Goal: Task Accomplishment & Management: Complete application form

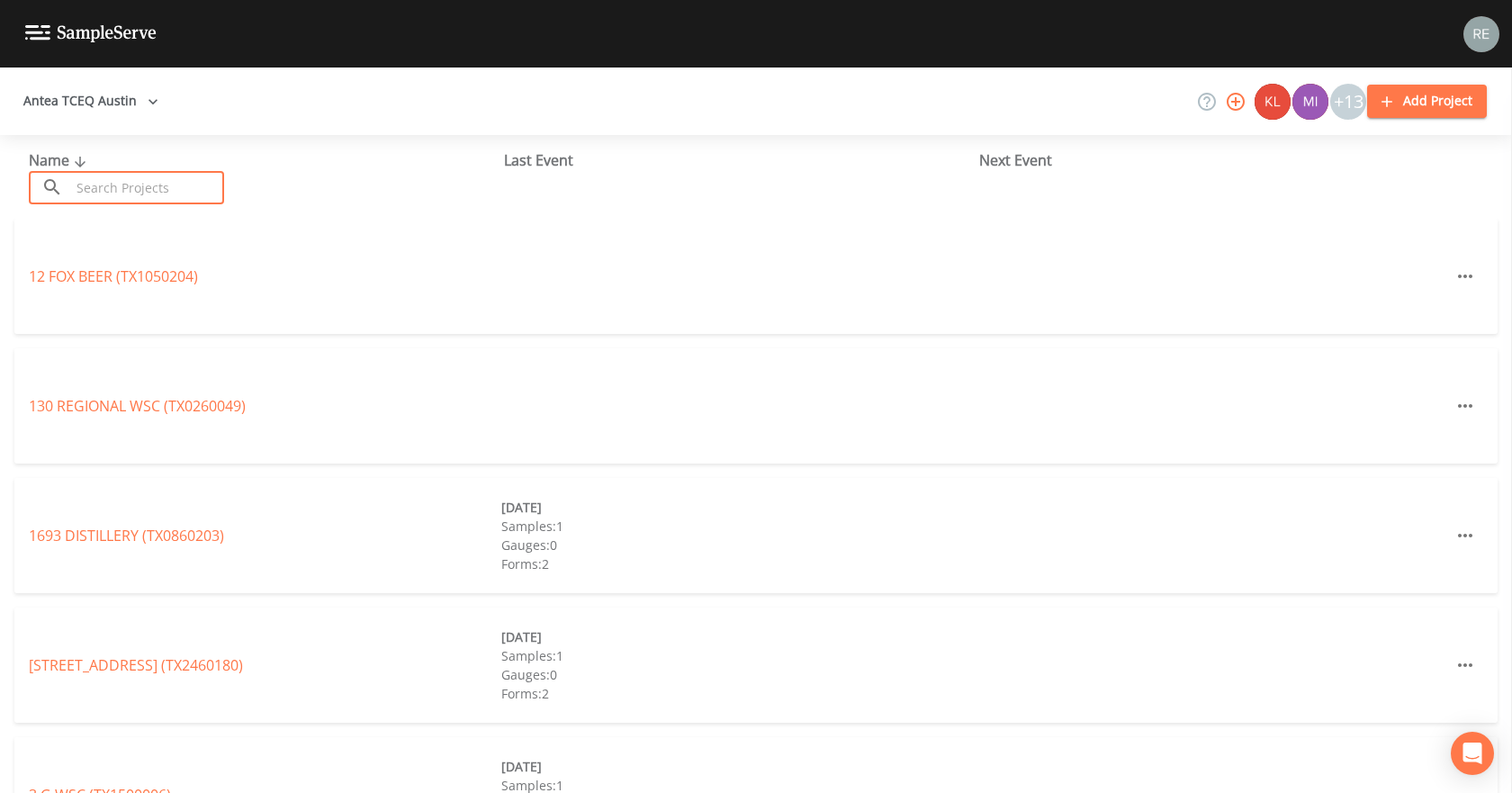
click at [164, 195] on input "text" at bounding box center [147, 187] width 154 height 33
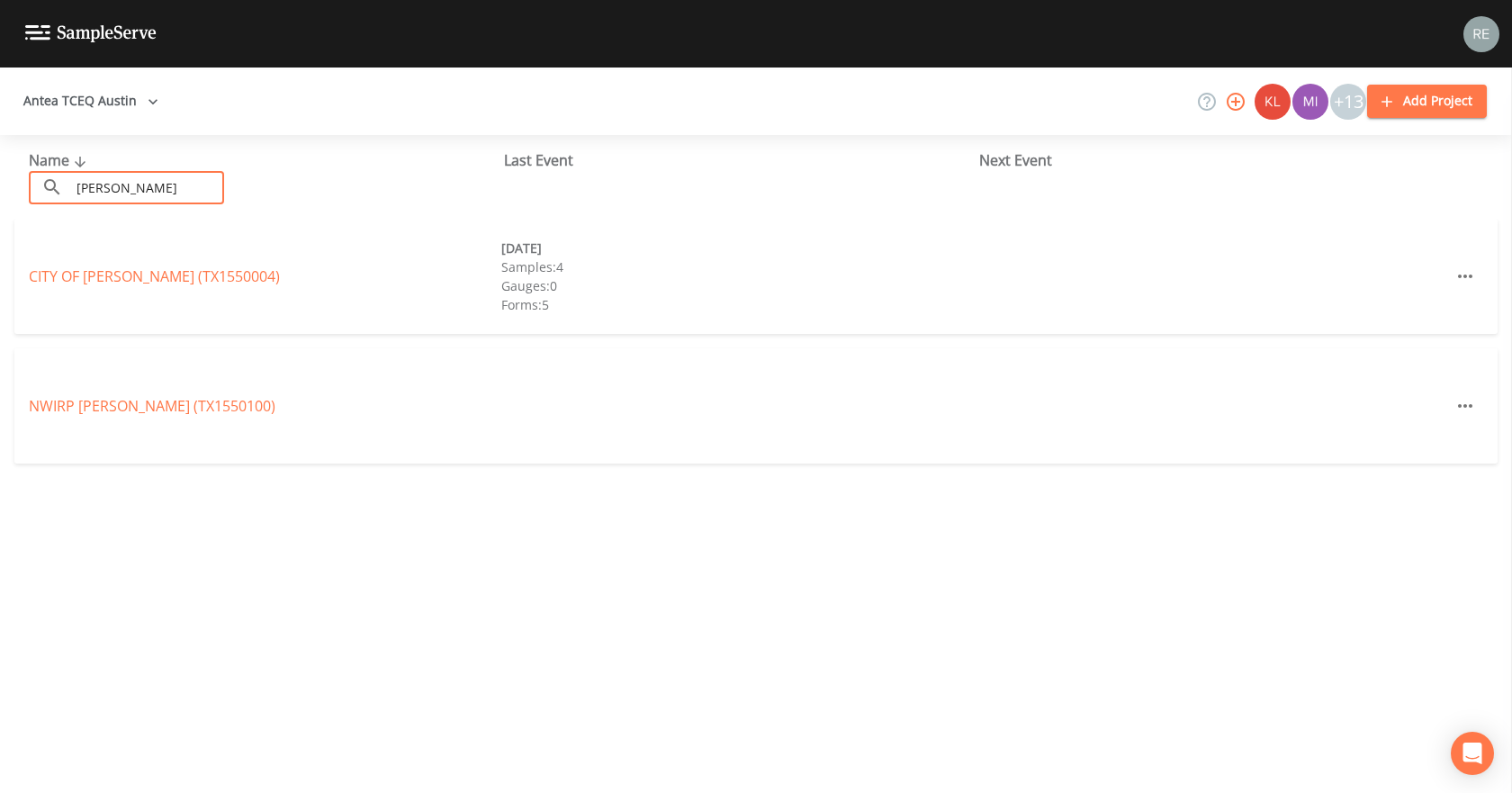
type input "[PERSON_NAME]"
click at [135, 275] on link "CITY OF [GEOGRAPHIC_DATA] (TX1550004)" at bounding box center [154, 276] width 251 height 20
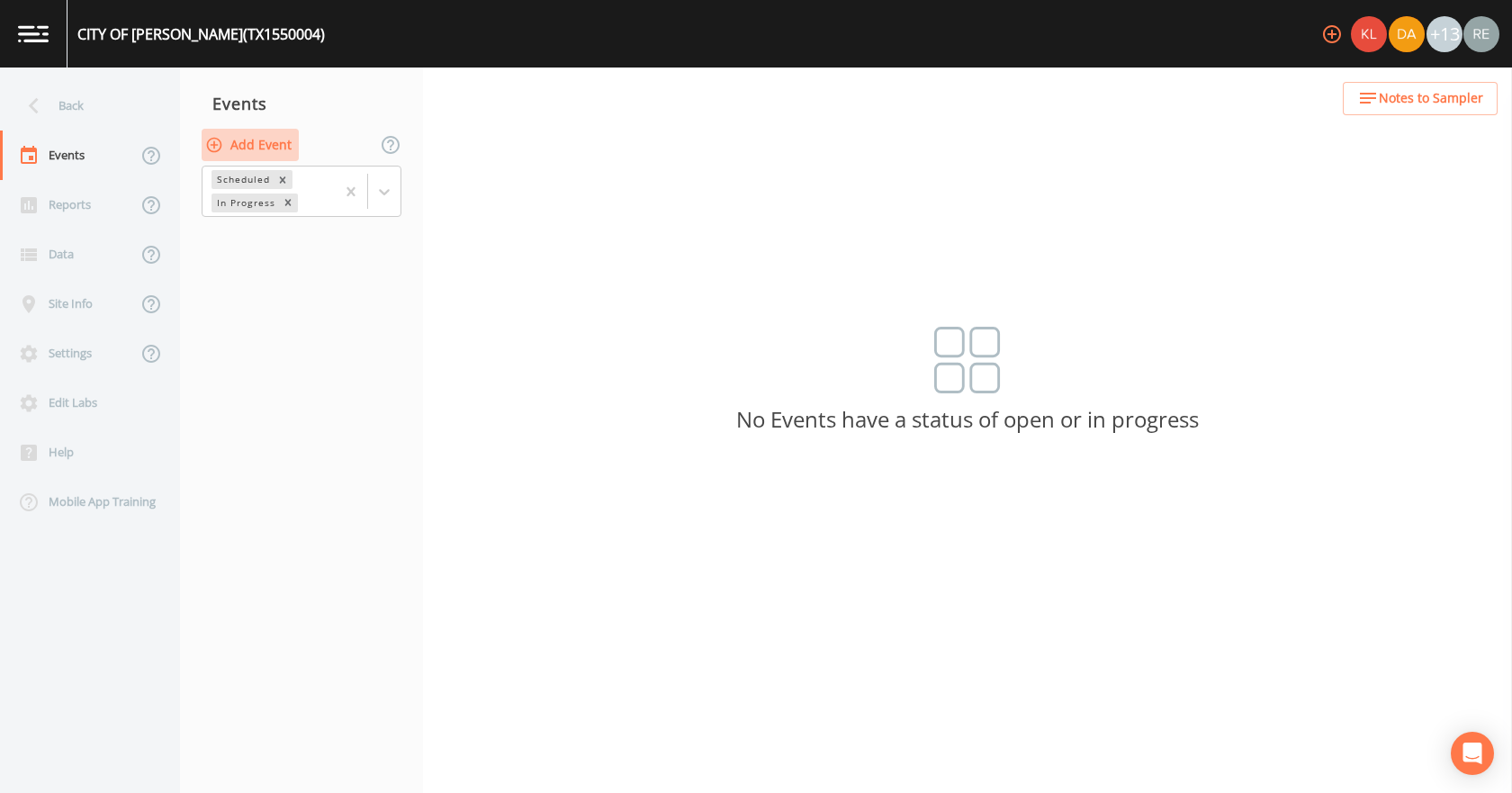
click at [257, 149] on button "Add Event" at bounding box center [250, 145] width 98 height 33
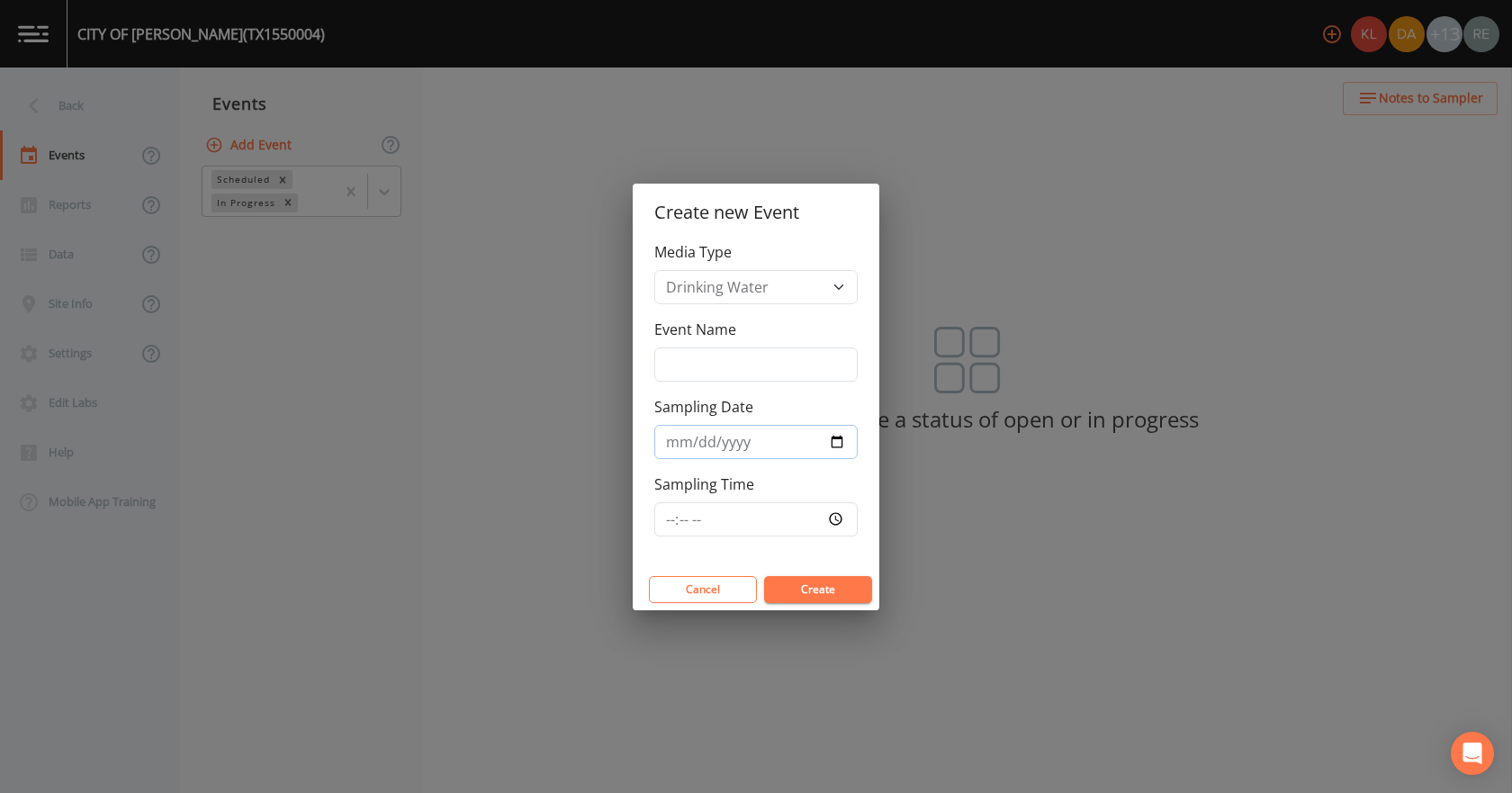
click at [827, 438] on input "Sampling Date" at bounding box center [755, 442] width 203 height 34
click at [840, 442] on input "Sampling Date" at bounding box center [755, 442] width 203 height 34
type input "[DATE]"
click at [794, 594] on button "Create" at bounding box center [818, 590] width 108 height 27
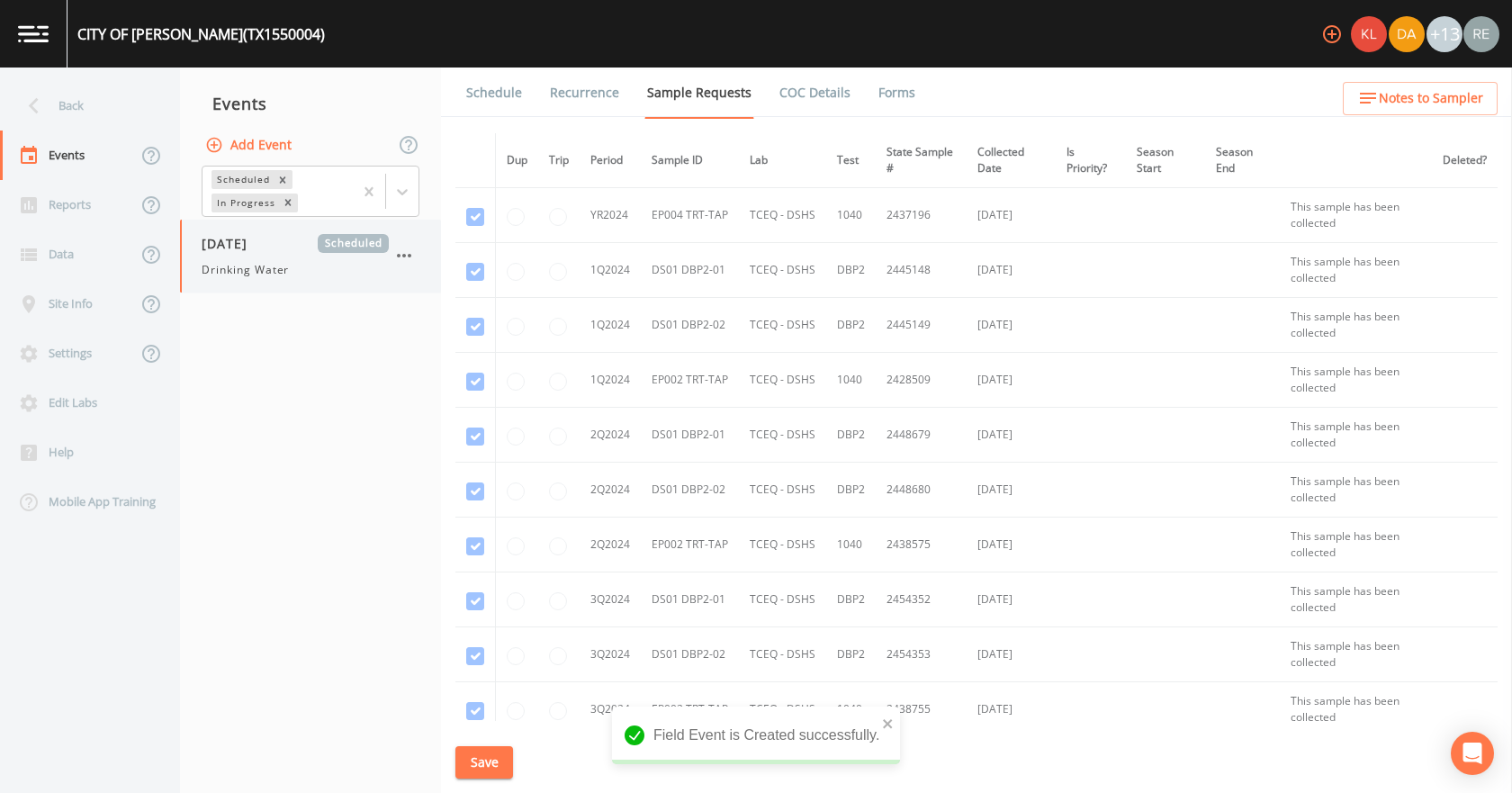
click at [234, 251] on span "[DATE]" at bounding box center [230, 243] width 59 height 19
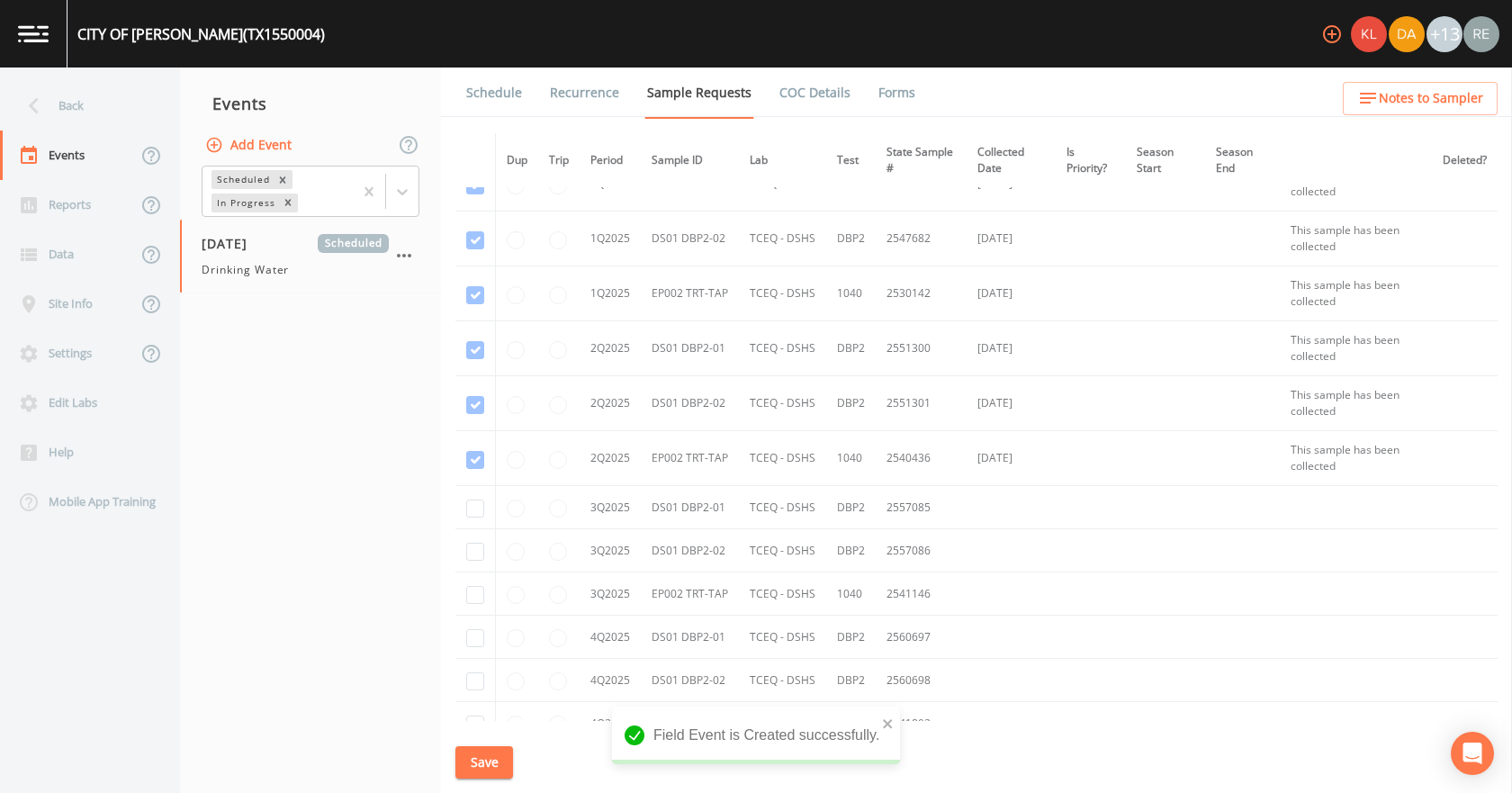
scroll to position [968, 0]
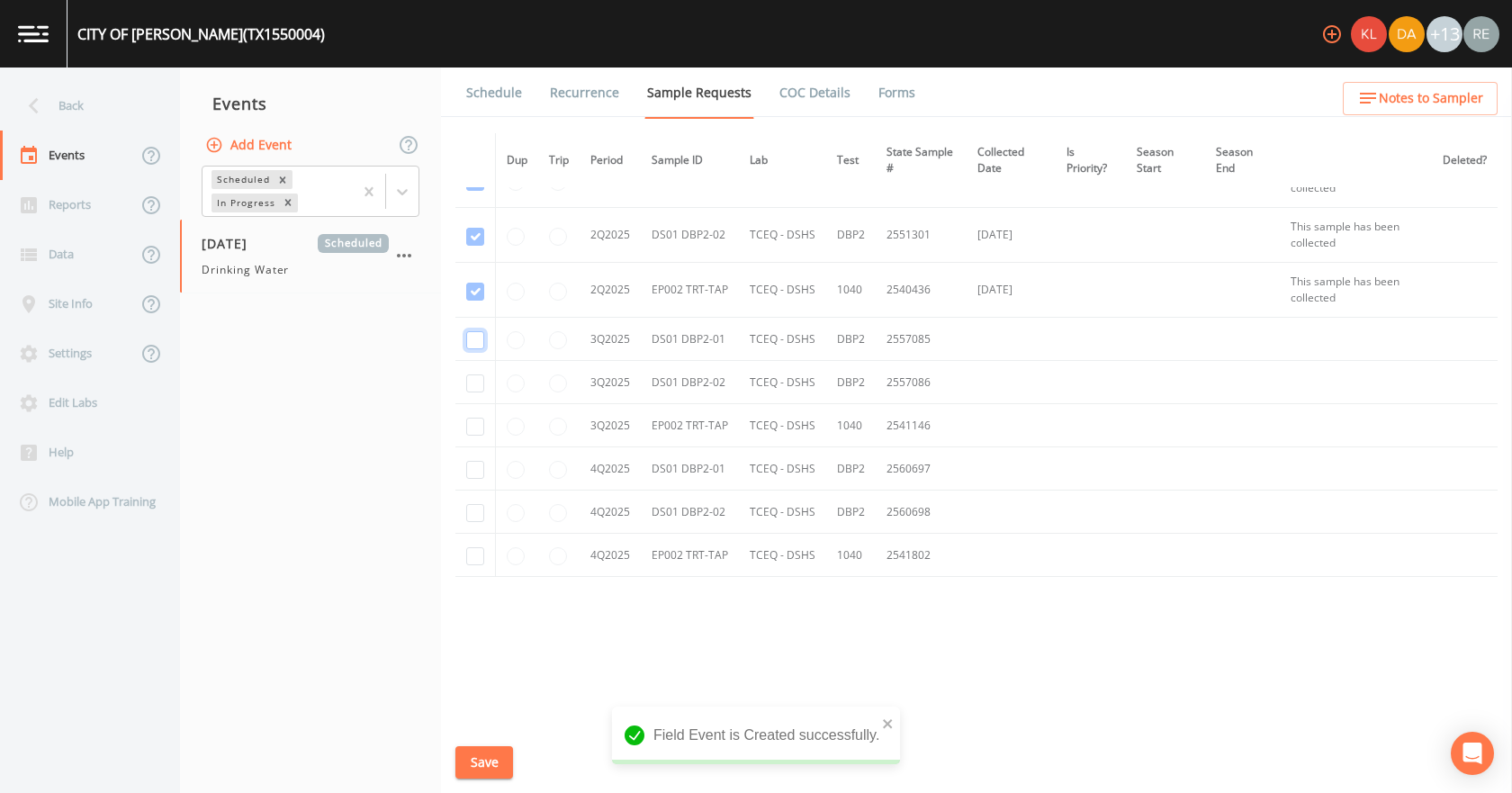
checkbox input "true"
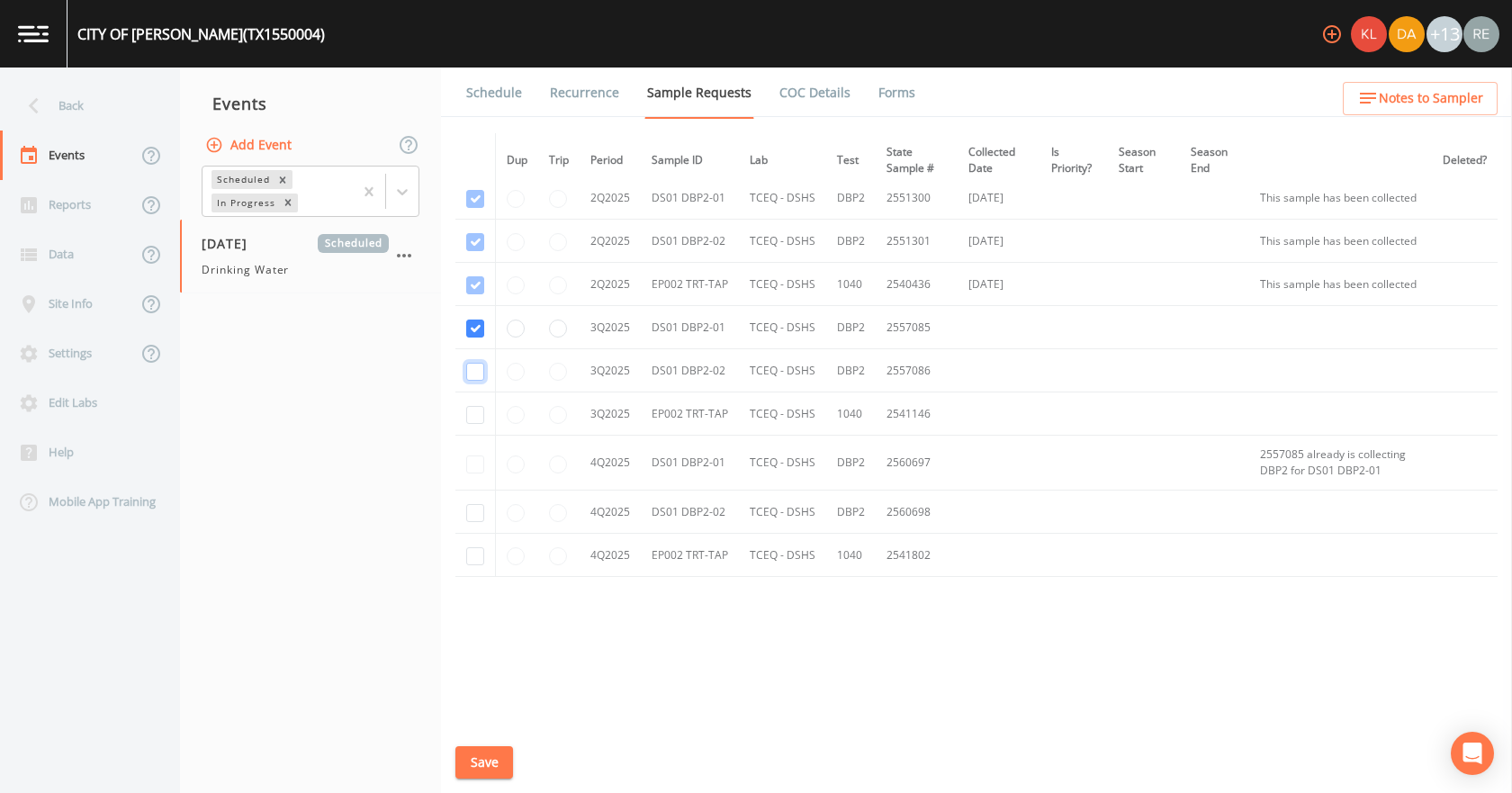
checkbox input "true"
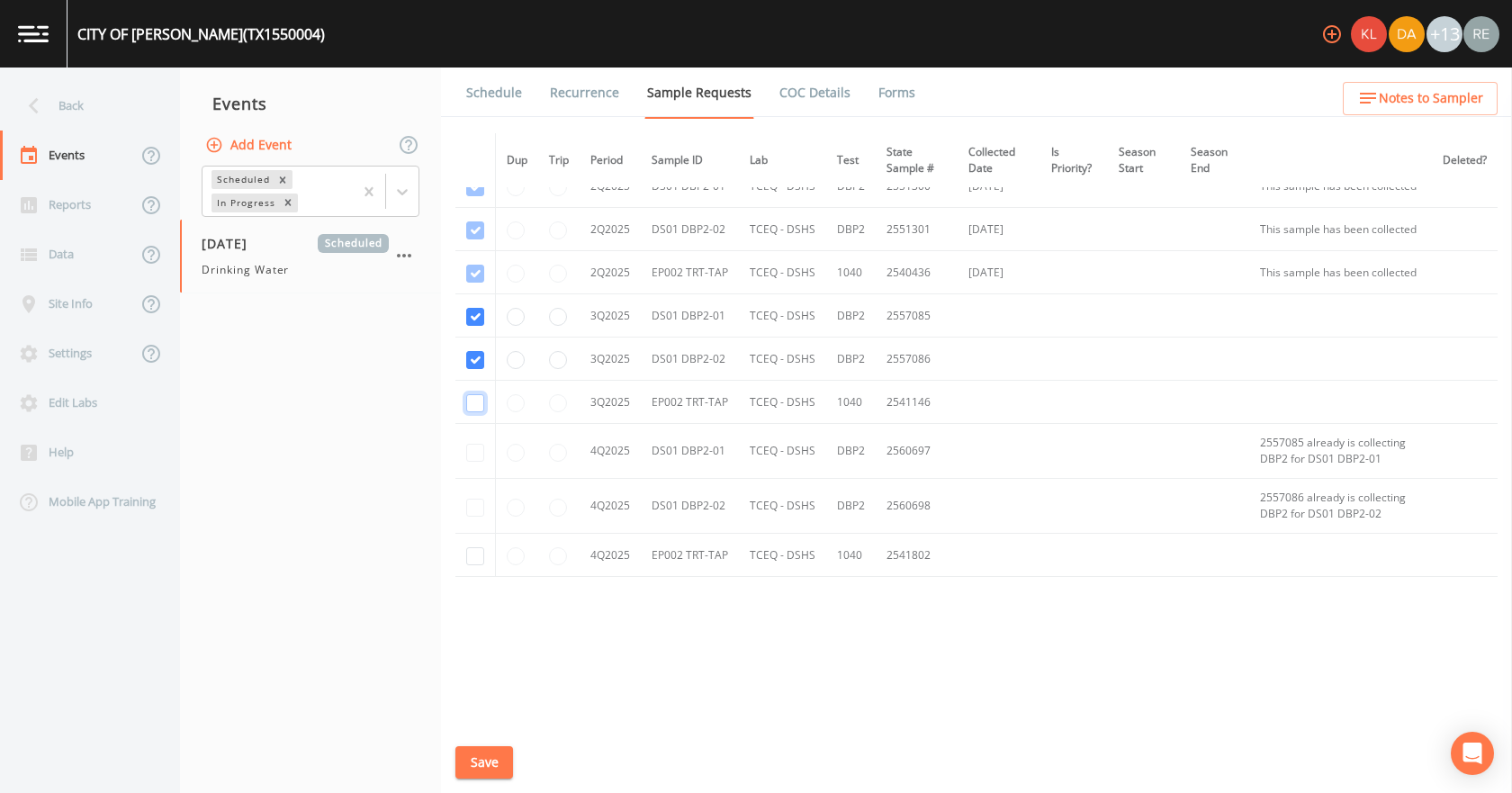
checkbox input "true"
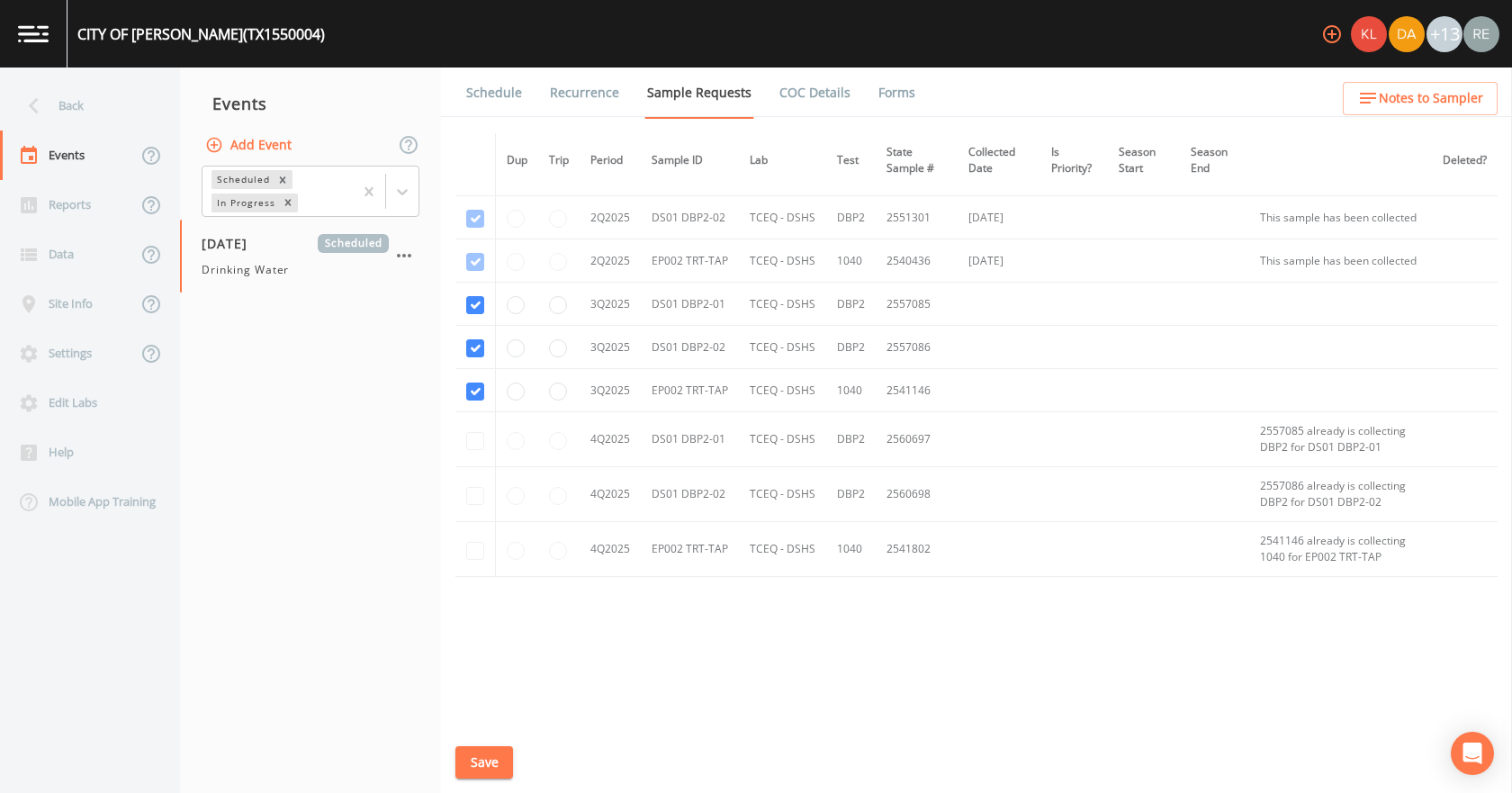
drag, startPoint x: 496, startPoint y: 753, endPoint x: 510, endPoint y: 715, distance: 40.5
click at [496, 753] on button "Save" at bounding box center [484, 762] width 58 height 33
click at [481, 93] on link "Schedule" at bounding box center [494, 93] width 61 height 51
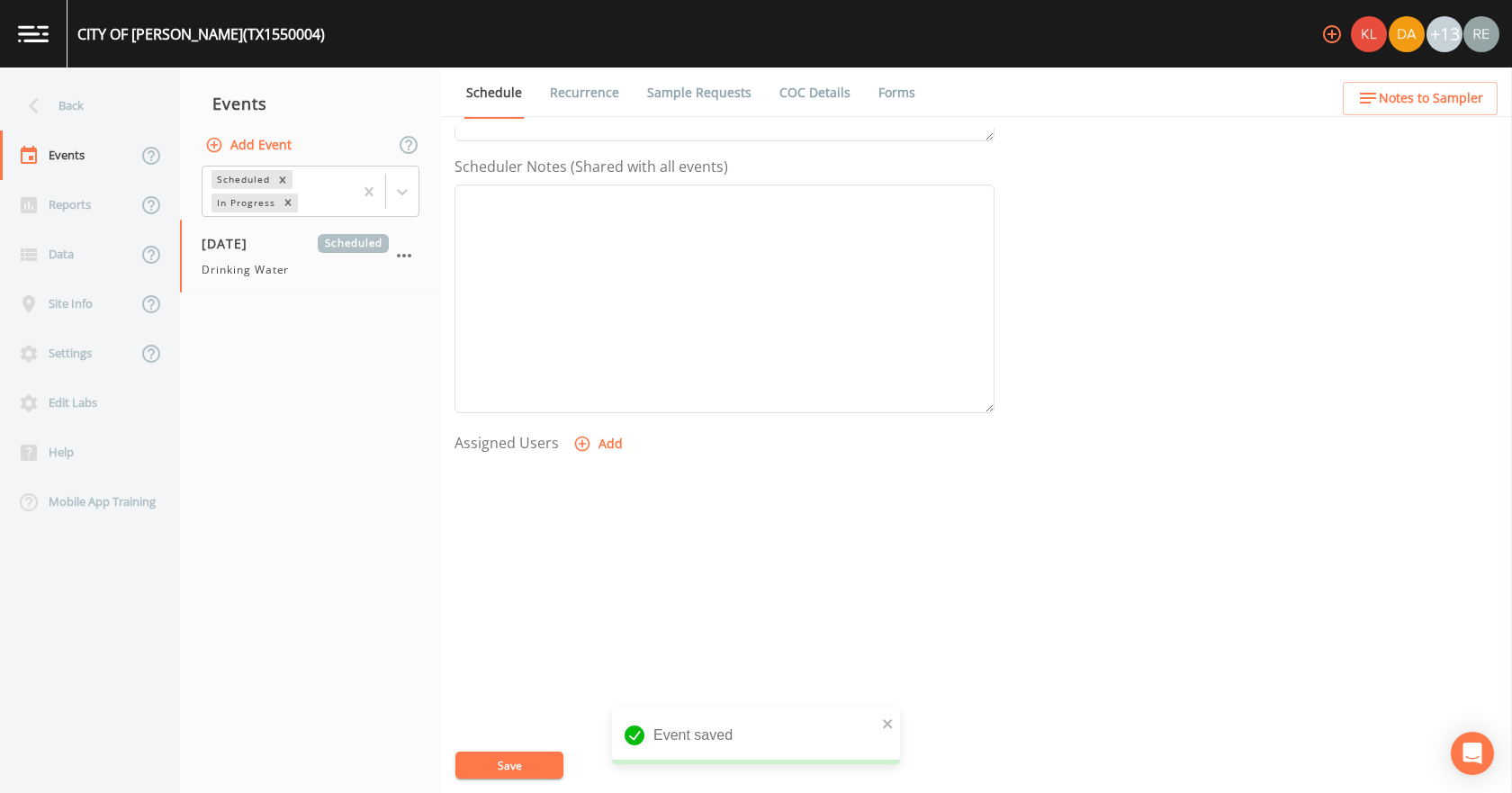
scroll to position [477, 0]
click at [586, 442] on icon "button" at bounding box center [583, 443] width 15 height 15
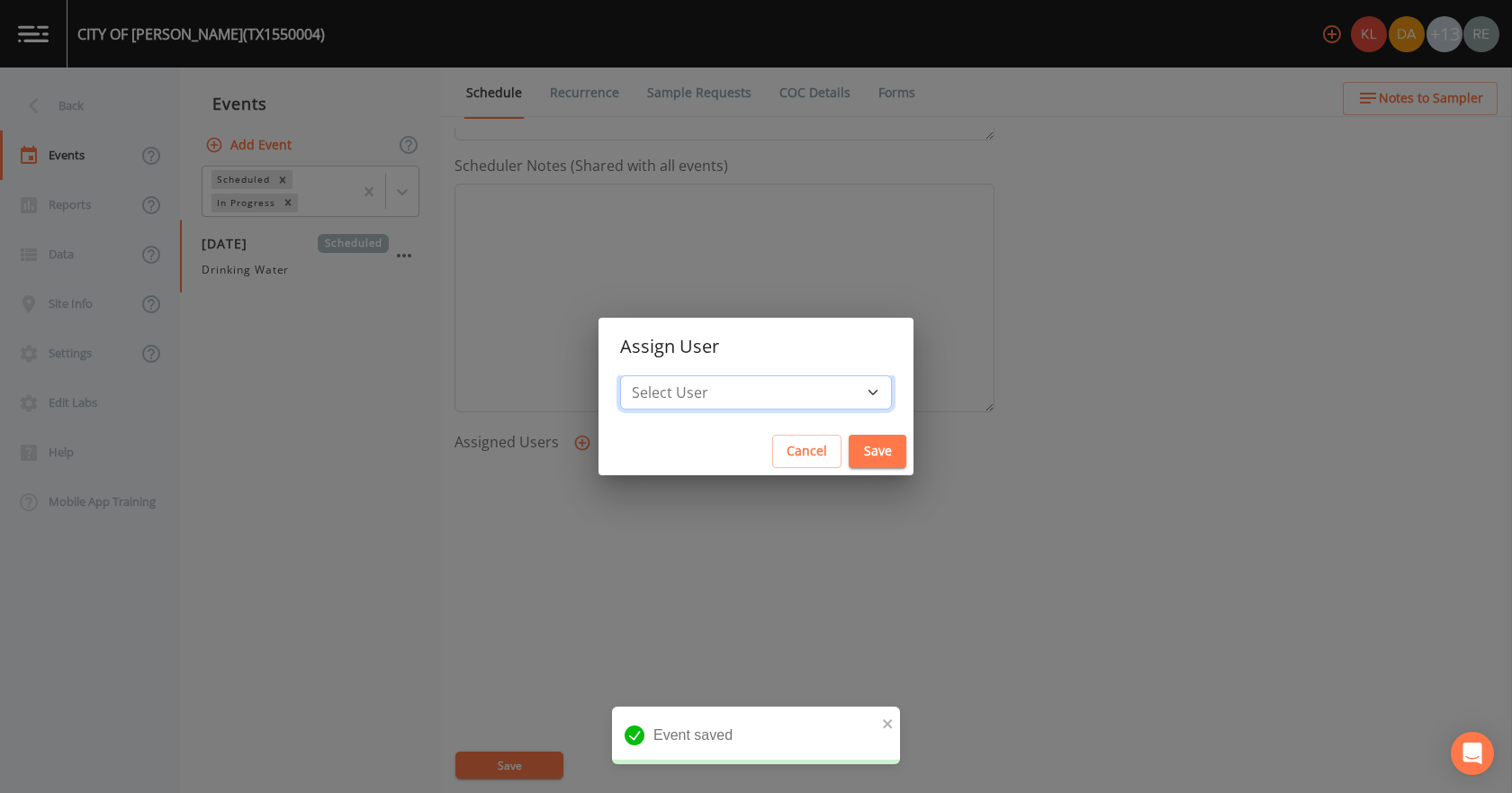
click at [717, 391] on select "Select User [PERSON_NAME] [PERSON_NAME] [PERSON_NAME] [PERSON_NAME] [PERSON_NAM…" at bounding box center [755, 392] width 272 height 34
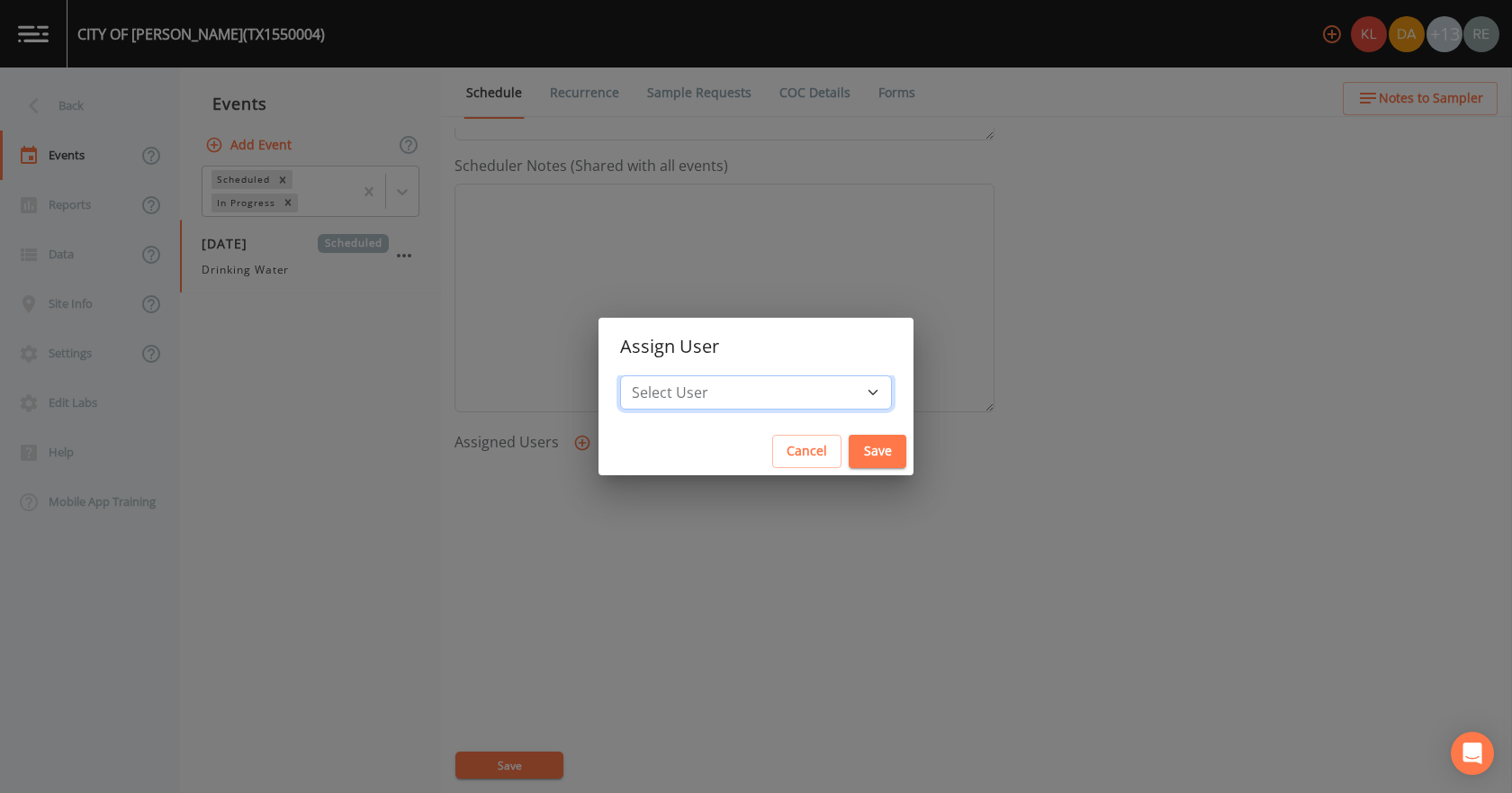
select select "cda467bf-2385-465e-b0d0-2ef008f7967e"
click at [677, 375] on select "Select User [PERSON_NAME] [PERSON_NAME] [PERSON_NAME] [PERSON_NAME] [PERSON_NAM…" at bounding box center [755, 392] width 272 height 34
click at [848, 444] on button "Save" at bounding box center [877, 451] width 58 height 33
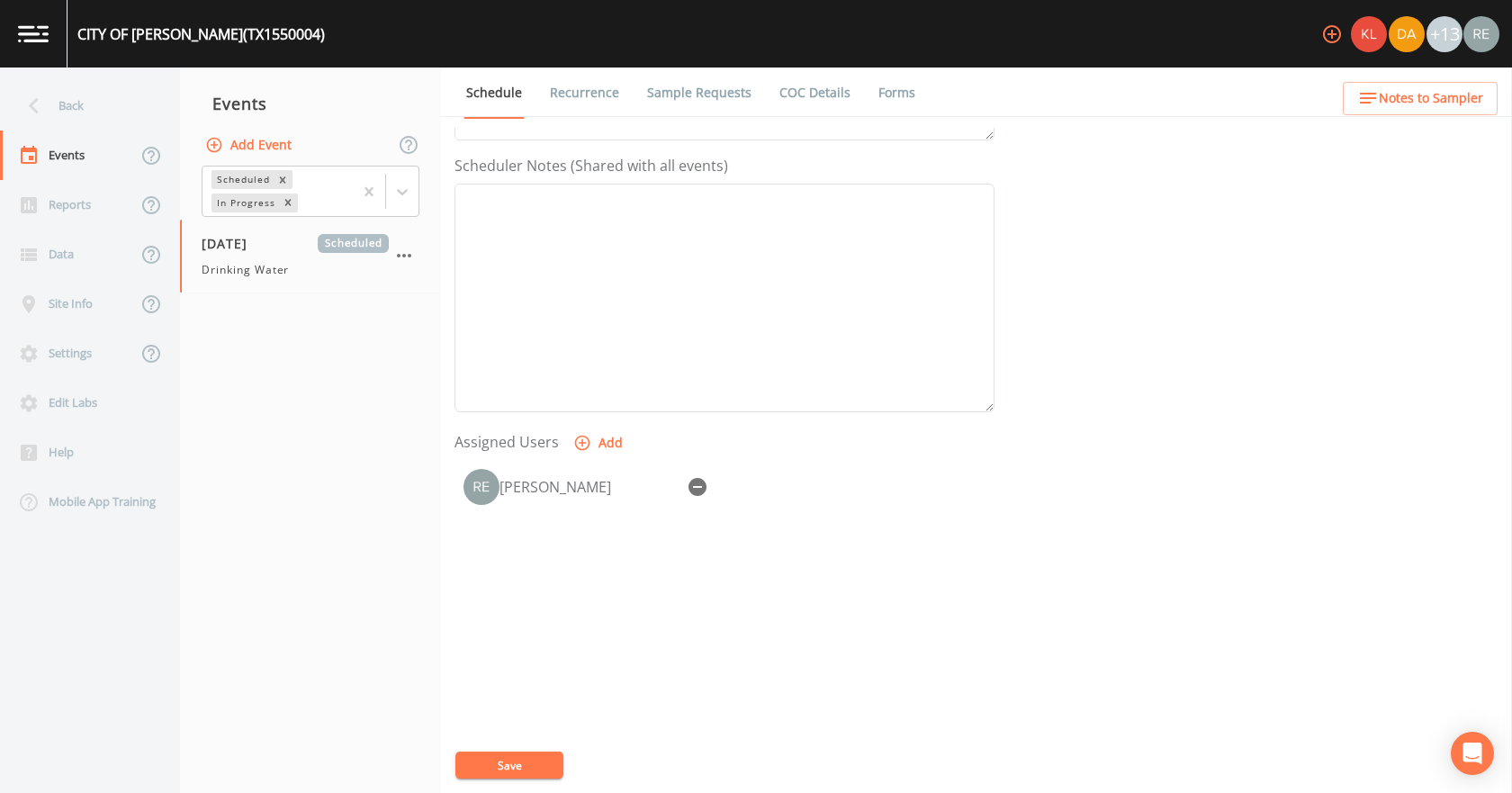
select select
click at [522, 757] on button "Save" at bounding box center [509, 765] width 108 height 27
click at [106, 112] on div "Back" at bounding box center [80, 106] width 162 height 50
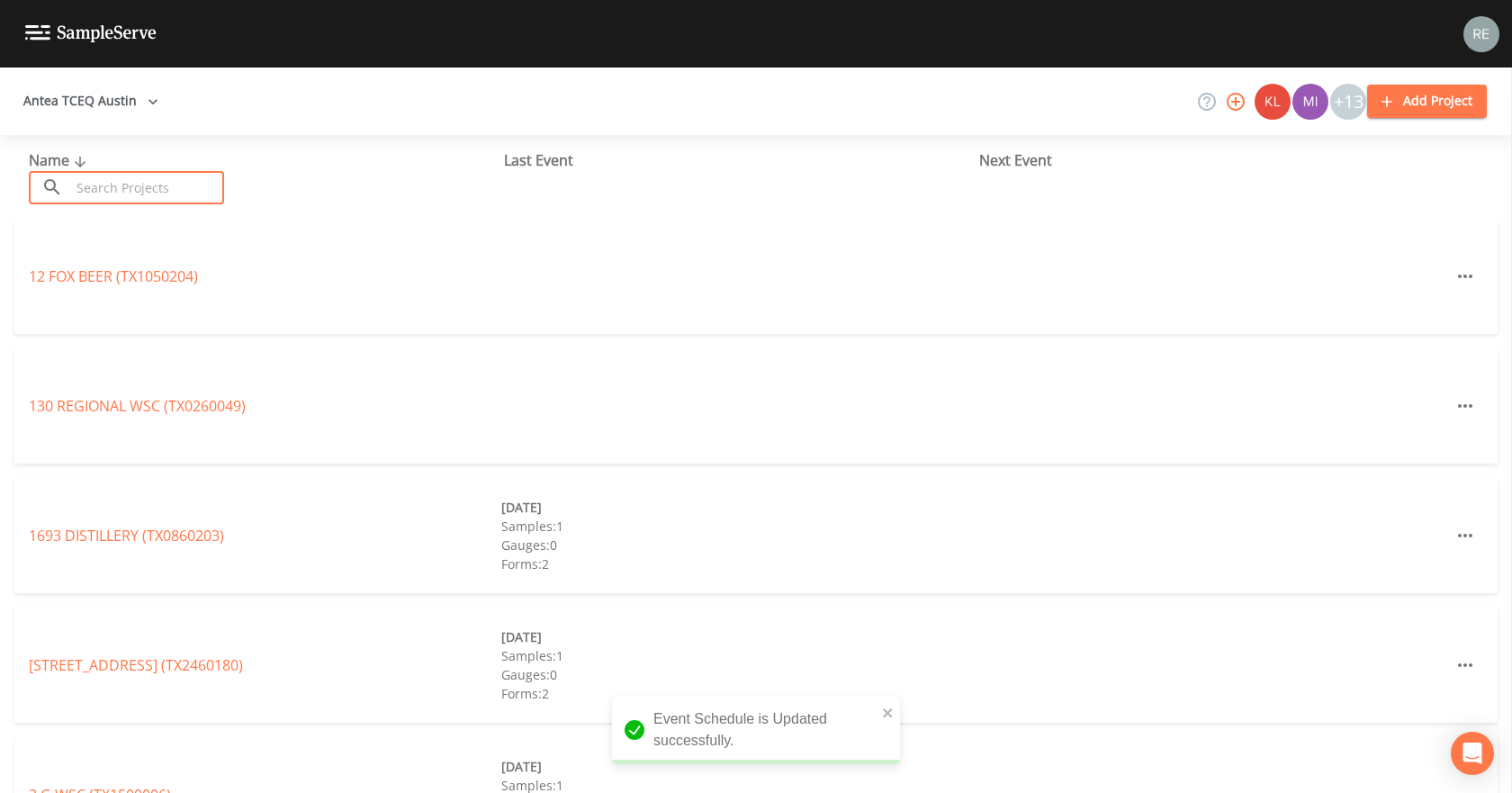
click at [158, 201] on input "text" at bounding box center [147, 187] width 154 height 33
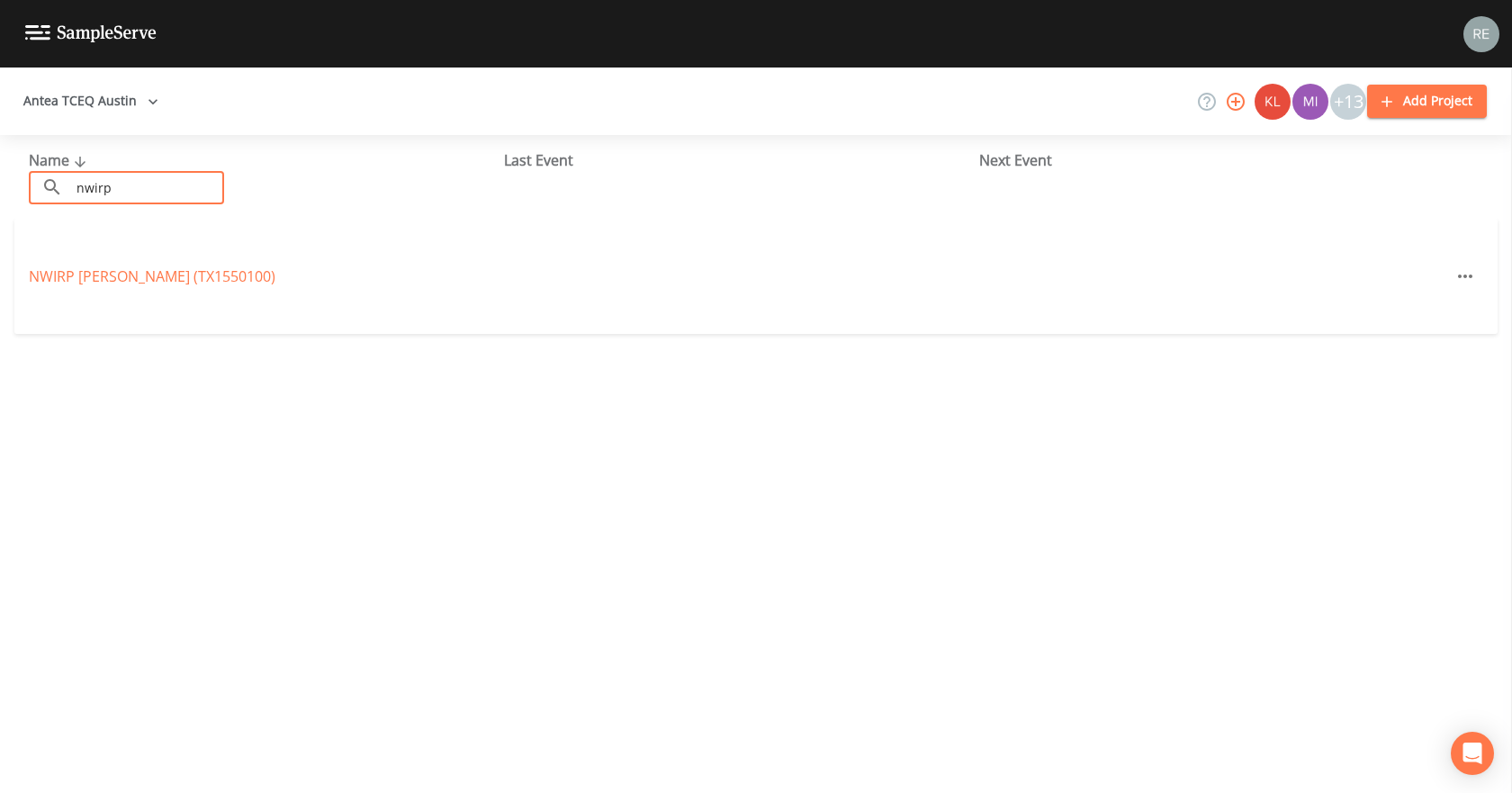
type input "nwirp"
click at [138, 290] on div "NWIRP [PERSON_NAME] (TX1550100)" at bounding box center [756, 276] width 1483 height 116
click at [145, 276] on link "NWIRP [PERSON_NAME] (TX1550100)" at bounding box center [152, 276] width 247 height 20
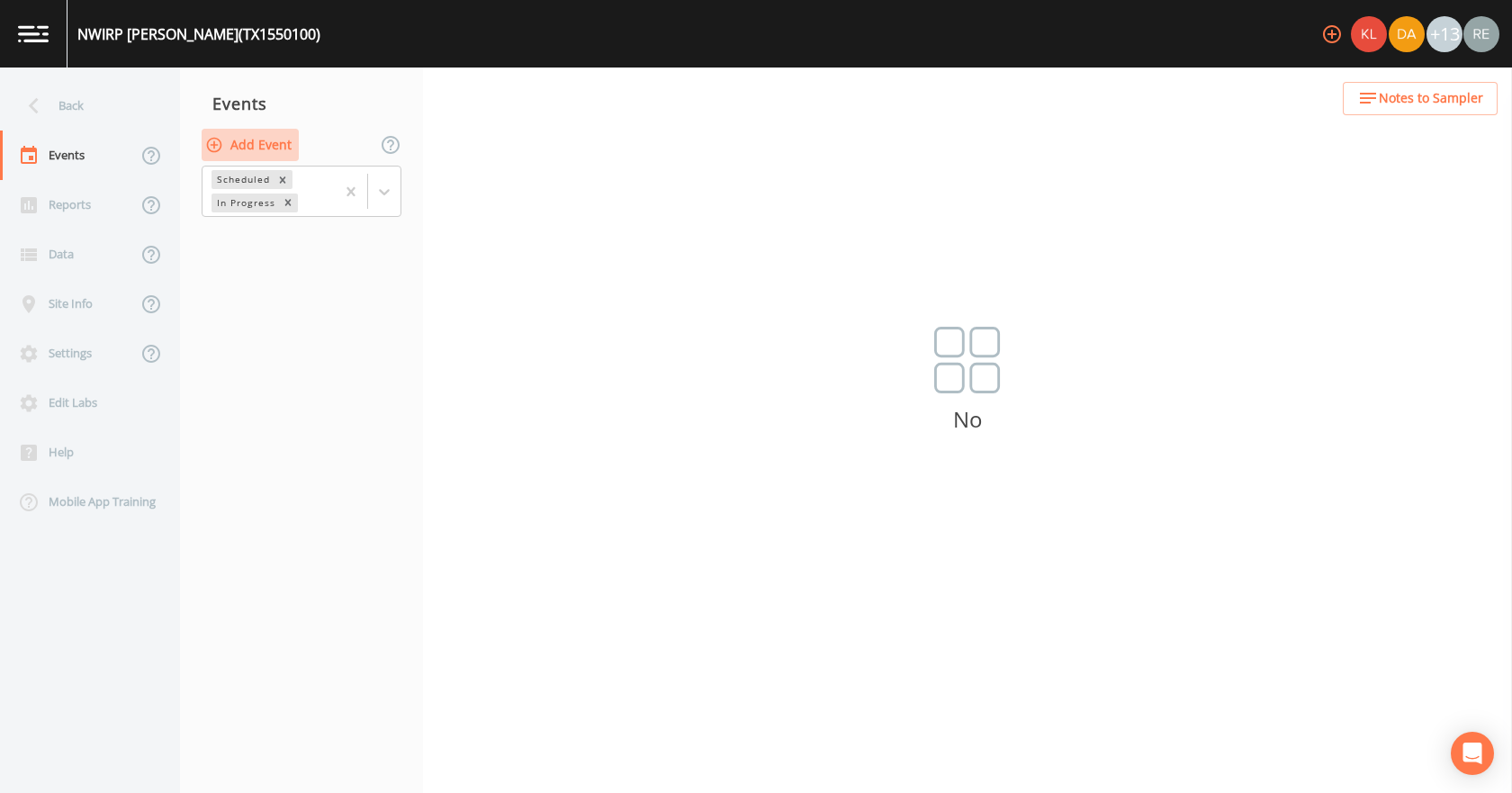
click at [276, 139] on button "Add Event" at bounding box center [250, 145] width 98 height 33
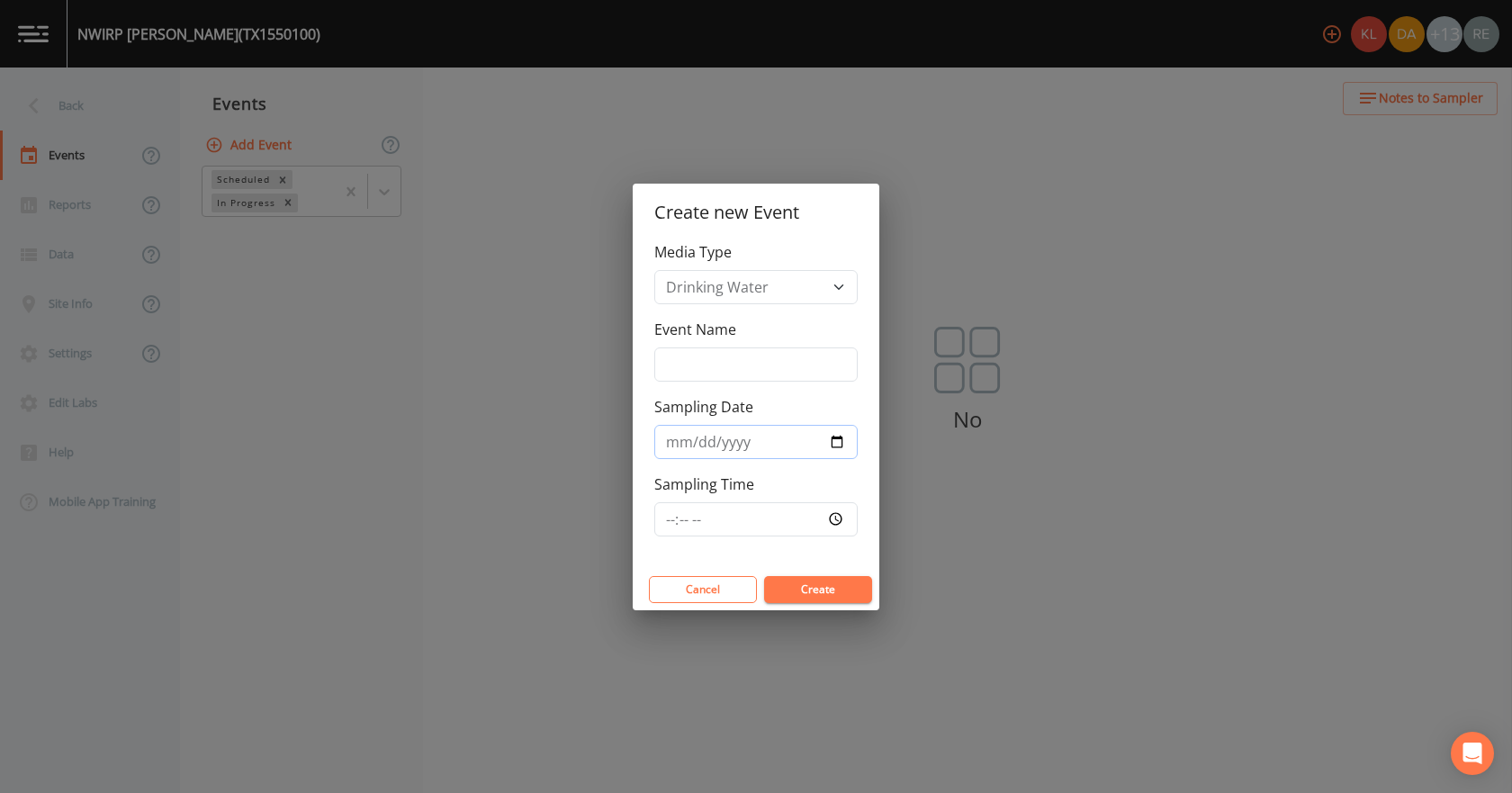
click at [839, 439] on input "Sampling Date" at bounding box center [755, 442] width 203 height 34
type input "[DATE]"
click at [824, 590] on button "Create" at bounding box center [818, 590] width 108 height 27
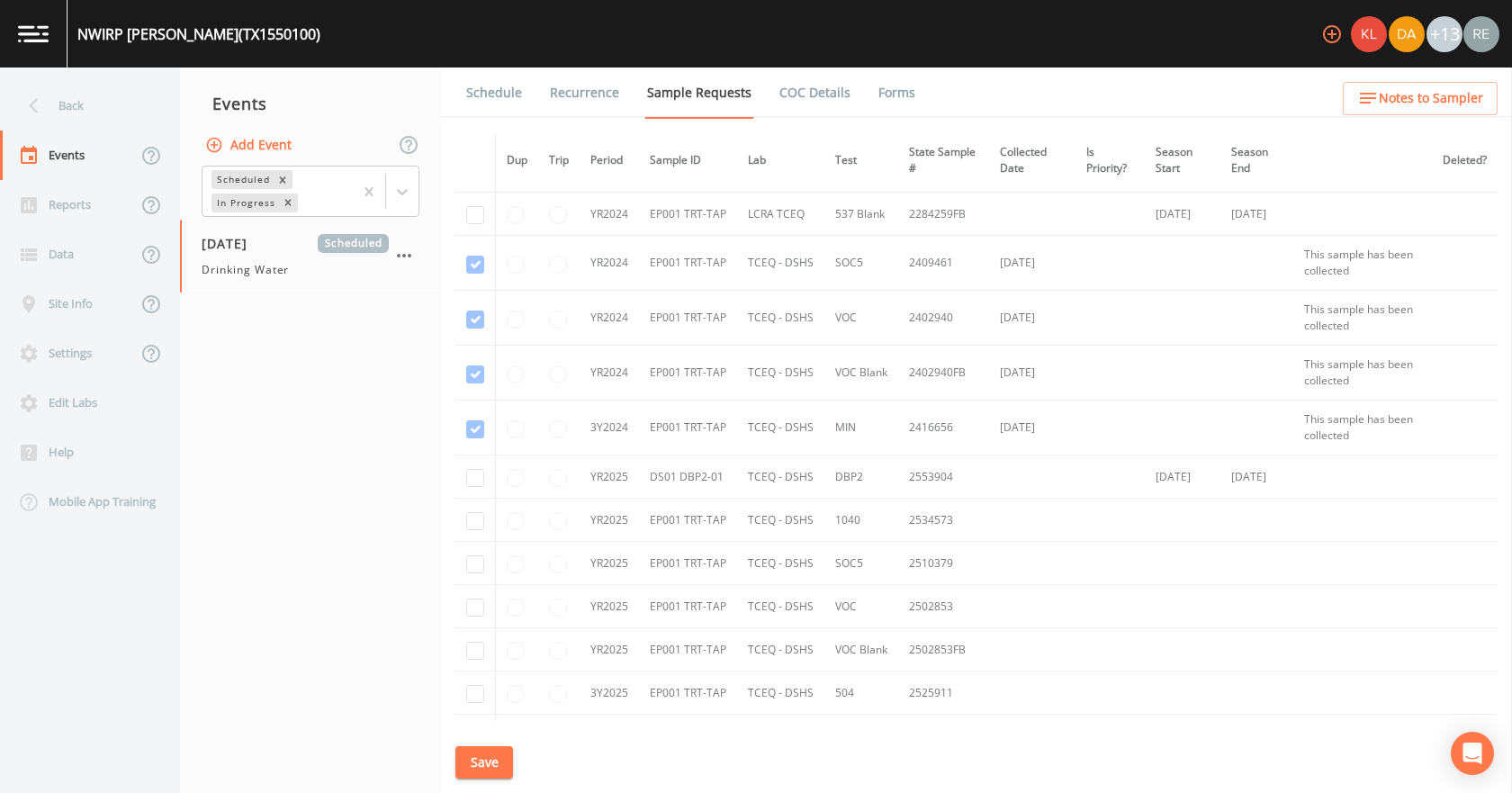
scroll to position [270, 0]
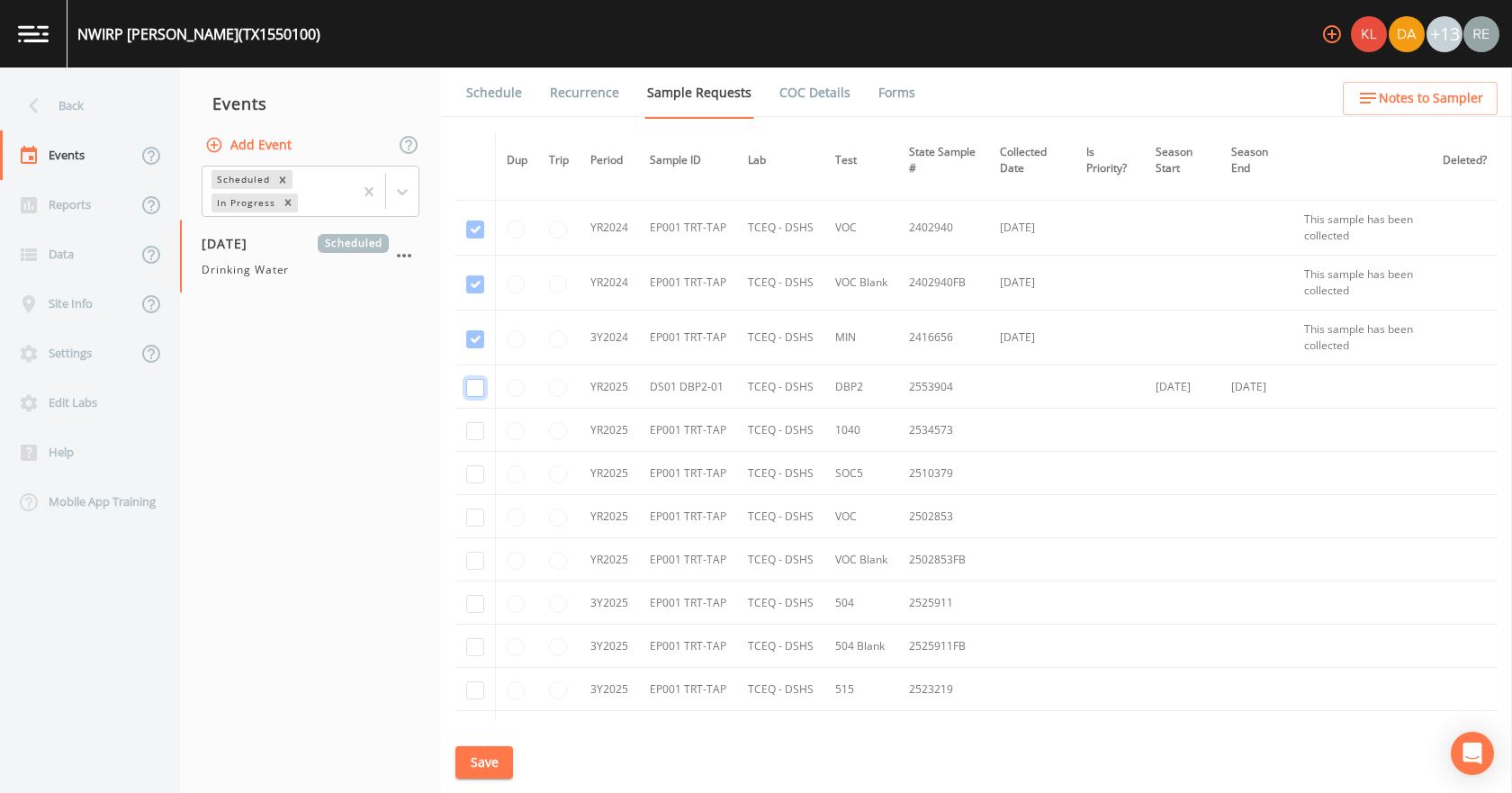
checkbox input "true"
click at [475, 430] on input "checkbox" at bounding box center [475, 431] width 18 height 18
checkbox input "true"
click at [476, 183] on input "checkbox" at bounding box center [475, 174] width 18 height 18
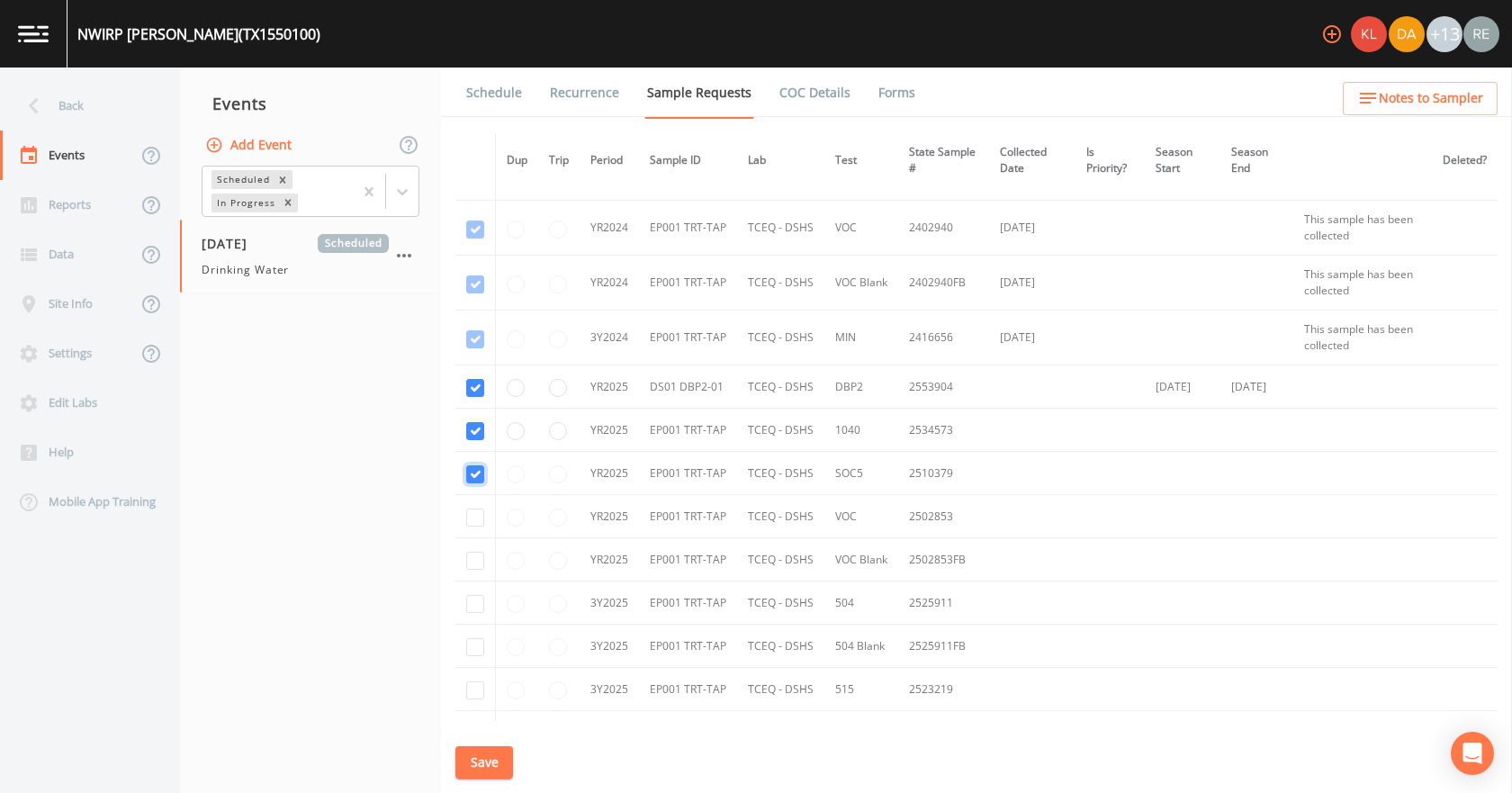
checkbox input "true"
click at [475, 238] on input "checkbox" at bounding box center [475, 229] width 18 height 18
checkbox input "true"
click at [474, 294] on input "checkbox" at bounding box center [475, 285] width 18 height 18
checkbox input "true"
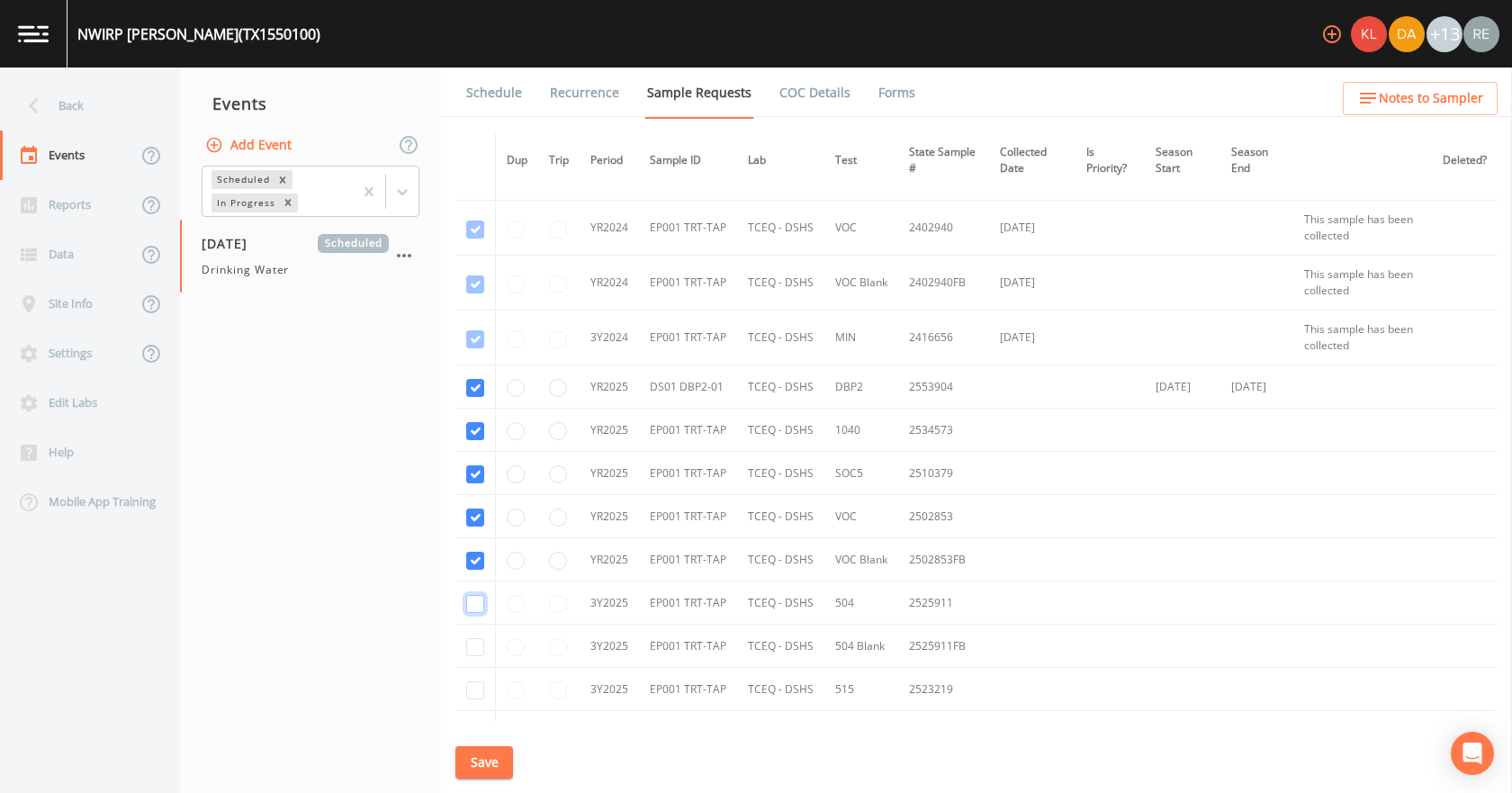
click at [471, 605] on input "checkbox" at bounding box center [475, 604] width 18 height 18
checkbox input "true"
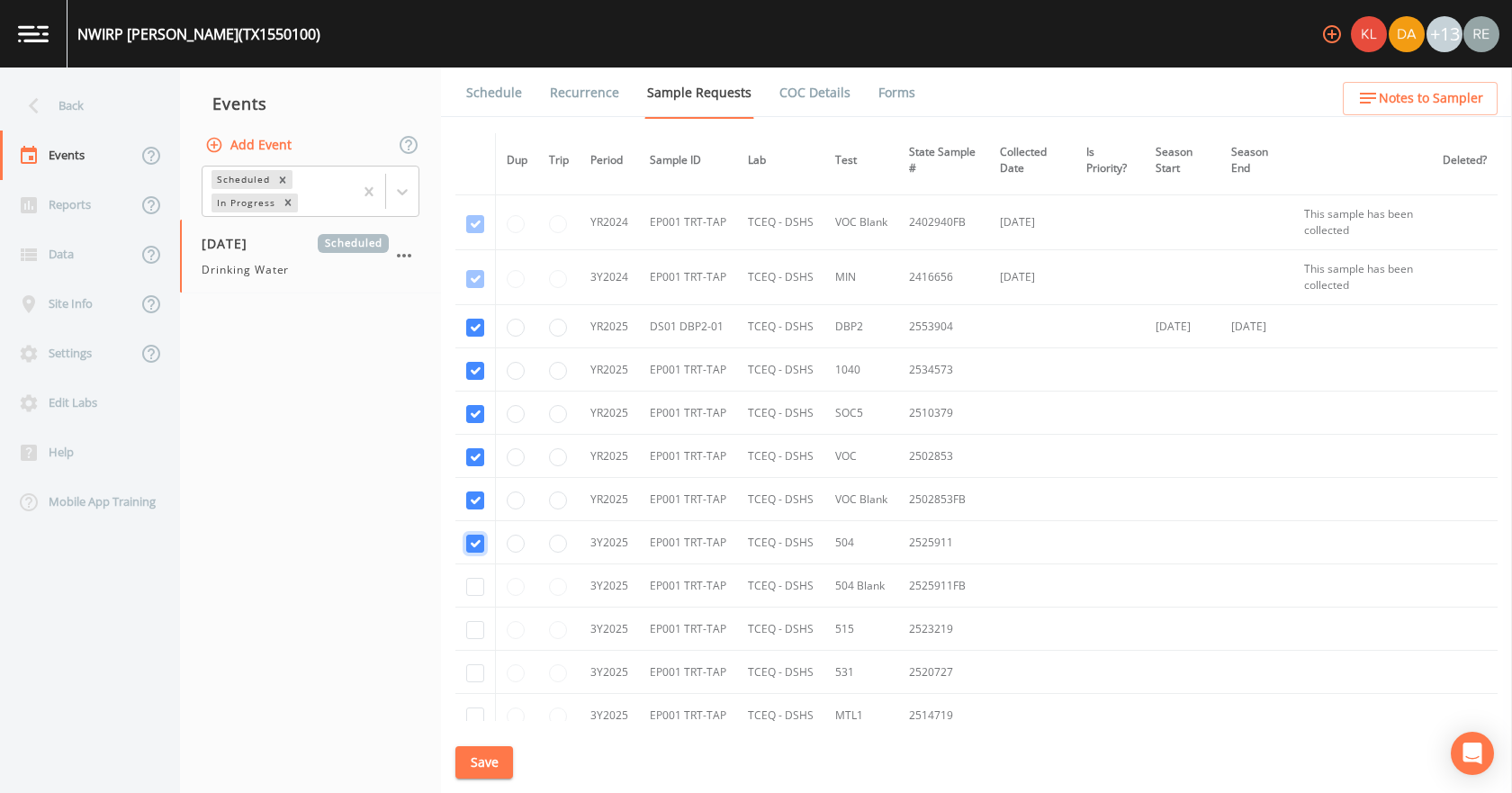
scroll to position [359, 0]
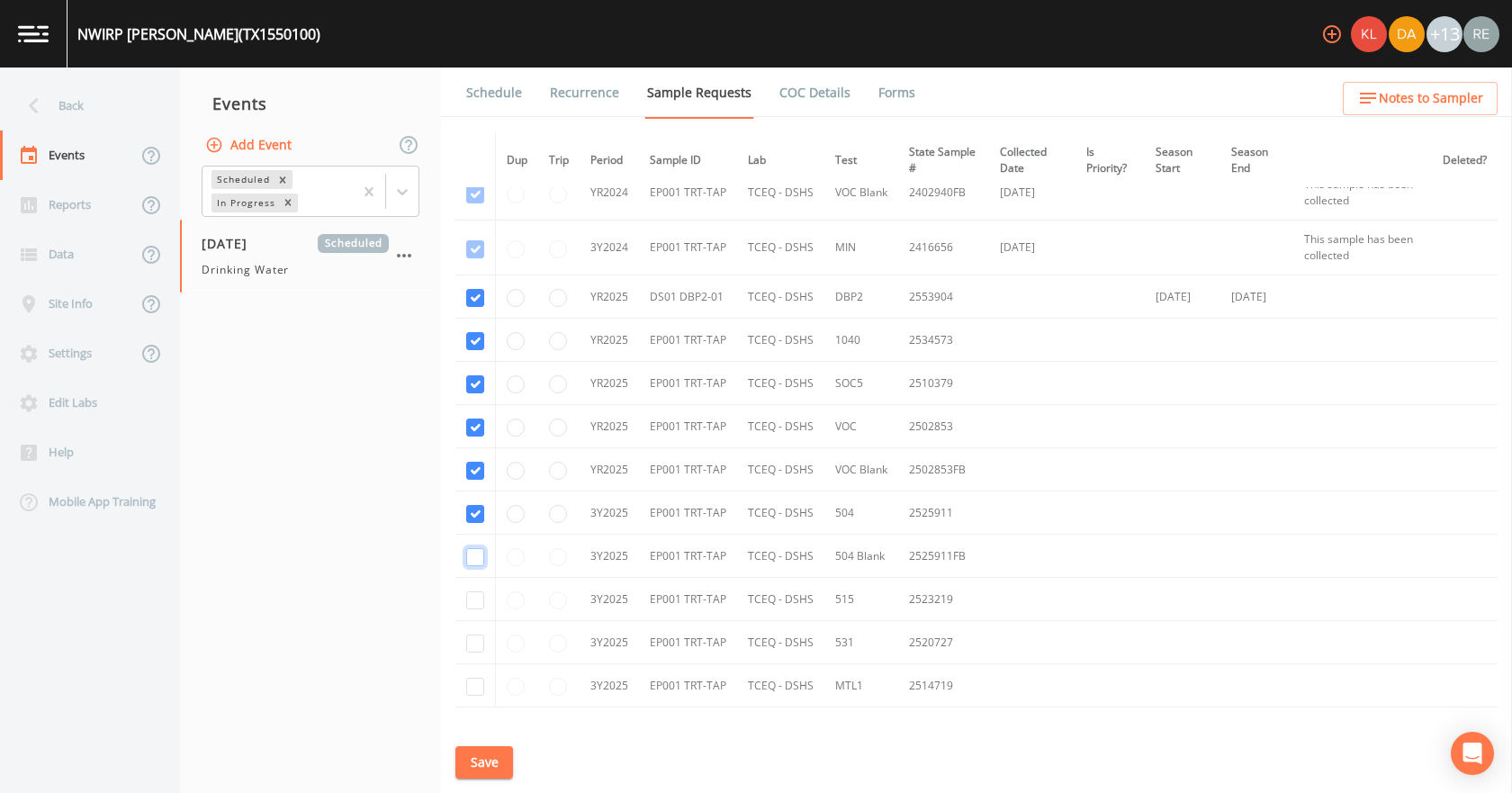
click at [480, 563] on input "checkbox" at bounding box center [475, 557] width 18 height 18
checkbox input "true"
click at [475, 596] on input "checkbox" at bounding box center [475, 601] width 18 height 18
checkbox input "true"
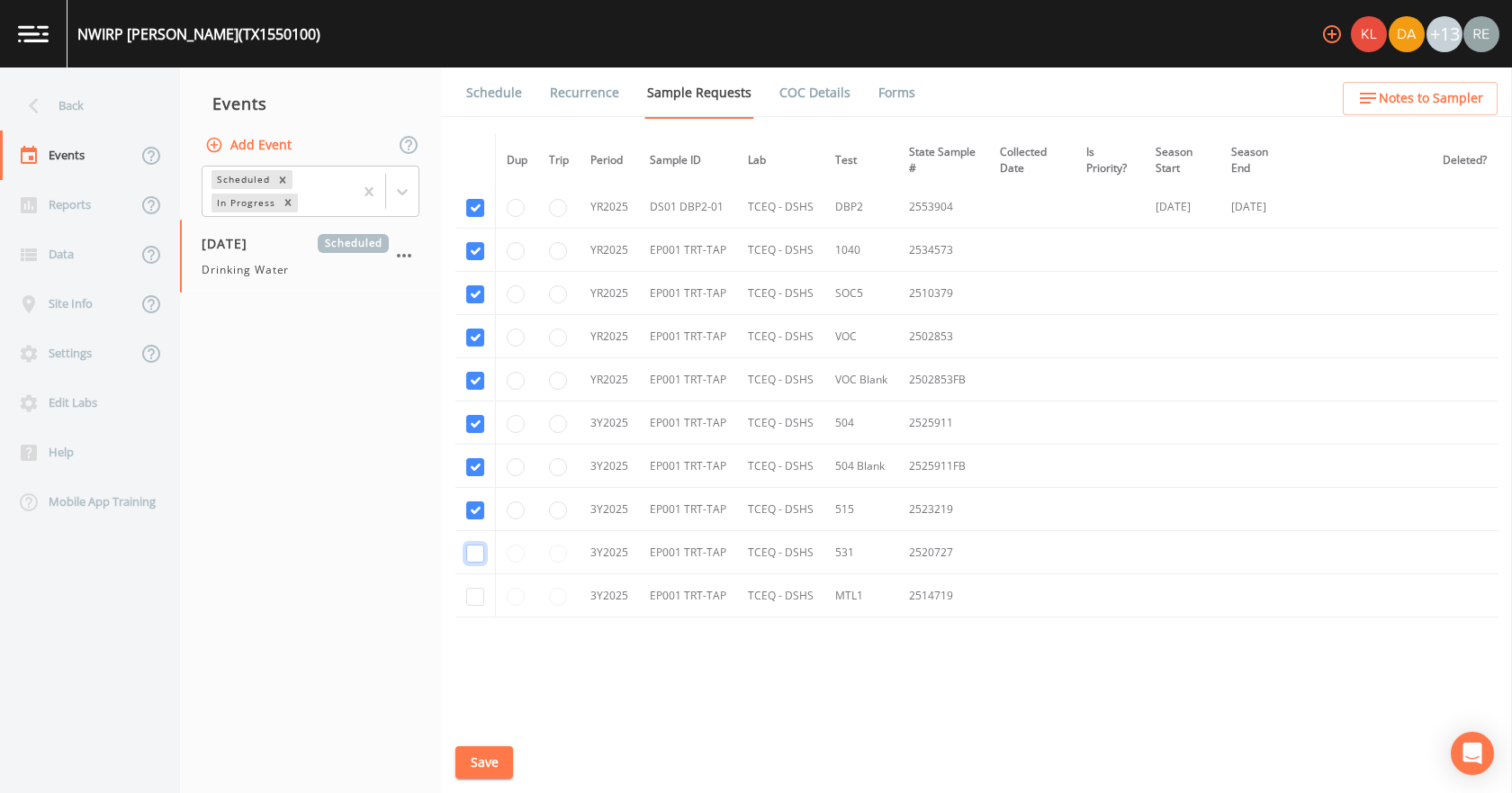
click at [472, 555] on input "checkbox" at bounding box center [475, 554] width 18 height 18
checkbox input "true"
click at [476, 599] on input "checkbox" at bounding box center [475, 597] width 18 height 18
checkbox input "true"
click at [490, 770] on button "Save" at bounding box center [484, 762] width 58 height 33
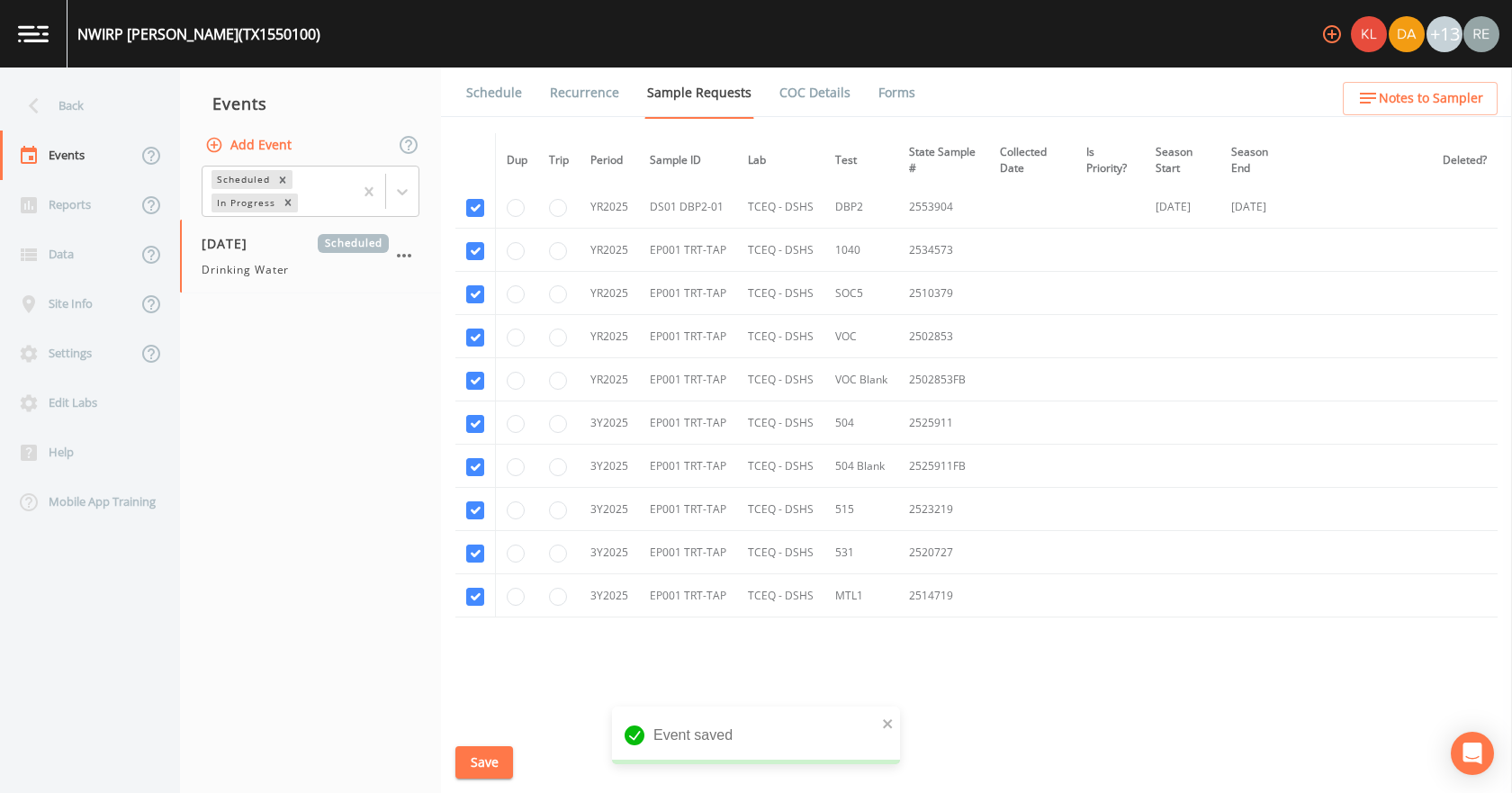
click at [510, 95] on link "Schedule" at bounding box center [494, 93] width 61 height 51
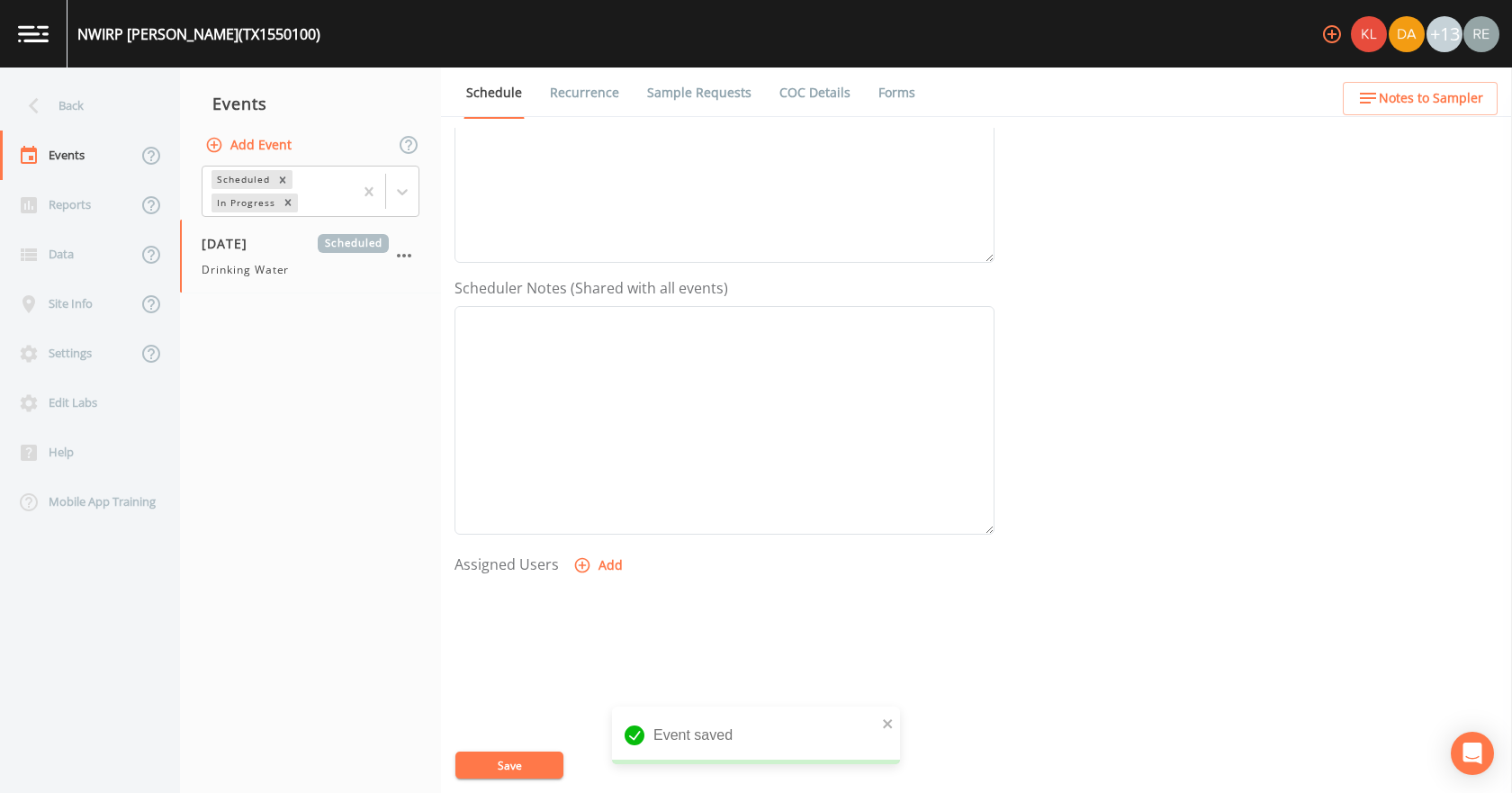
scroll to position [359, 0]
click at [601, 564] on button "Add" at bounding box center [600, 560] width 61 height 33
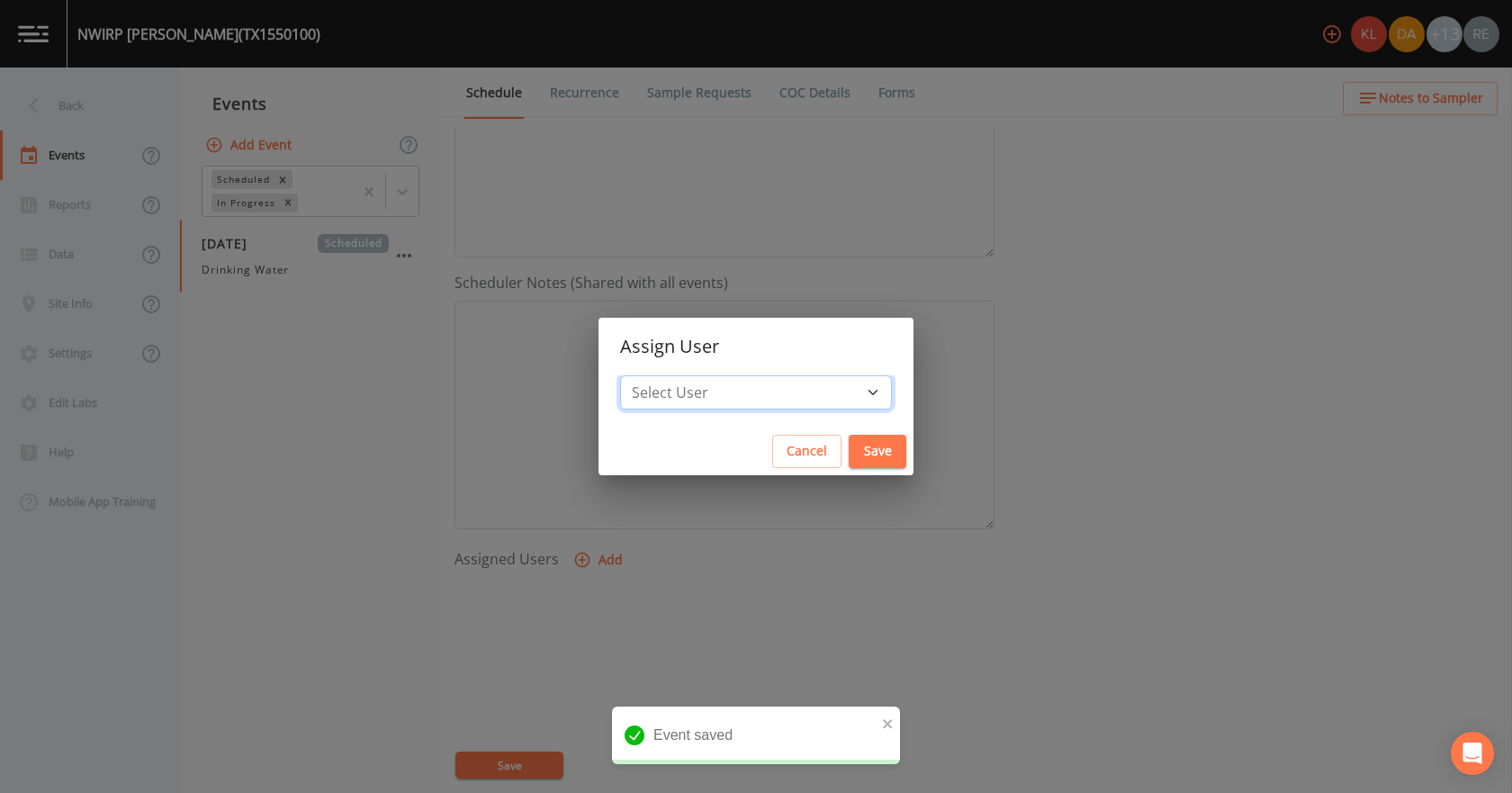
click at [708, 392] on select "Select User [PERSON_NAME] [PERSON_NAME] [PERSON_NAME] [PERSON_NAME] [PERSON_NAM…" at bounding box center [755, 392] width 272 height 34
select select "cda467bf-2385-465e-b0d0-2ef008f7967e"
click at [677, 375] on select "Select User [PERSON_NAME] [PERSON_NAME] [PERSON_NAME] [PERSON_NAME] [PERSON_NAM…" at bounding box center [755, 392] width 272 height 34
click at [848, 462] on button "Save" at bounding box center [877, 451] width 58 height 33
select select
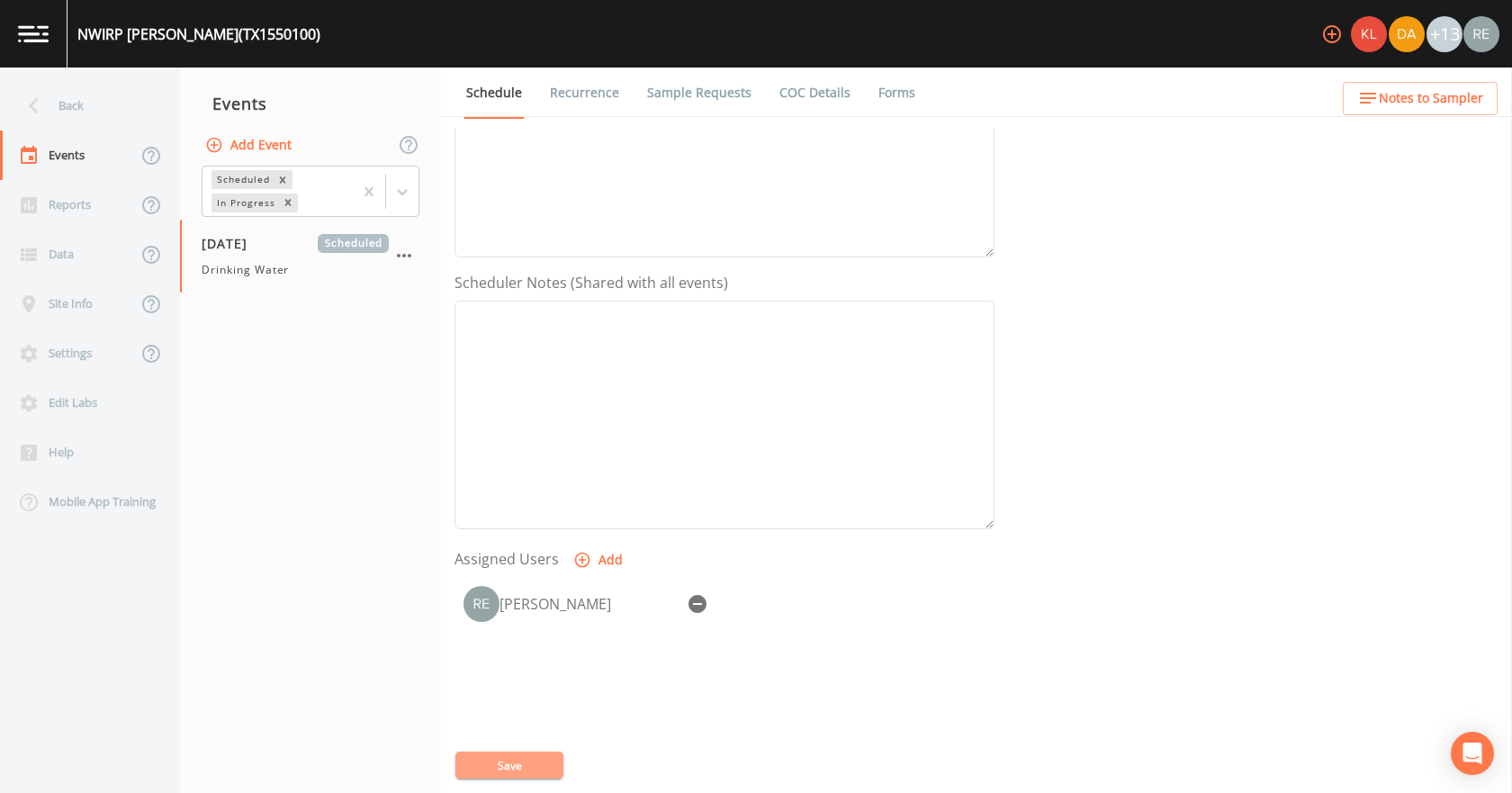
click at [540, 767] on button "Save" at bounding box center [509, 765] width 108 height 27
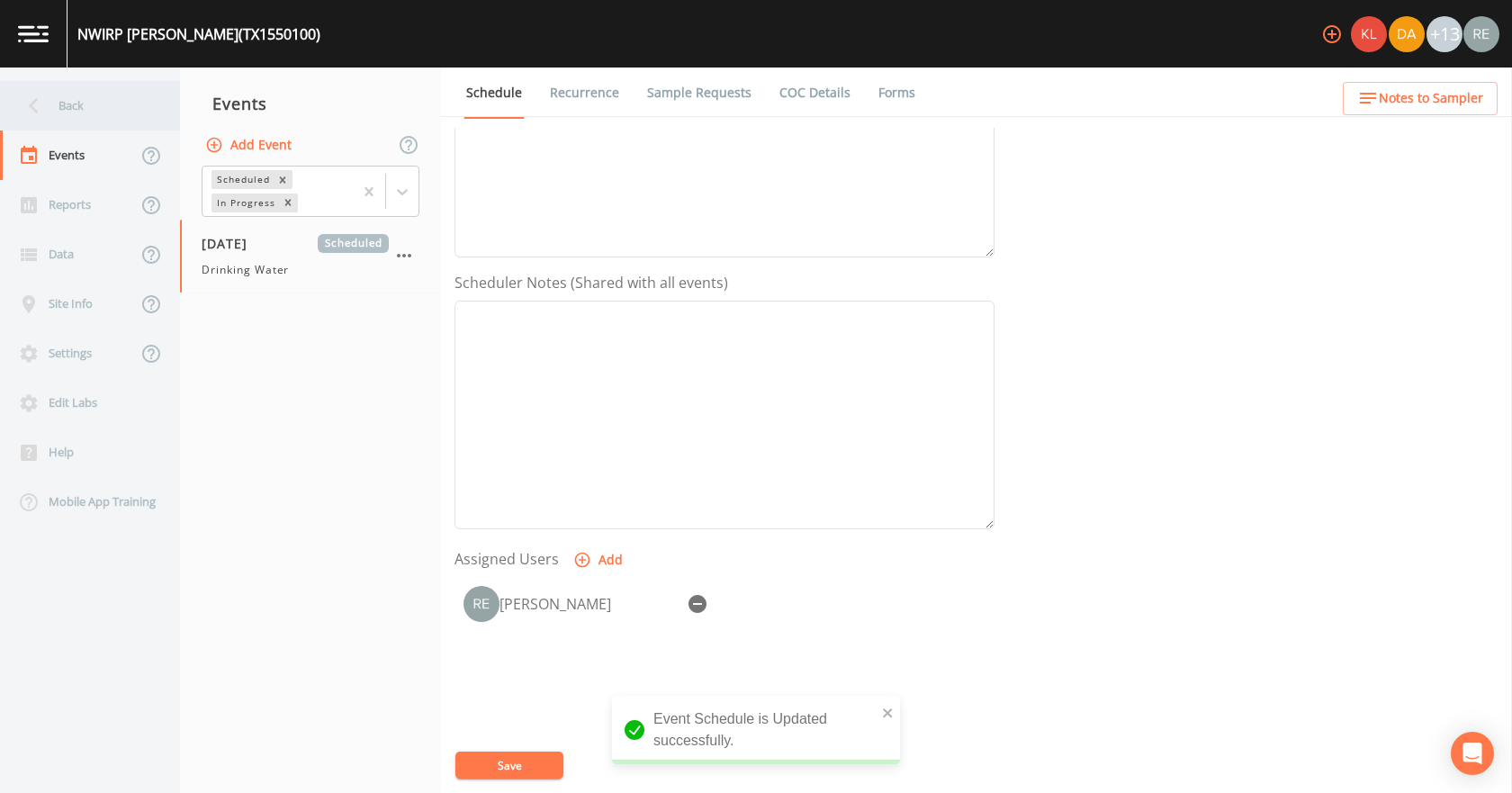
click at [58, 103] on div "Back" at bounding box center [80, 106] width 162 height 50
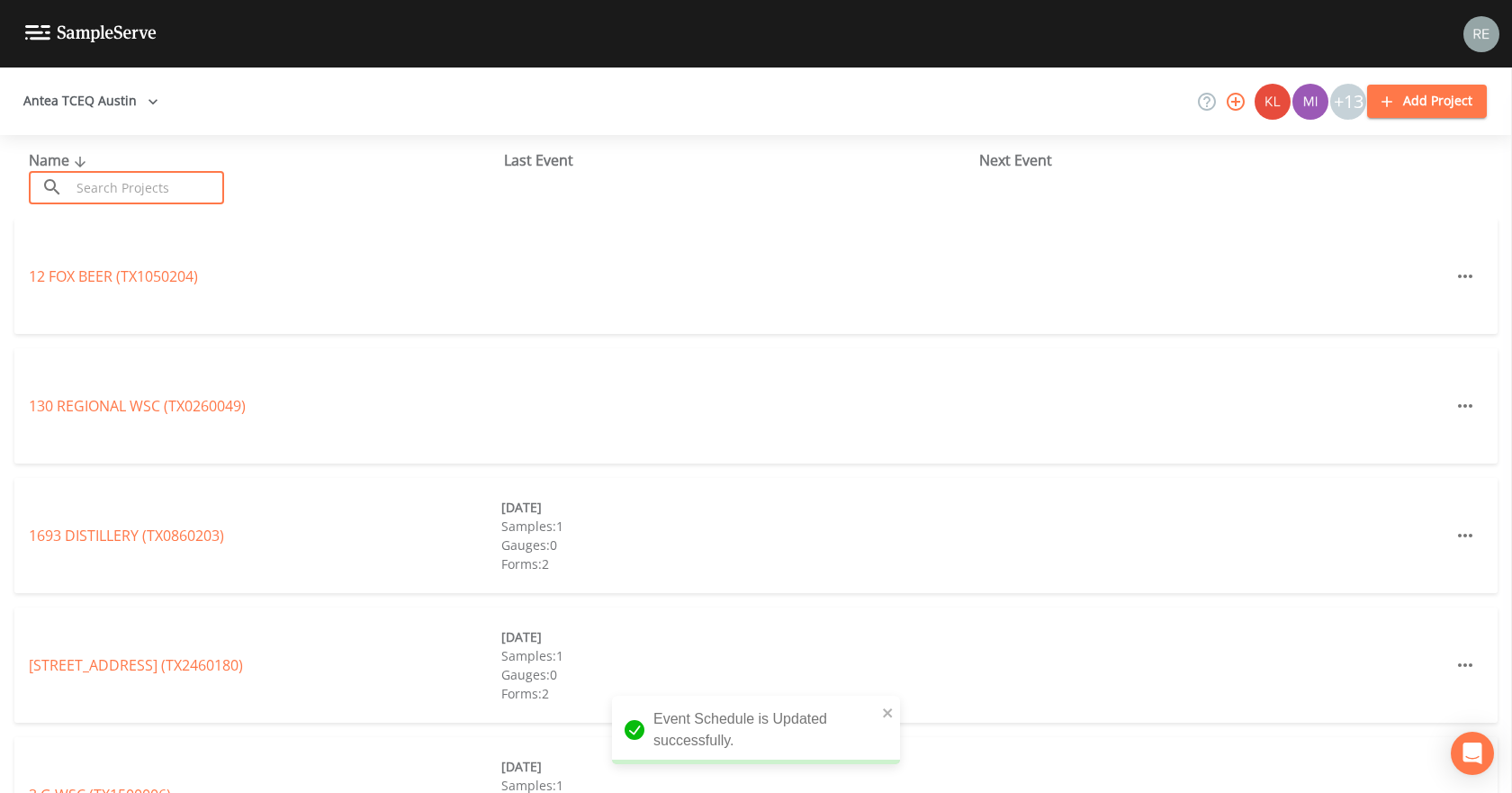
click at [95, 171] on input "text" at bounding box center [147, 187] width 154 height 33
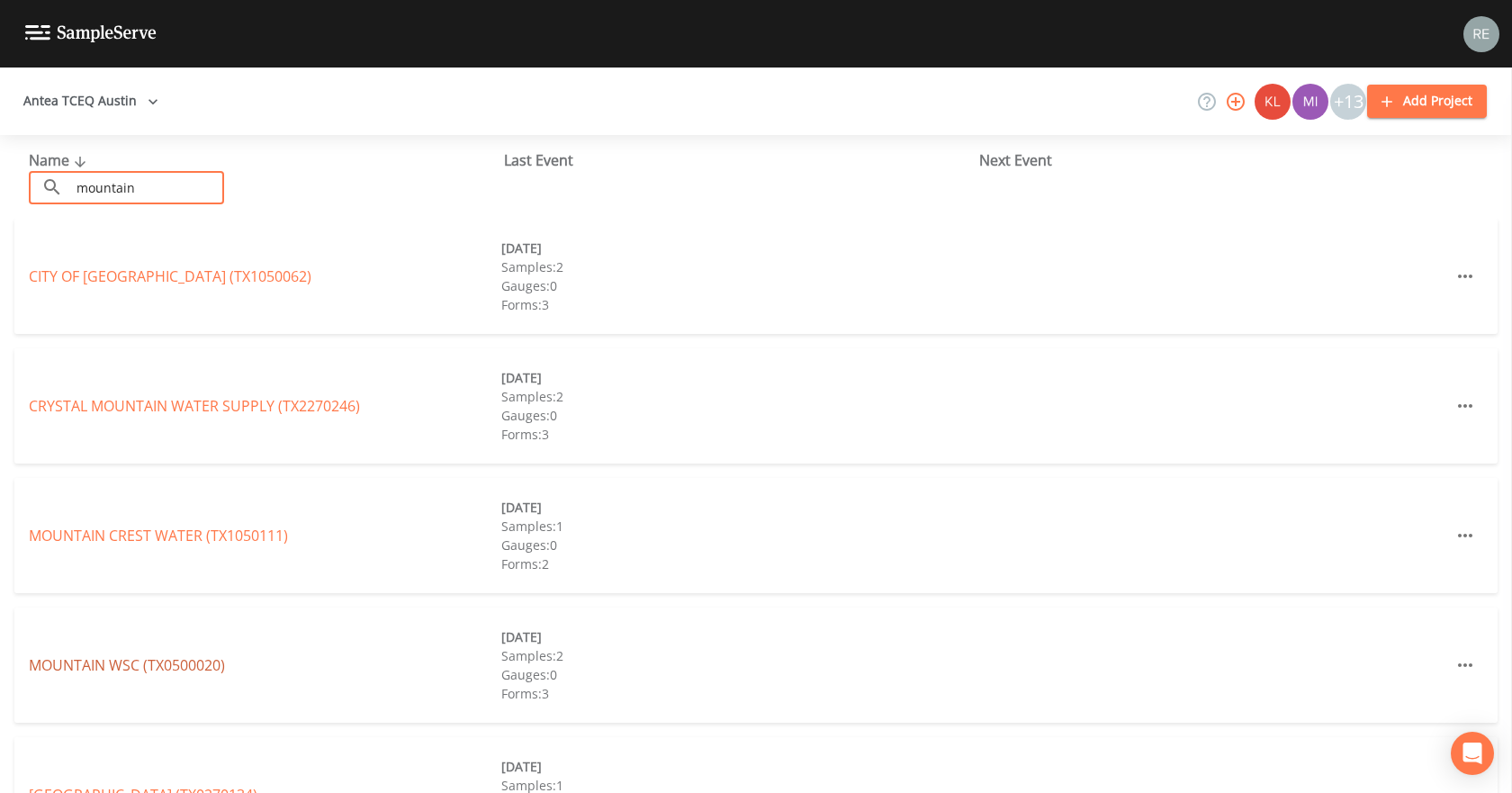
type input "mountain"
click at [155, 660] on link "MOUNTAIN WSC (TX0500020)" at bounding box center [126, 665] width 196 height 20
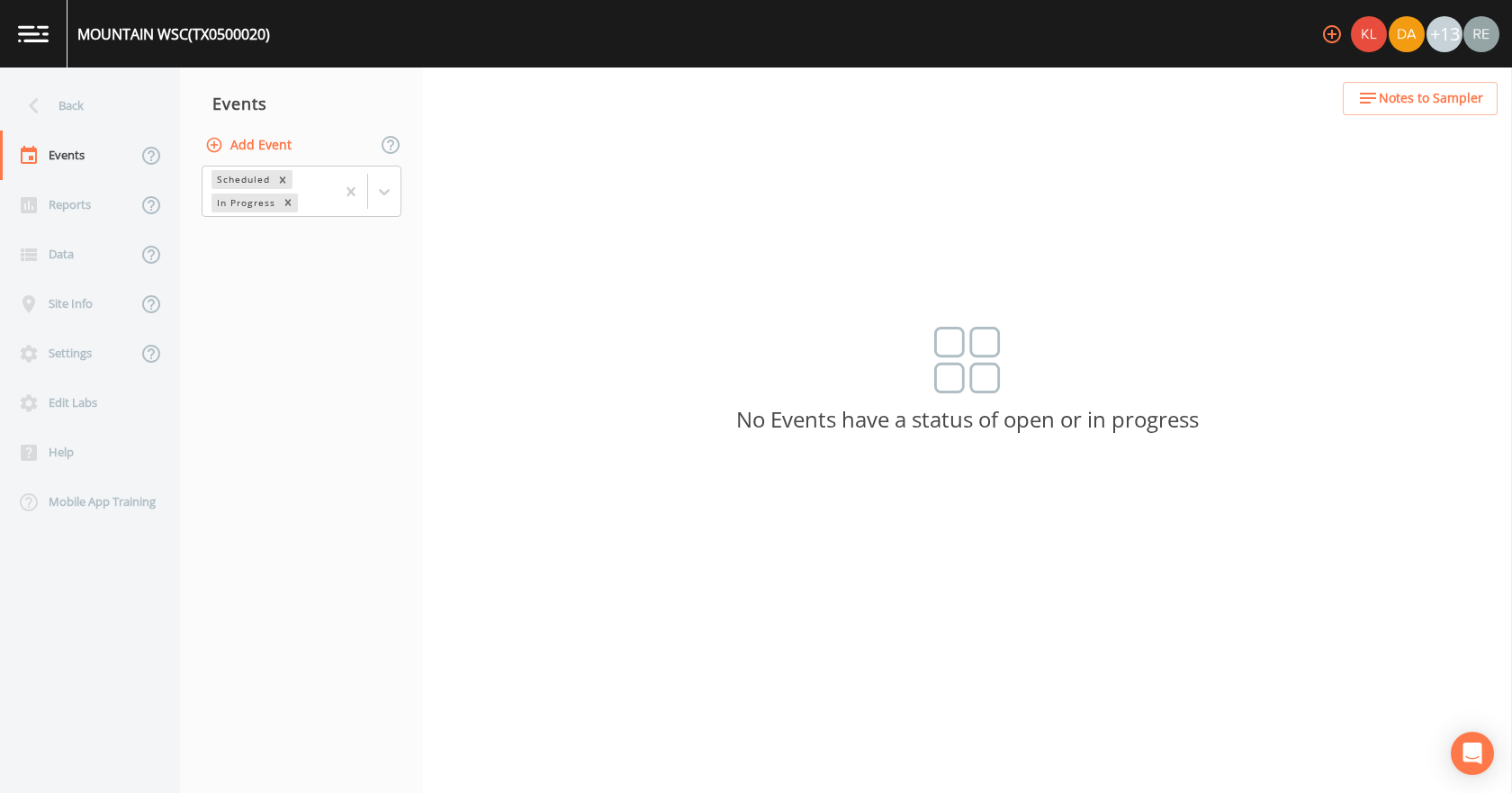
click at [252, 139] on button "Add Event" at bounding box center [250, 145] width 98 height 33
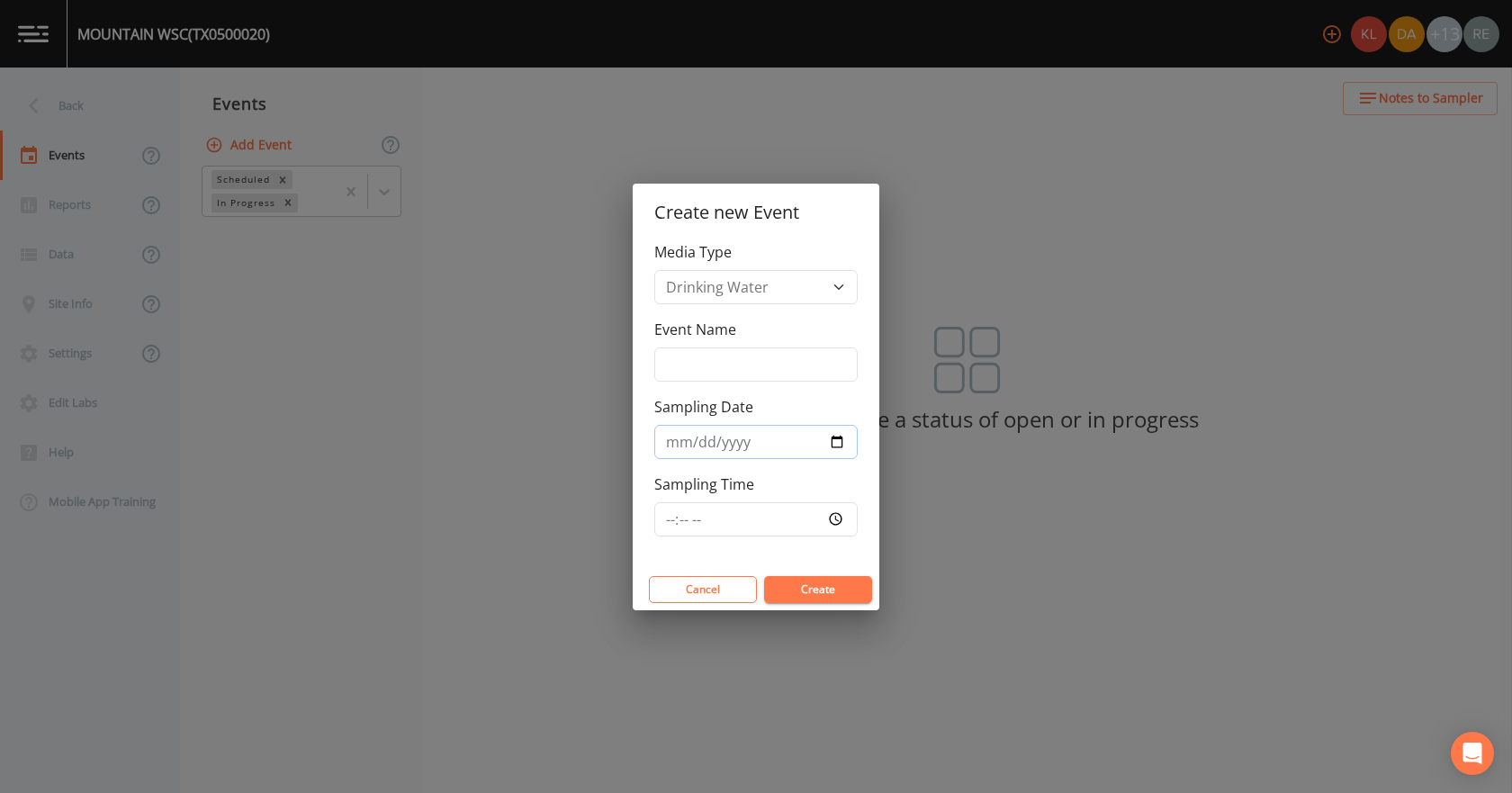
click at [833, 449] on input "Sampling Date" at bounding box center [755, 442] width 203 height 34
type input "[DATE]"
click at [832, 594] on button "Create" at bounding box center [818, 590] width 108 height 27
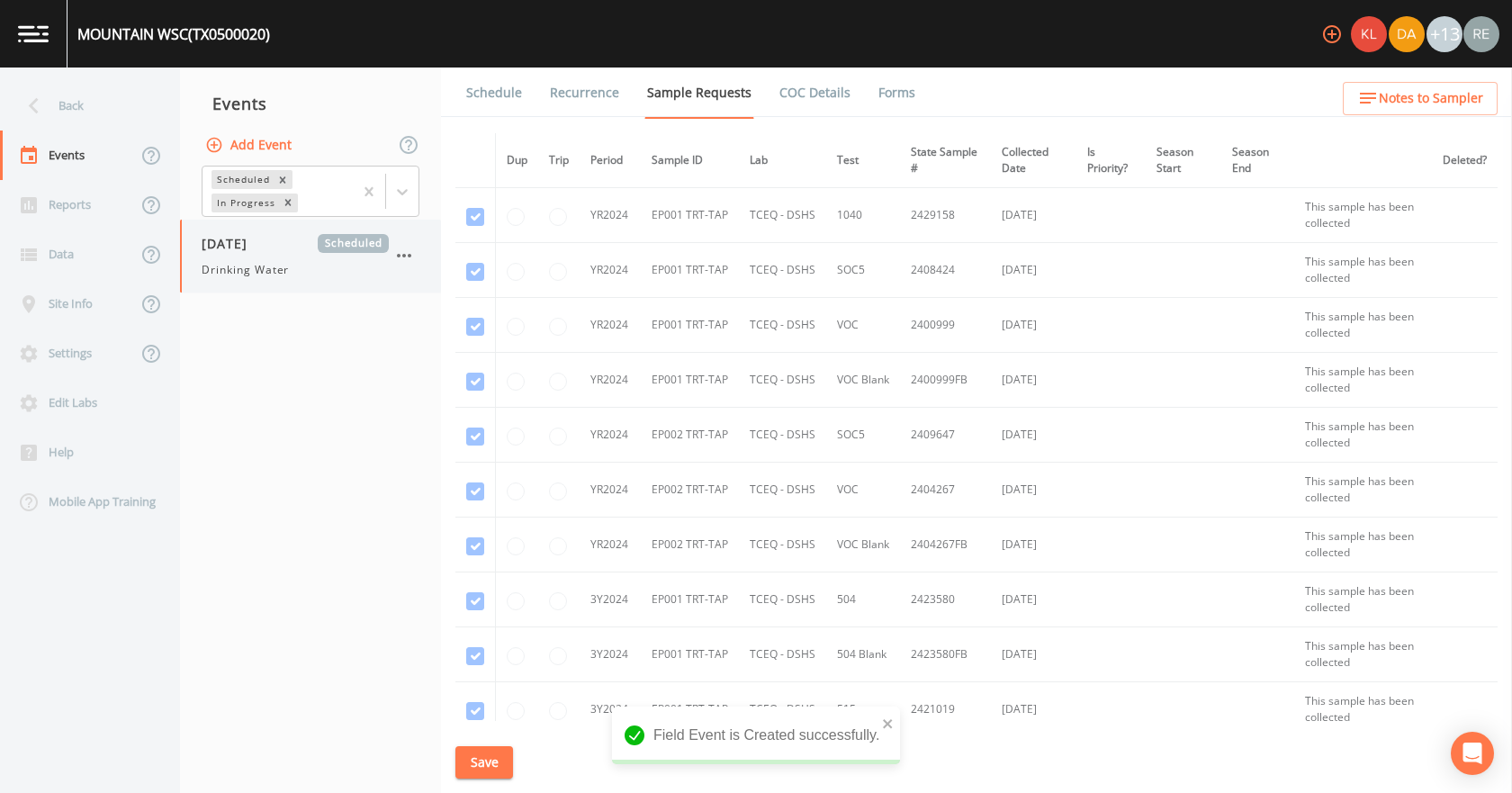
click at [251, 252] on span "[DATE]" at bounding box center [230, 243] width 59 height 19
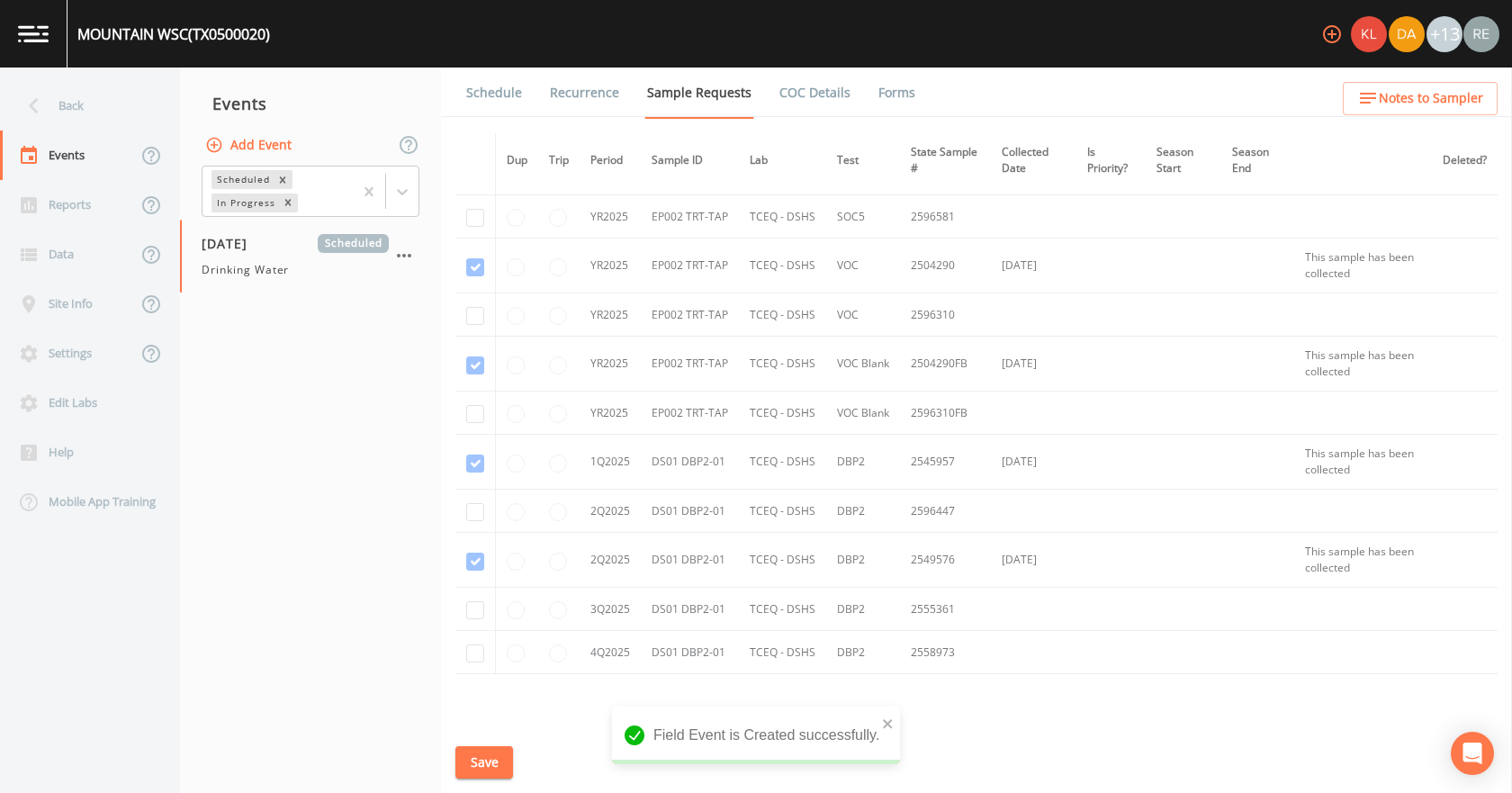
scroll to position [1440, 0]
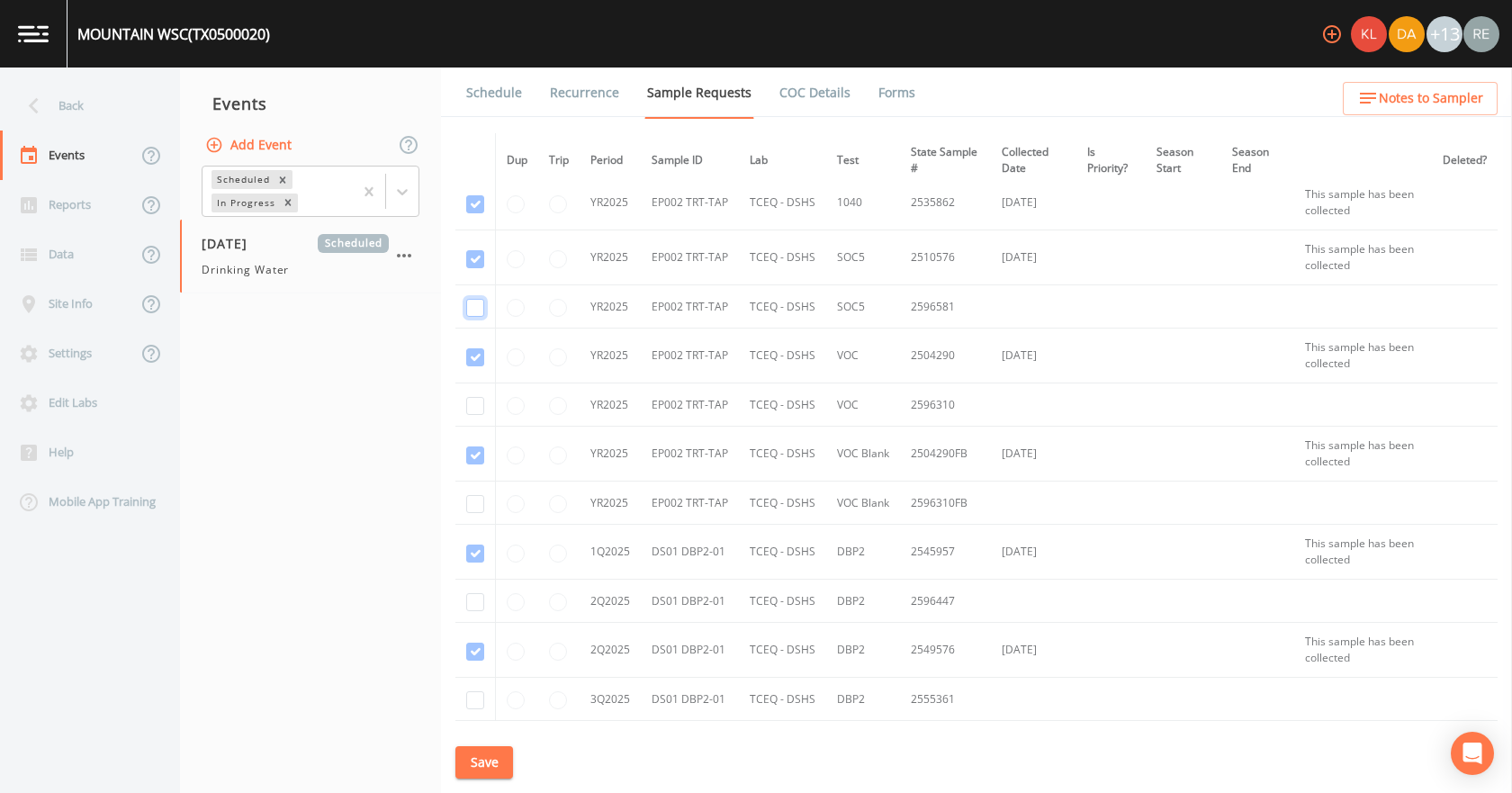
checkbox input "true"
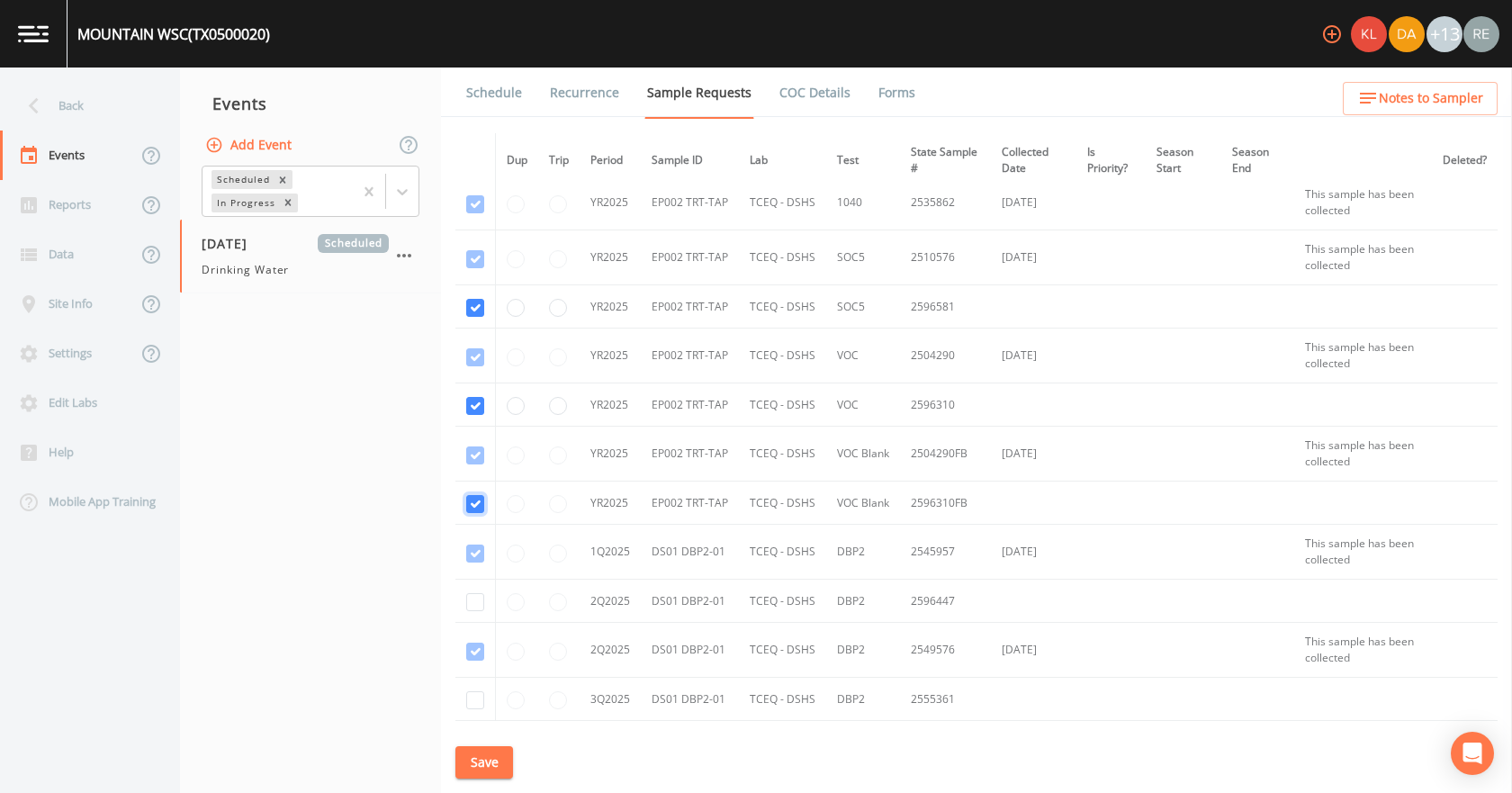
checkbox input "true"
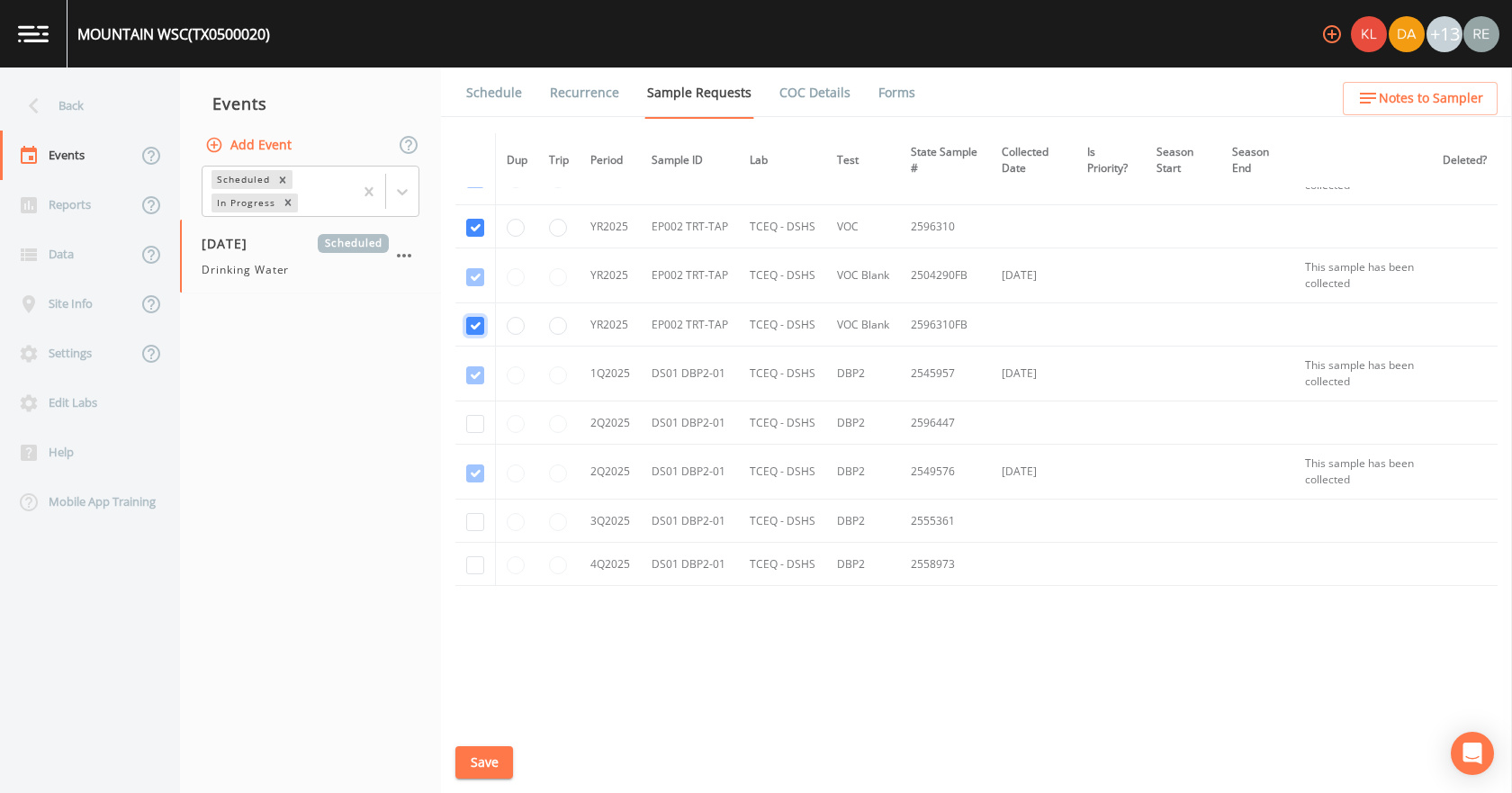
scroll to position [1619, 0]
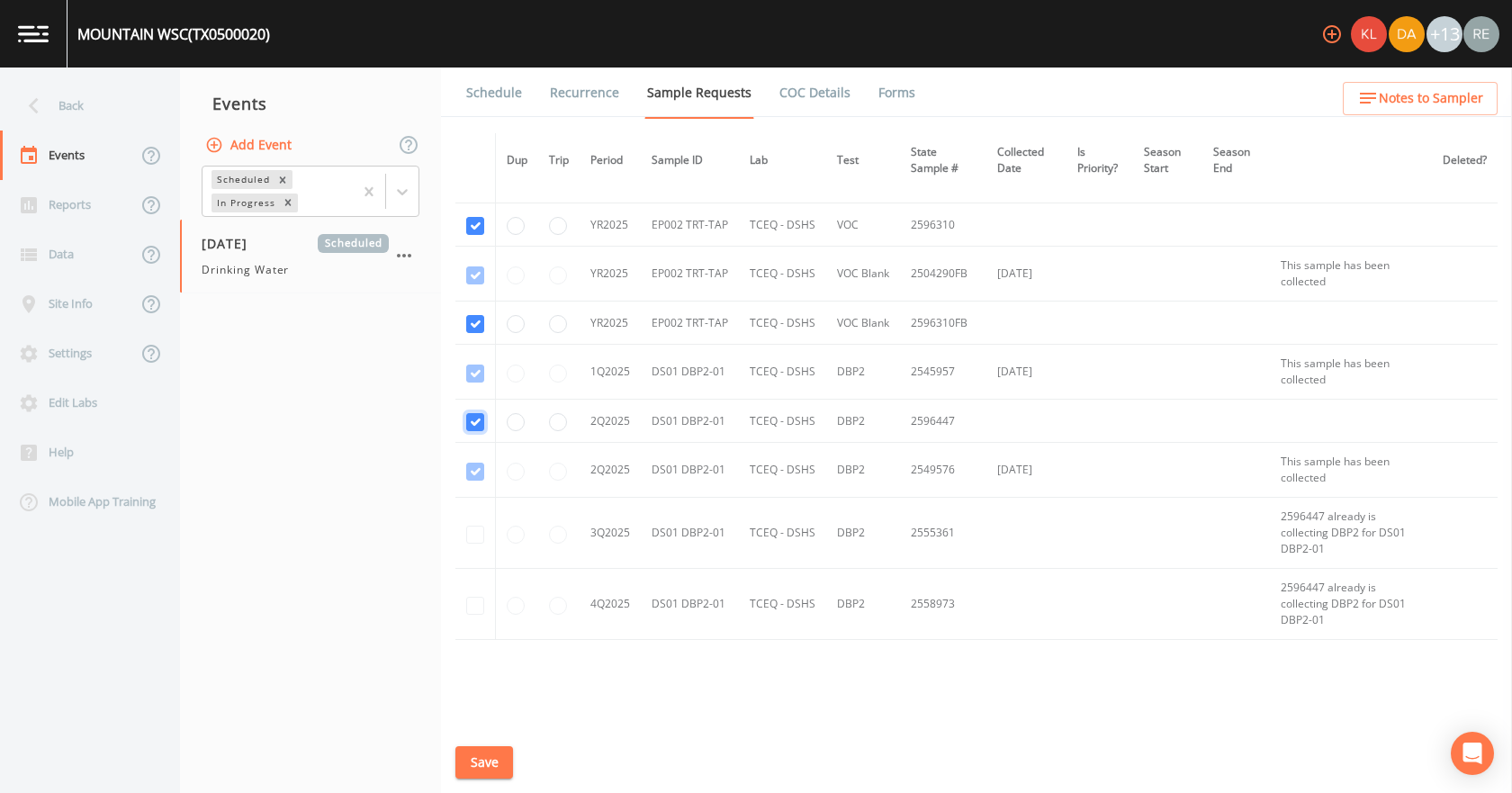
checkbox input "false"
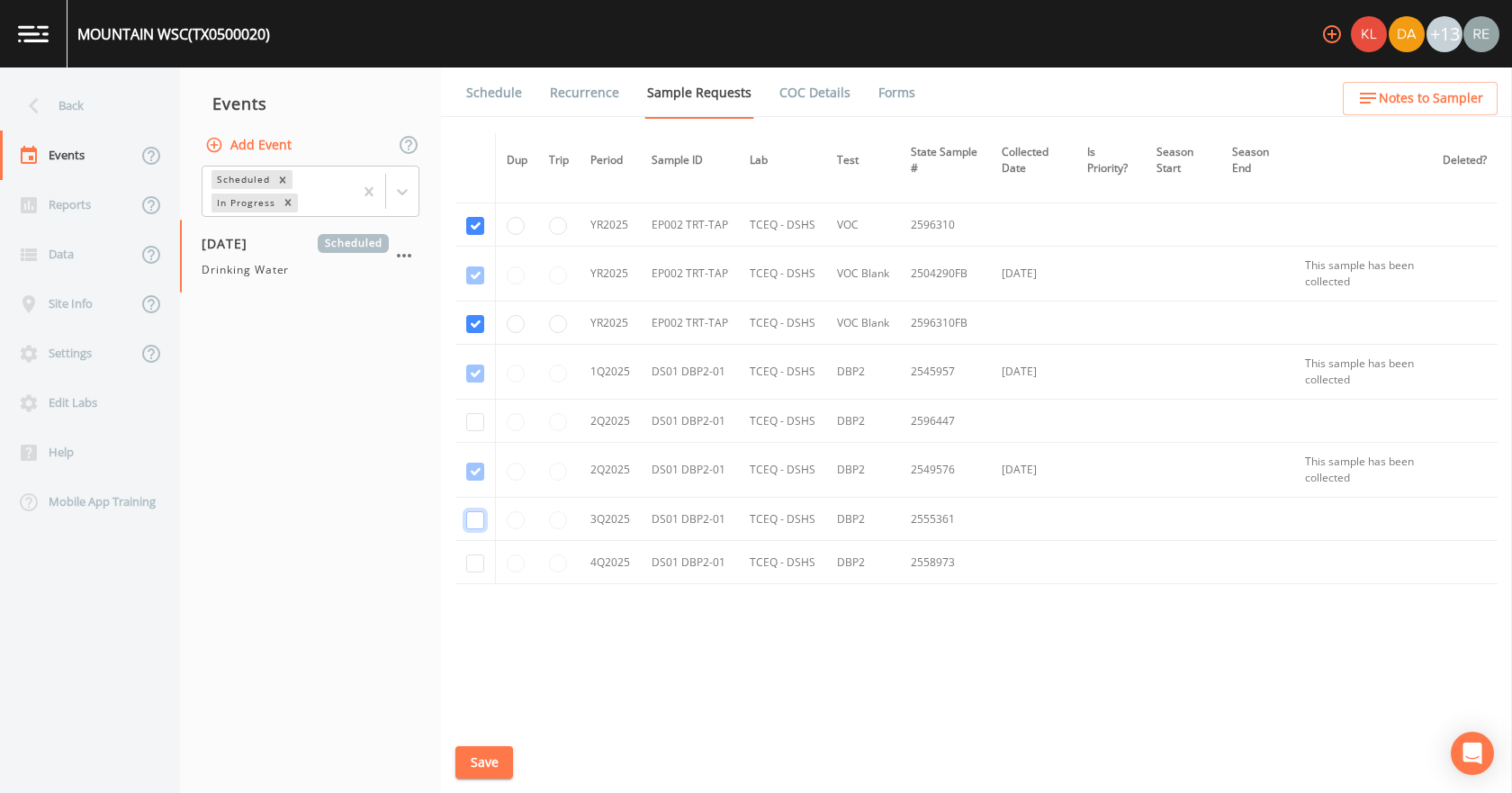
checkbox input "true"
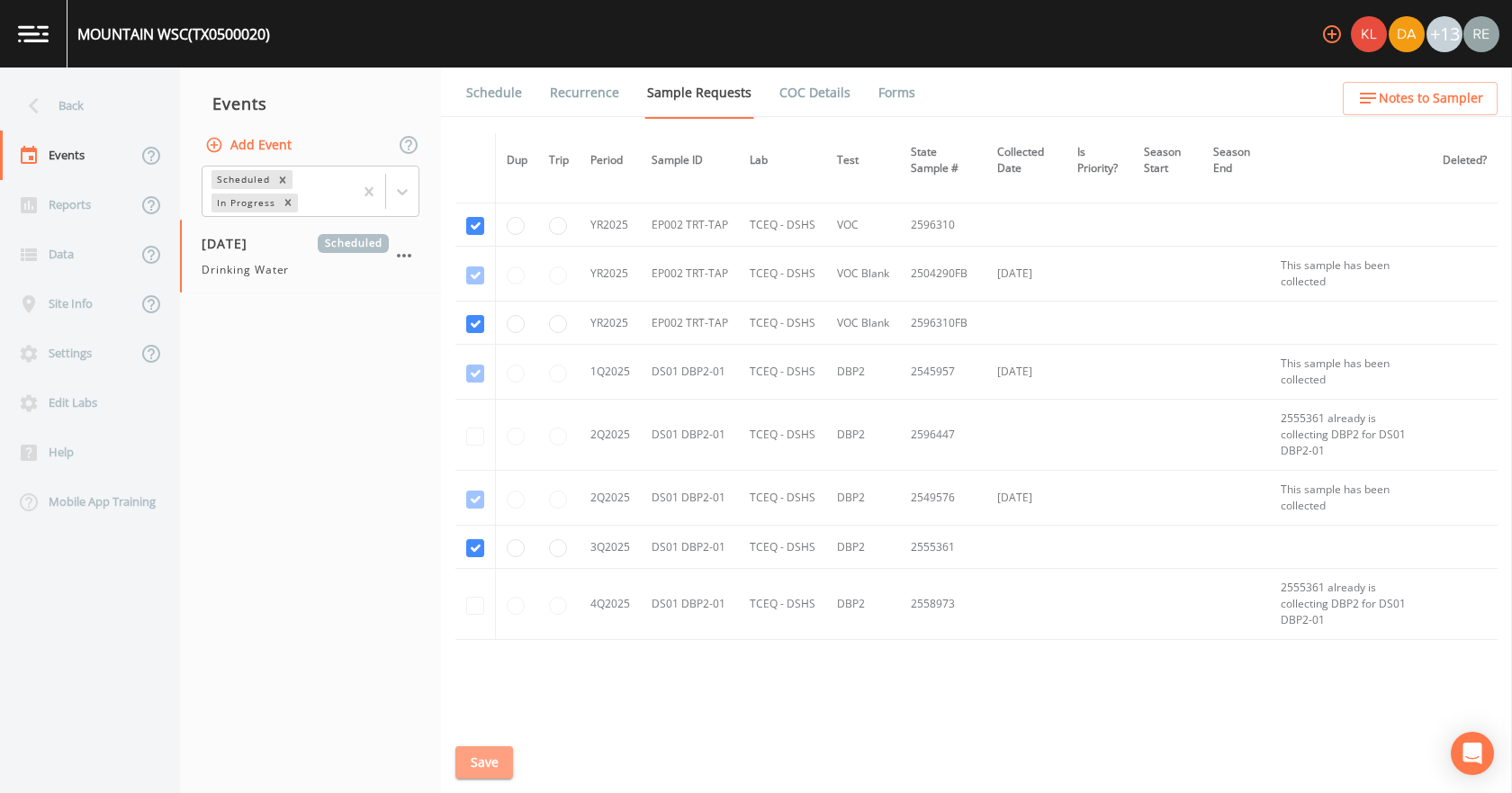
click at [484, 747] on button "Save" at bounding box center [484, 762] width 58 height 33
click at [511, 83] on link "Schedule" at bounding box center [494, 93] width 61 height 51
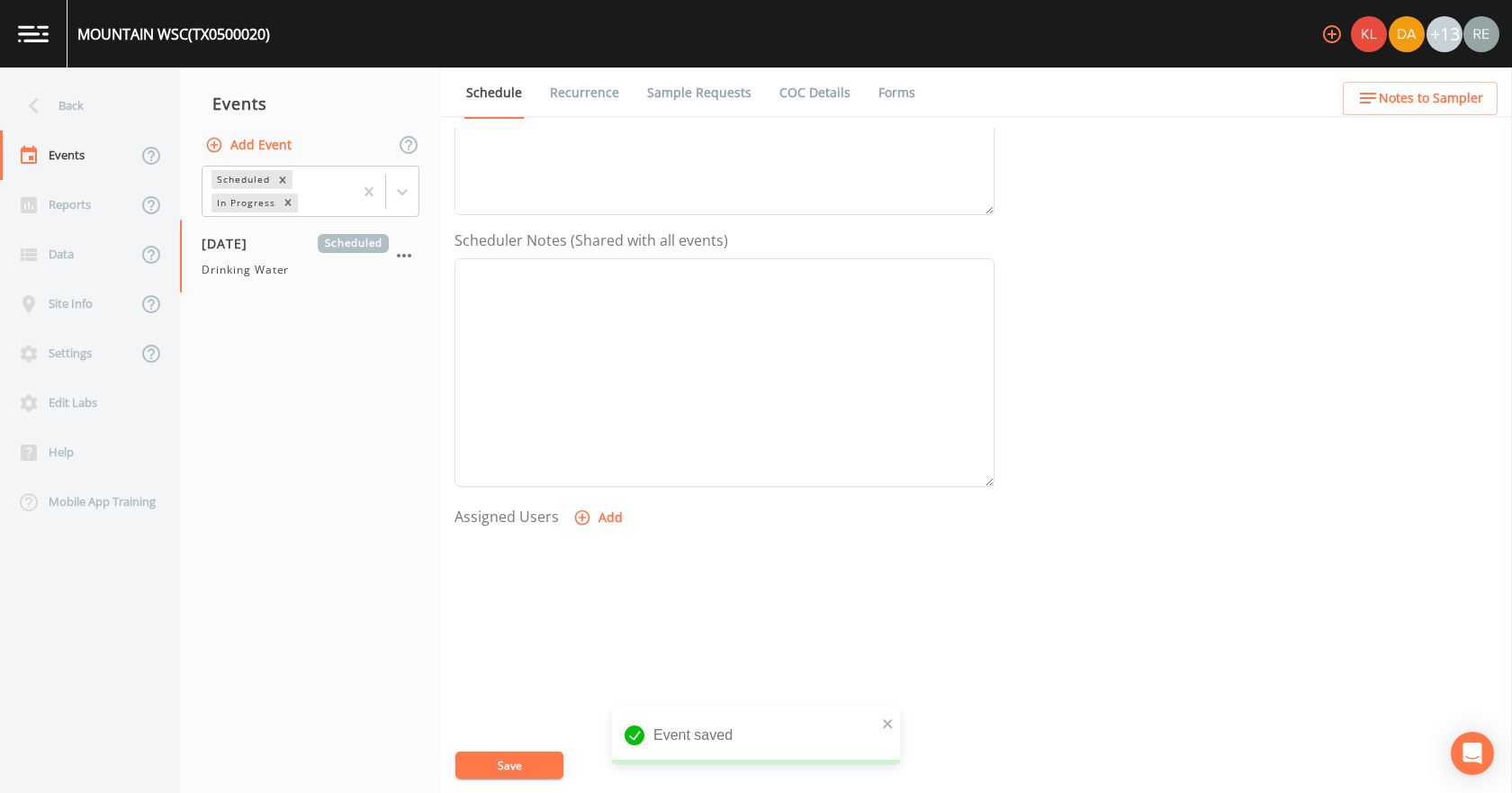
scroll to position [450, 0]
click at [600, 462] on button "Add" at bounding box center [600, 470] width 61 height 33
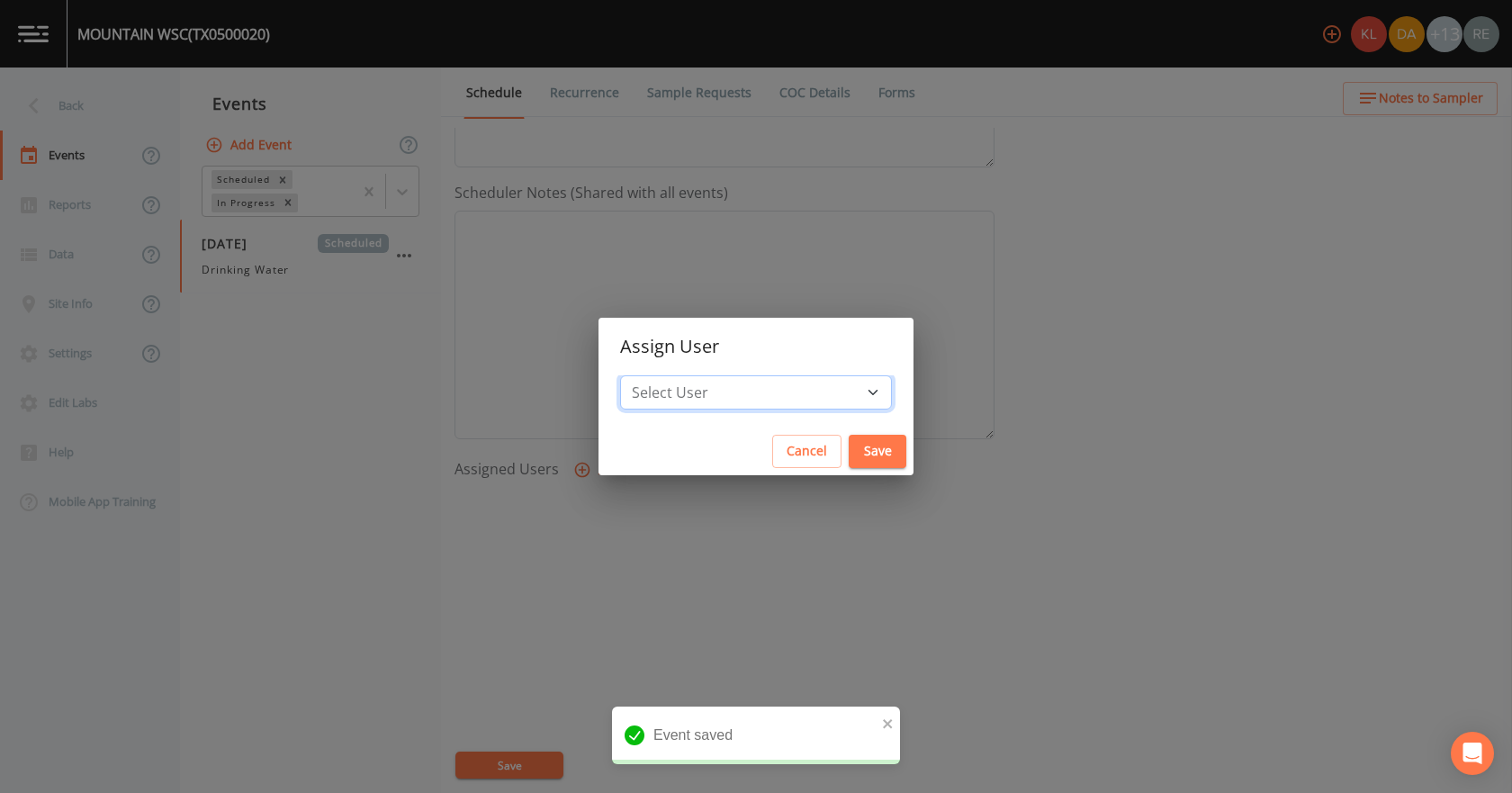
click at [711, 378] on select "Select User [PERSON_NAME] [PERSON_NAME] [PERSON_NAME] [PERSON_NAME] [PERSON_NAM…" at bounding box center [755, 392] width 272 height 34
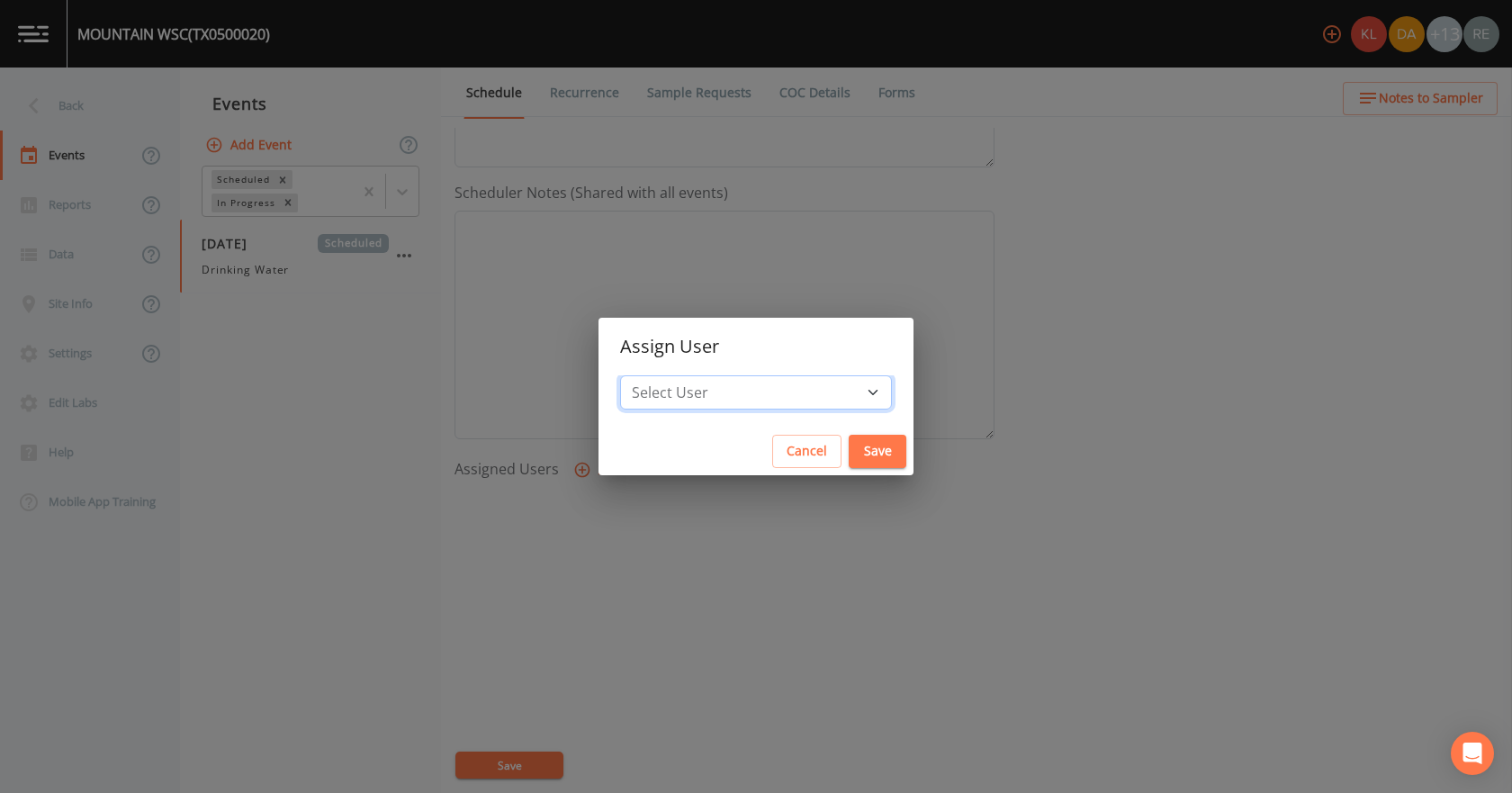
select select "cda467bf-2385-465e-b0d0-2ef008f7967e"
click at [677, 375] on select "Select User [PERSON_NAME] [PERSON_NAME] [PERSON_NAME] [PERSON_NAME] [PERSON_NAM…" at bounding box center [755, 392] width 272 height 34
click at [848, 448] on button "Save" at bounding box center [877, 451] width 58 height 33
select select
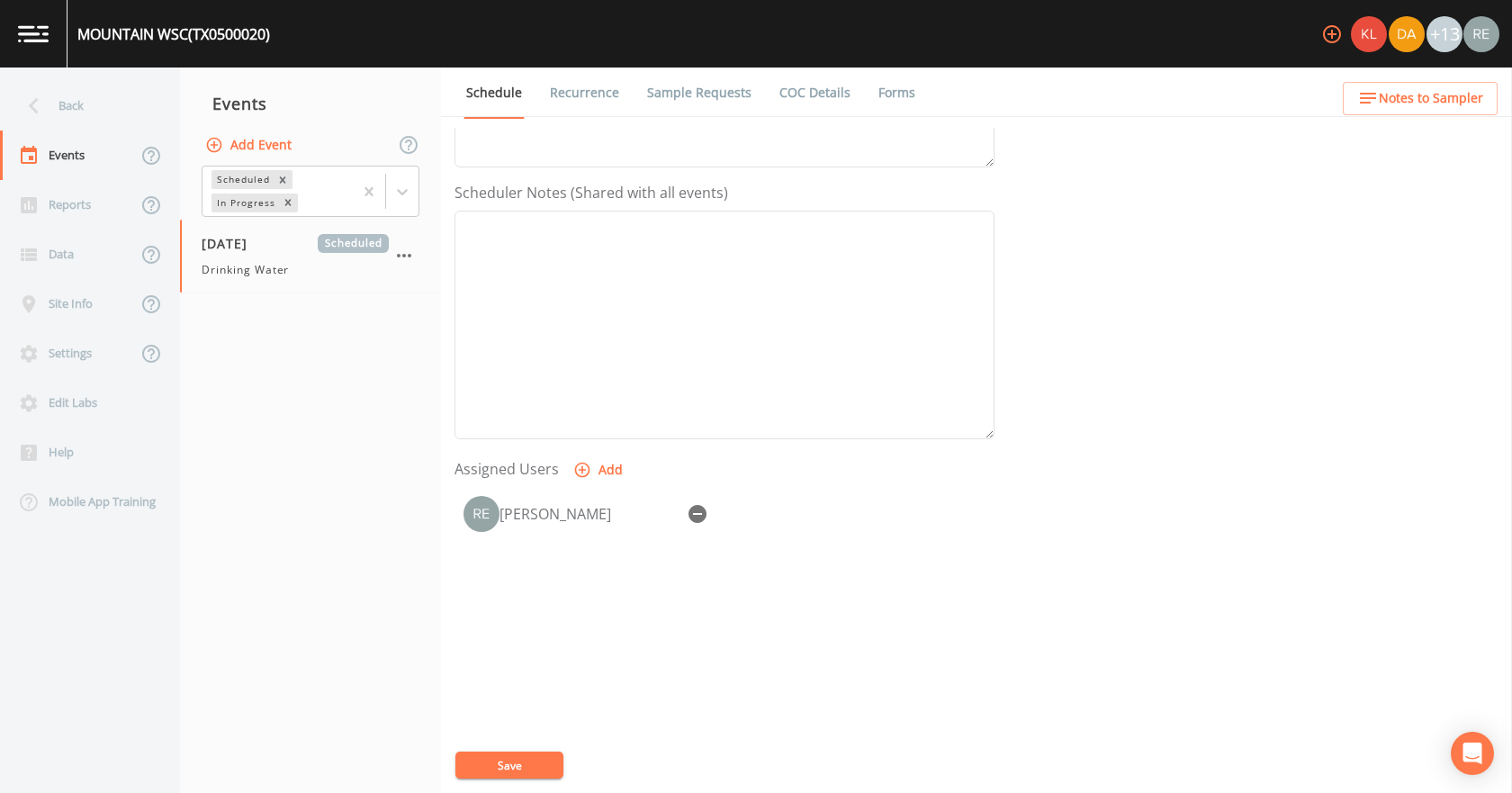
click at [543, 770] on button "Save" at bounding box center [509, 765] width 108 height 27
click at [52, 105] on div "Back" at bounding box center [80, 106] width 162 height 50
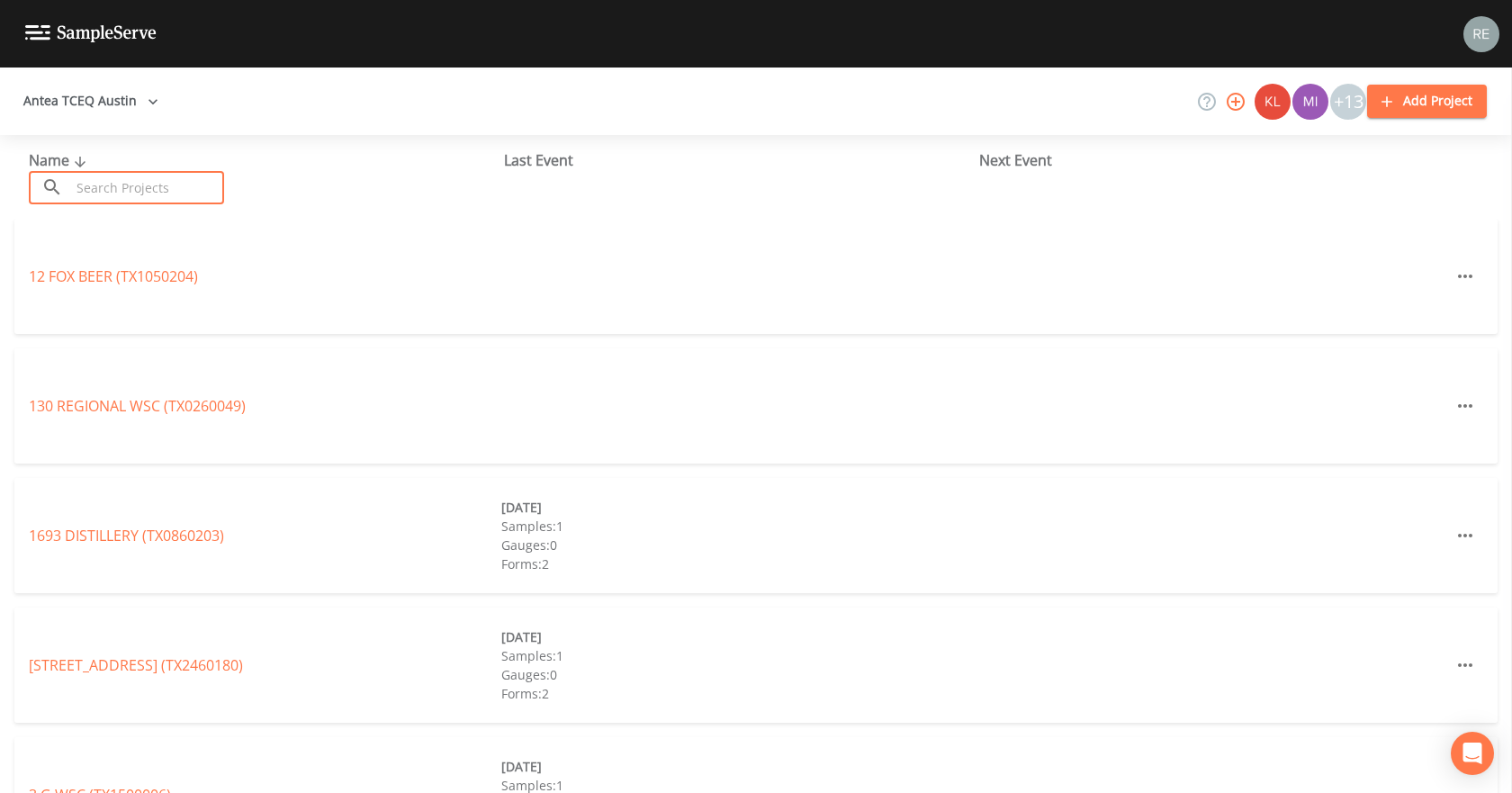
click at [135, 184] on input "text" at bounding box center [147, 187] width 154 height 33
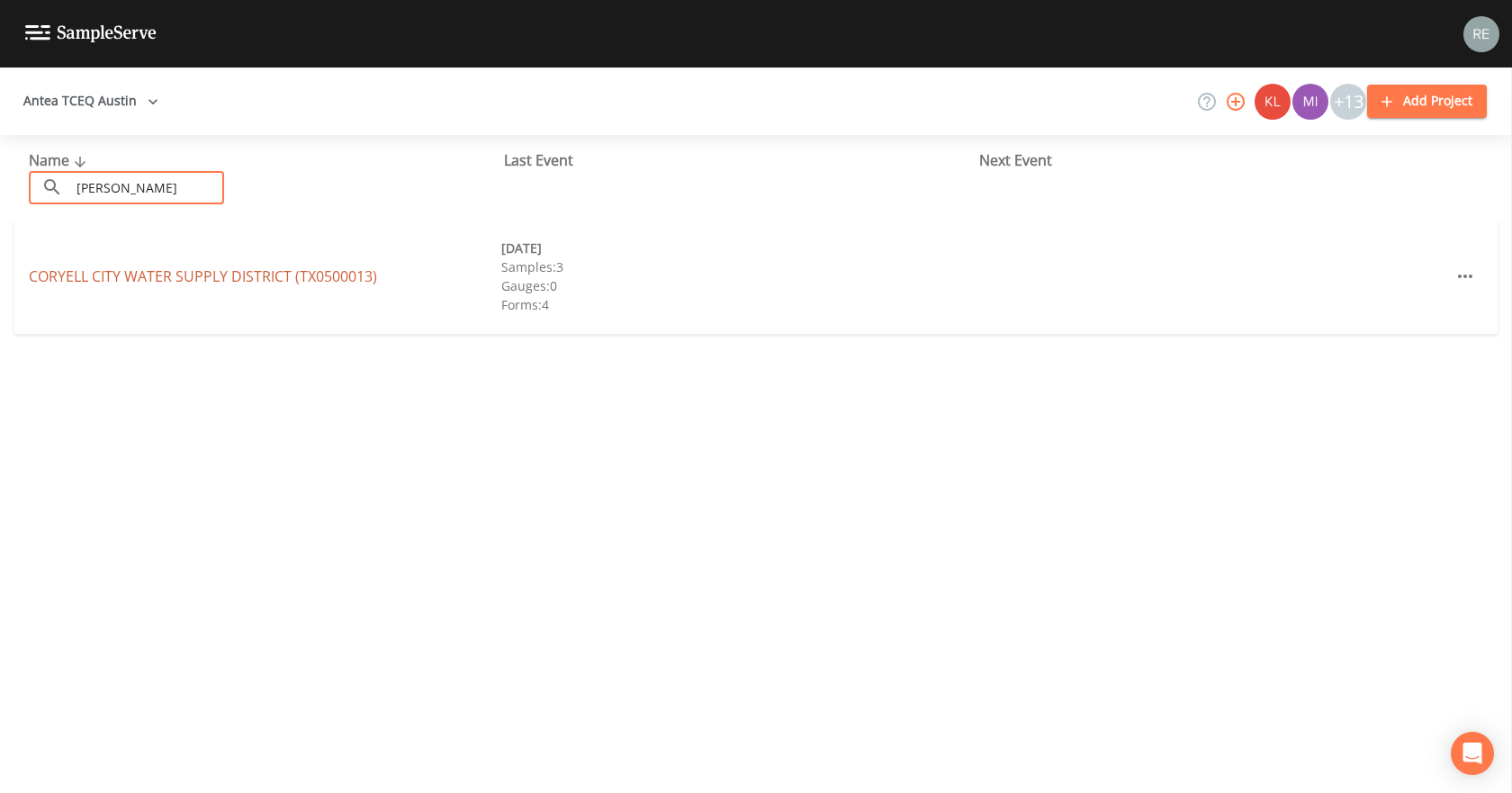
type input "[PERSON_NAME]"
click at [76, 273] on link "[GEOGRAPHIC_DATA] (TX0500013)" at bounding box center [203, 276] width 349 height 20
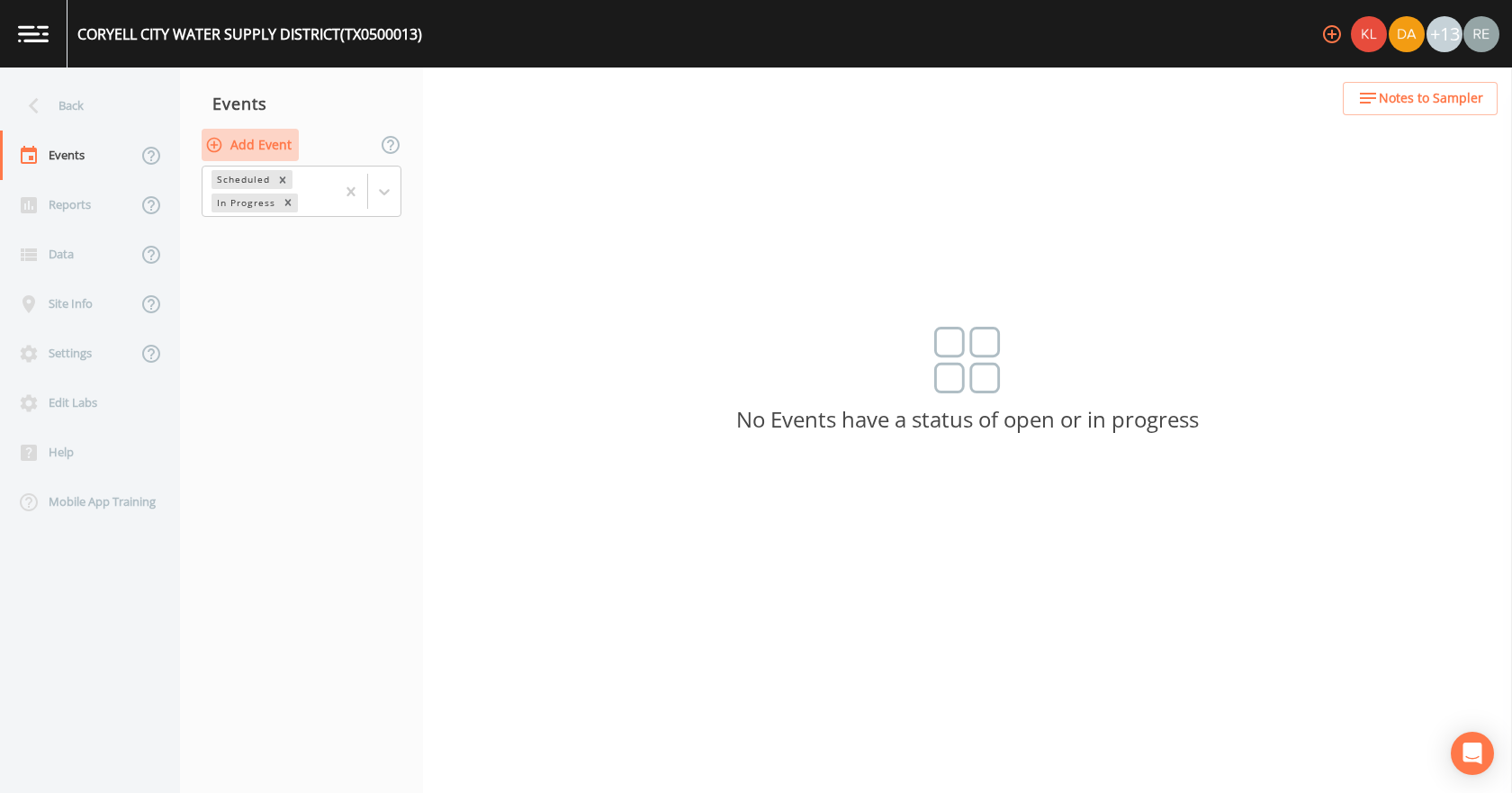
click at [258, 153] on button "Add Event" at bounding box center [250, 145] width 98 height 33
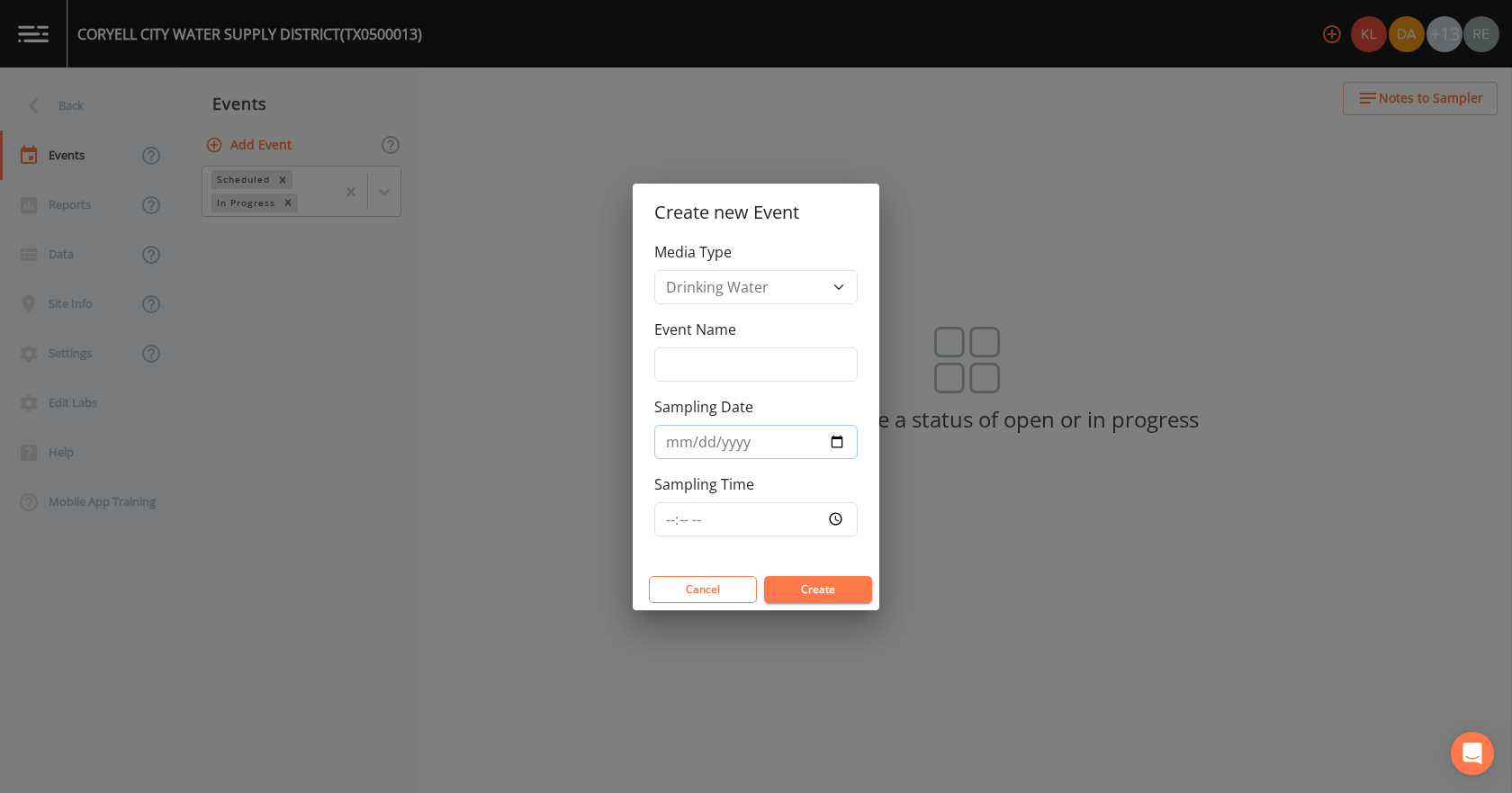
click at [841, 443] on input "Sampling Date" at bounding box center [755, 442] width 203 height 34
type input "[DATE]"
click at [801, 599] on button "Create" at bounding box center [818, 590] width 108 height 27
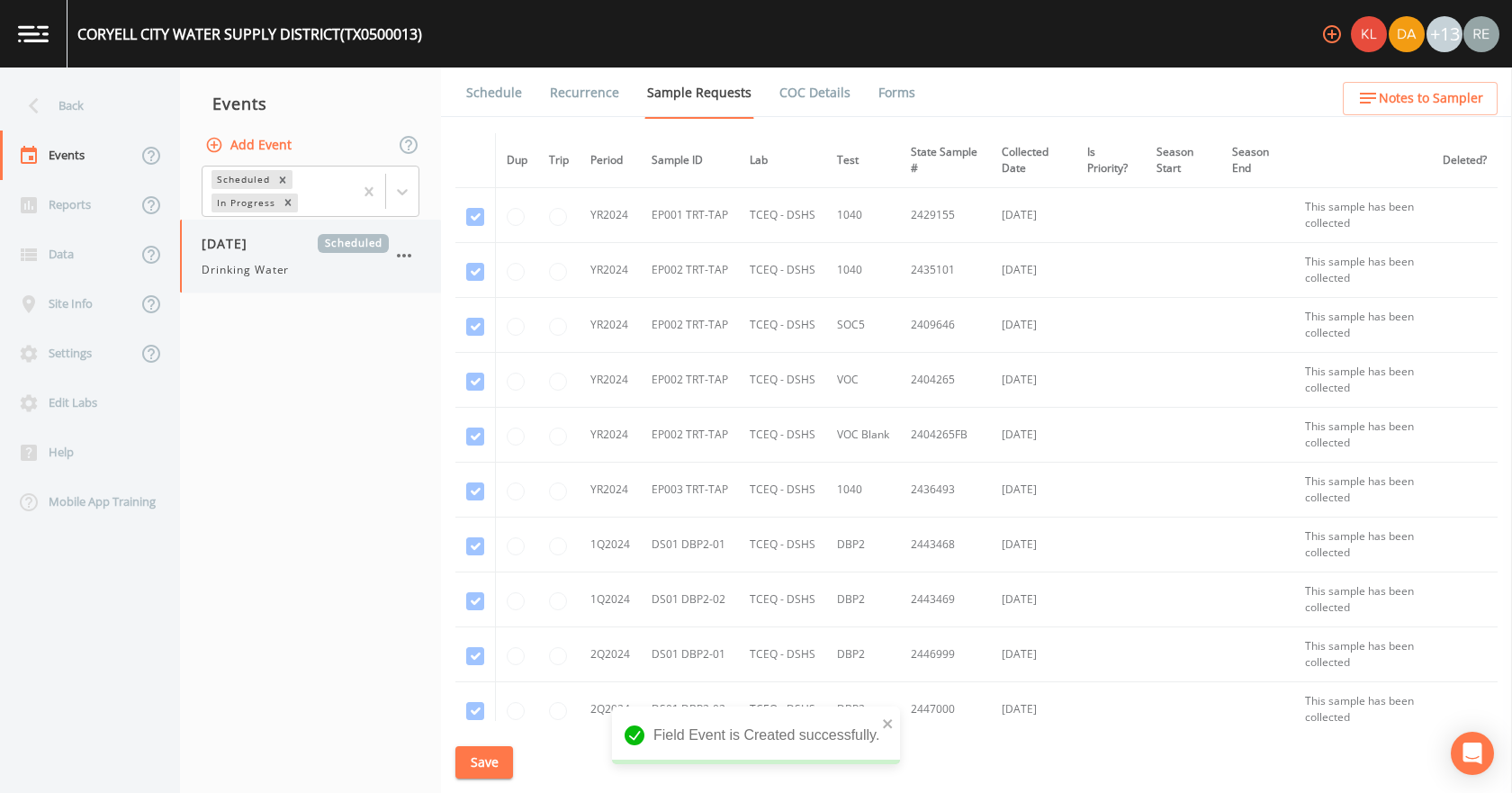
click at [256, 256] on div "[DATE] Scheduled Drinking Water" at bounding box center [294, 256] width 187 height 44
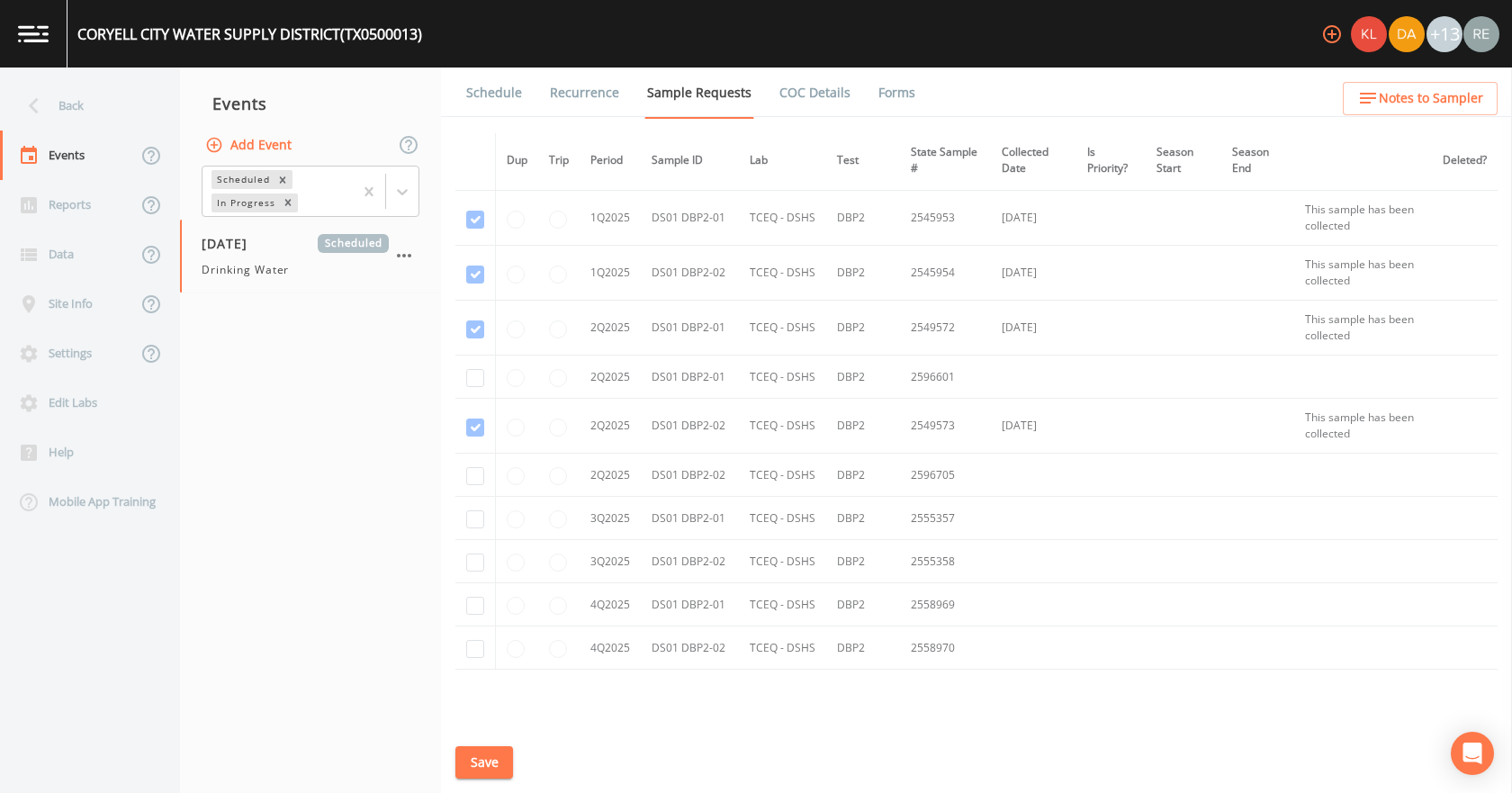
scroll to position [1079, 0]
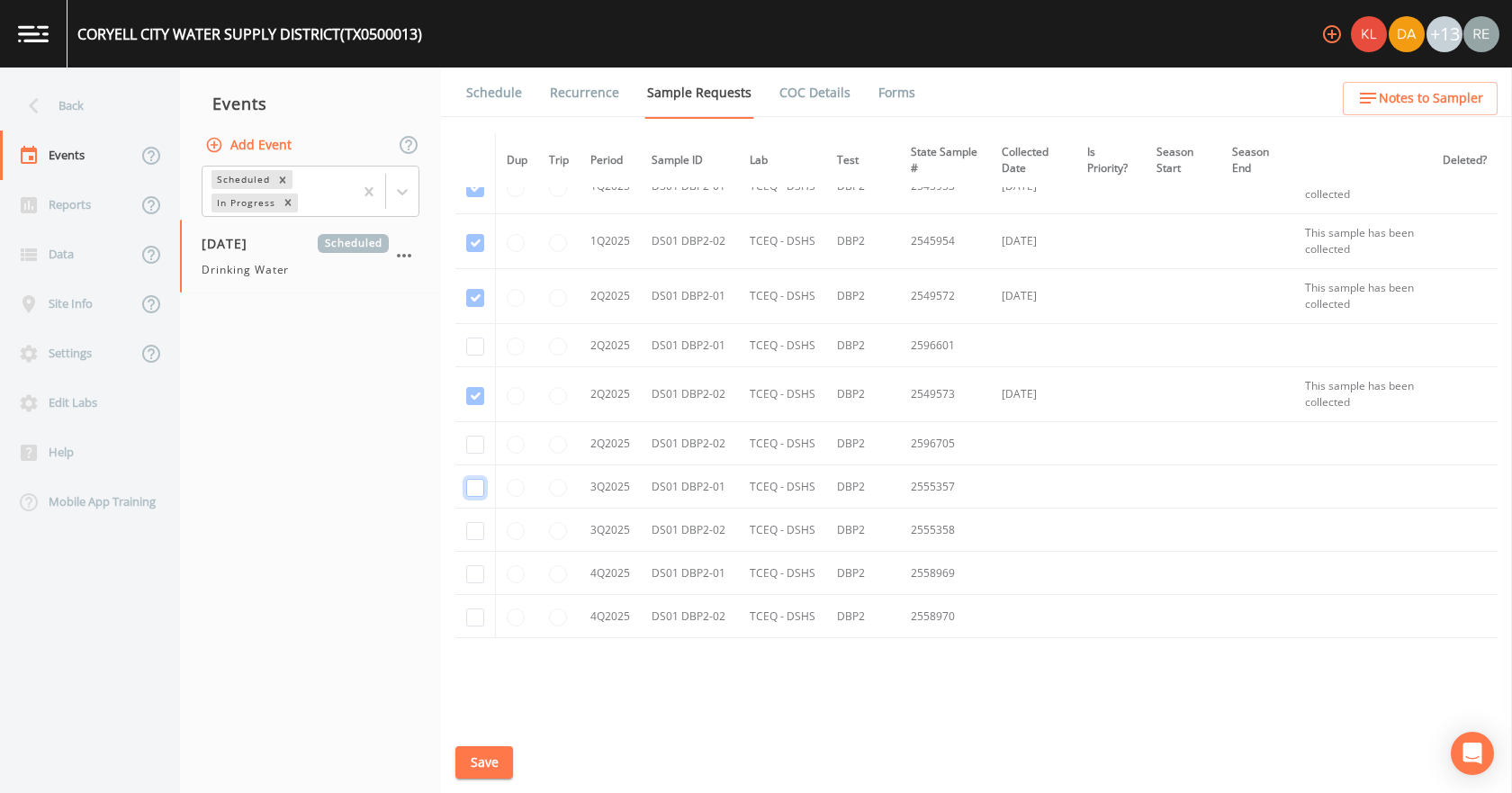
checkbox input "true"
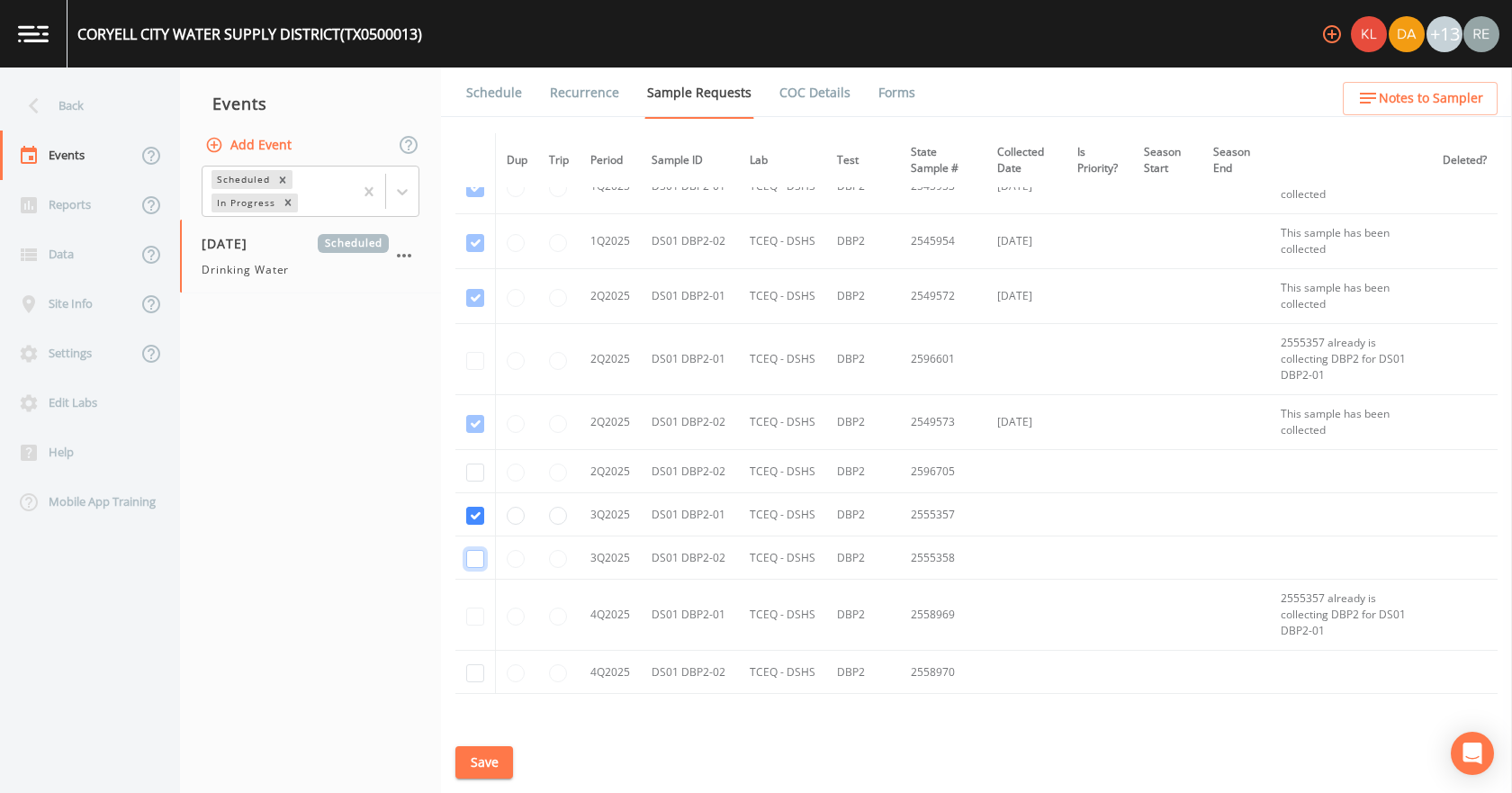
checkbox input "true"
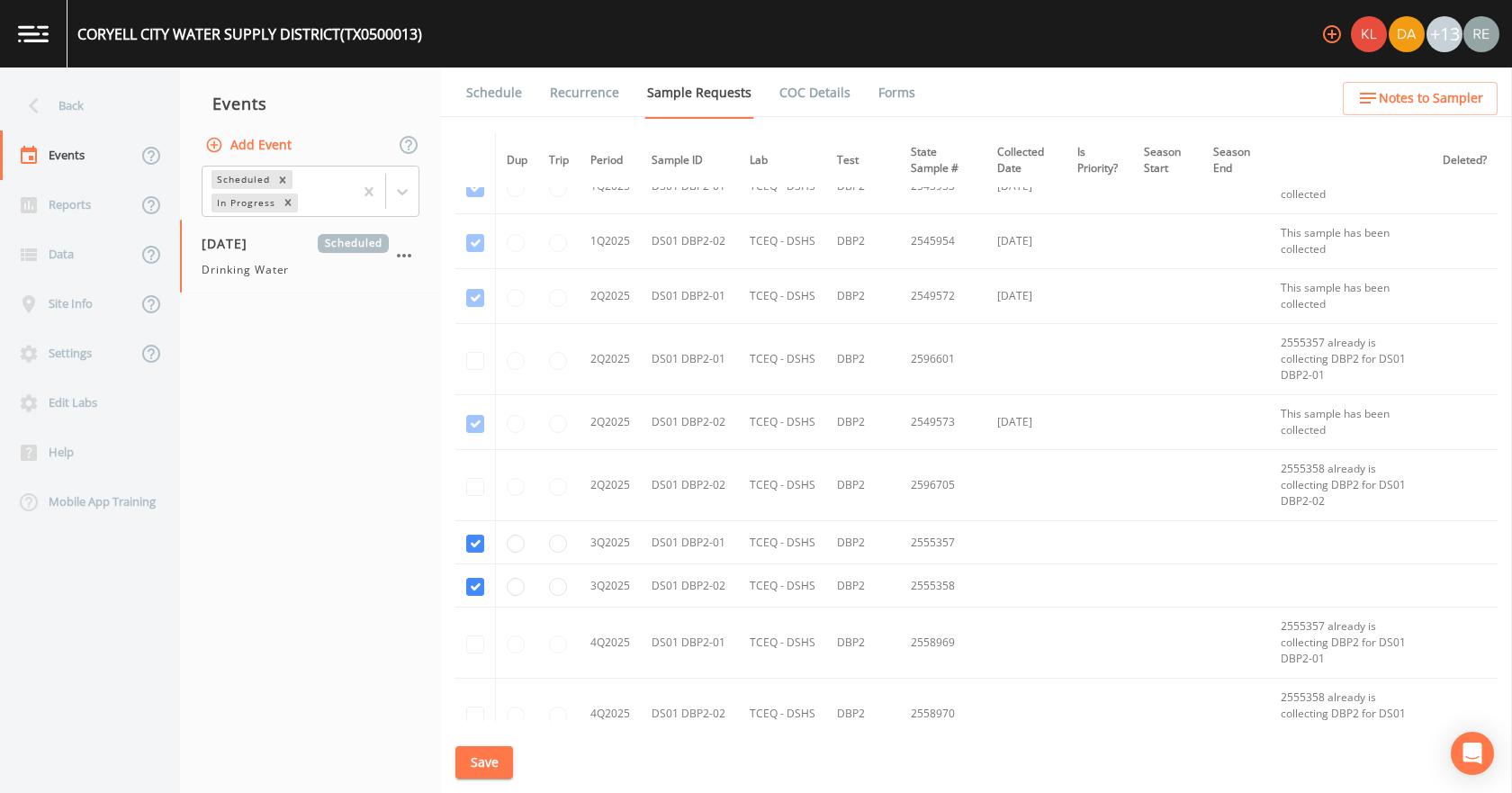
click at [495, 751] on button "Save" at bounding box center [484, 762] width 58 height 33
click at [499, 93] on link "Schedule" at bounding box center [494, 93] width 61 height 51
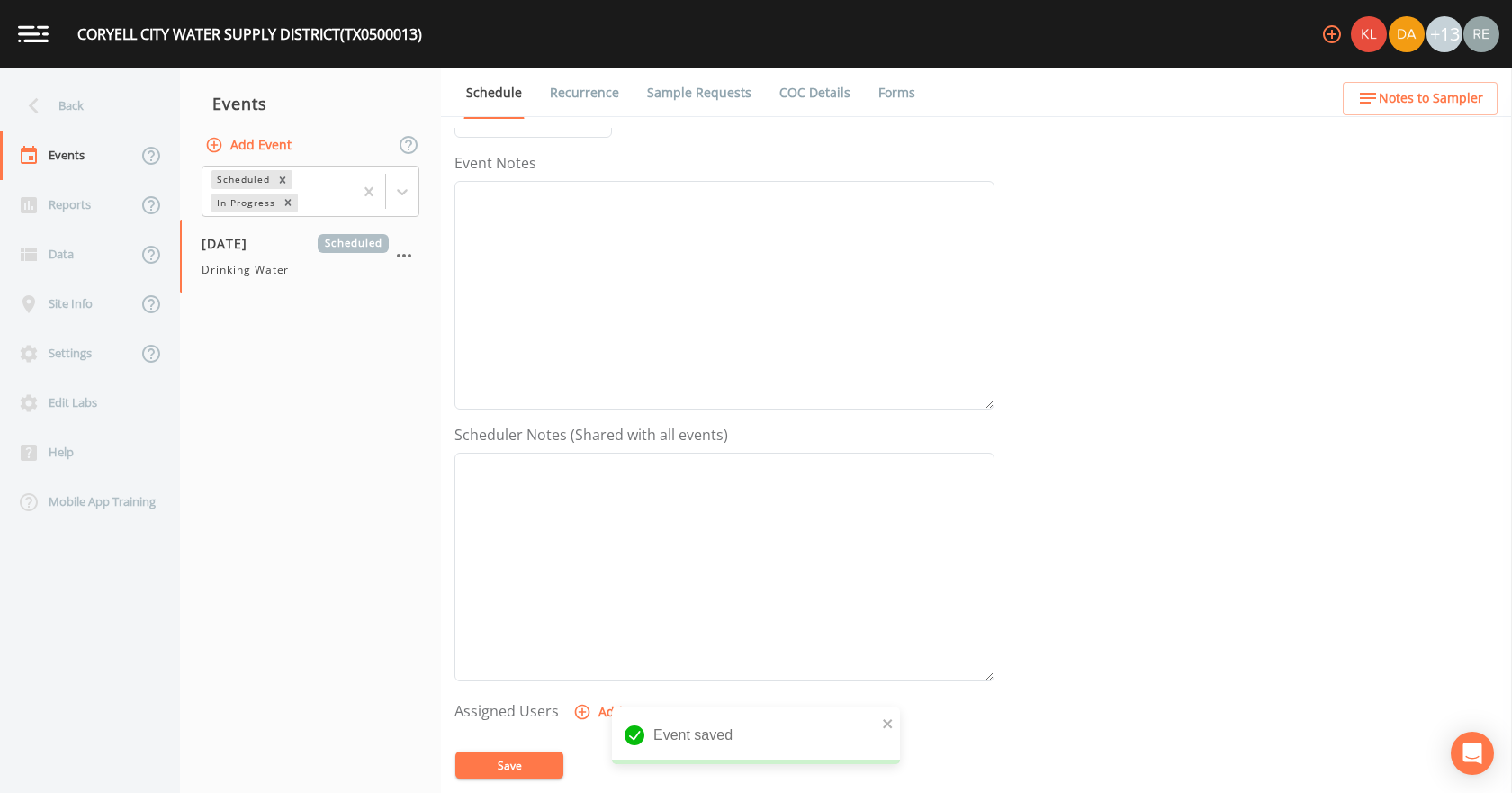
scroll to position [270, 0]
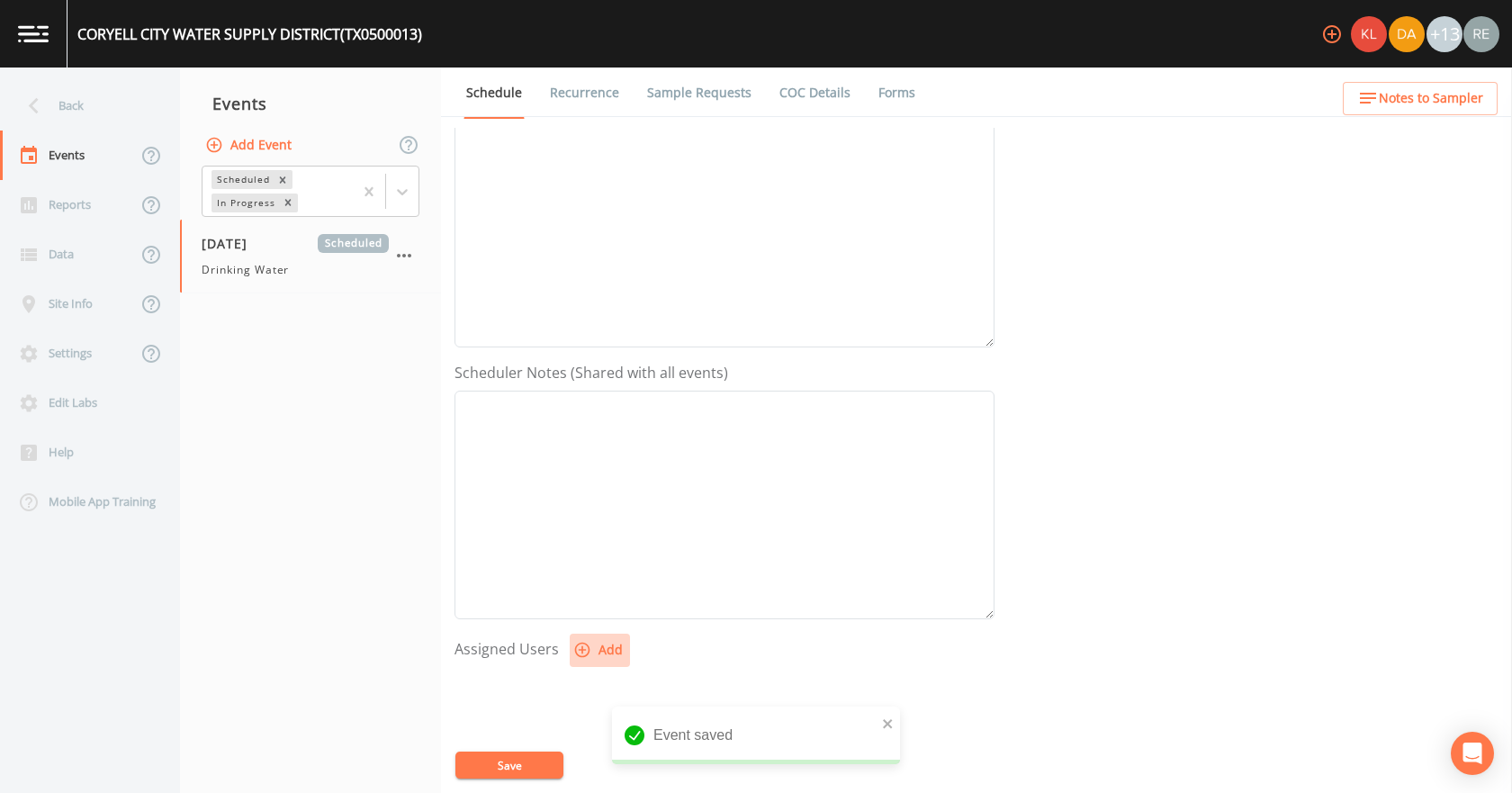
click at [613, 652] on button "Add" at bounding box center [600, 649] width 61 height 33
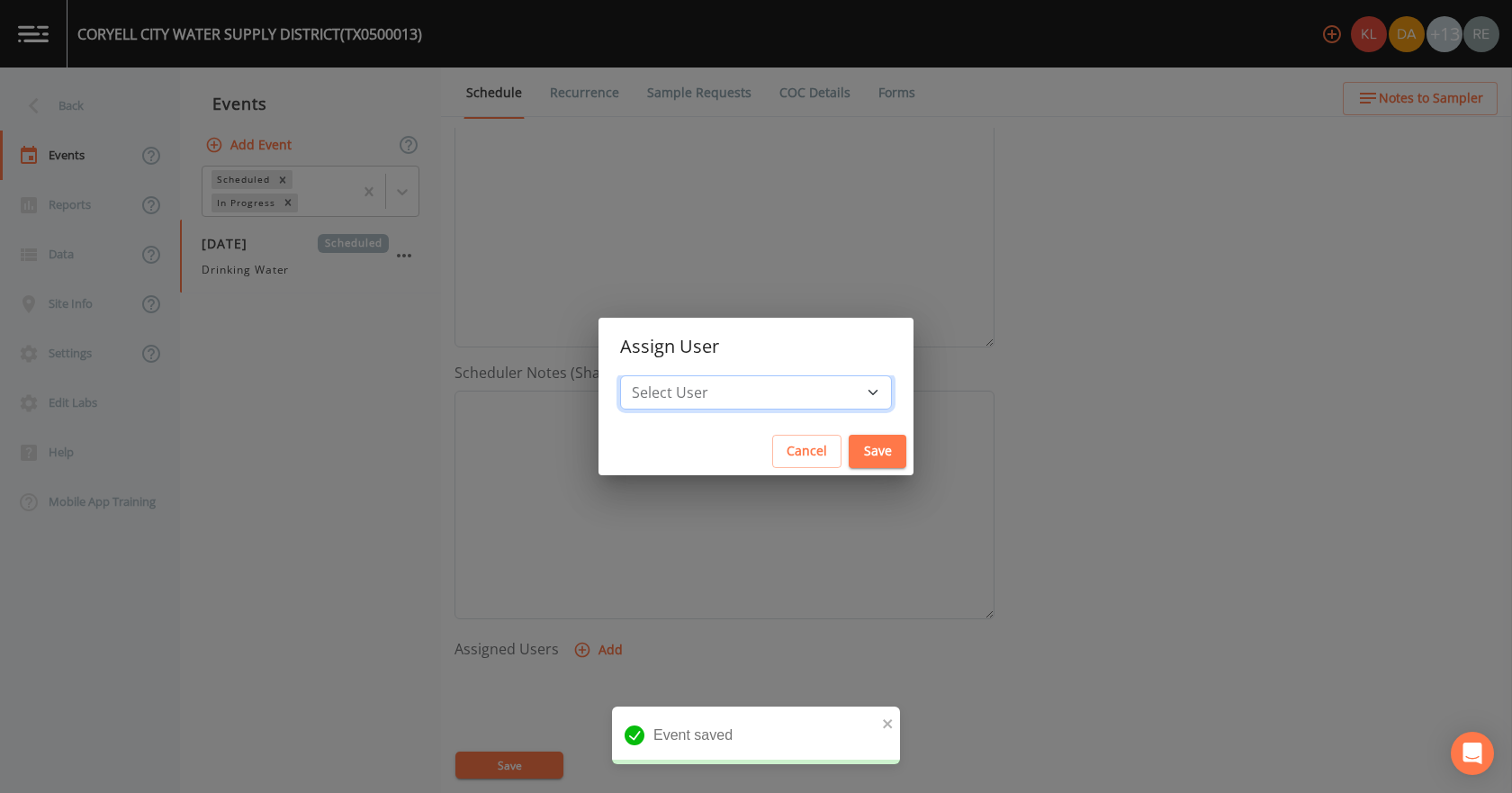
click at [770, 379] on select "Select User [PERSON_NAME] [PERSON_NAME] [PERSON_NAME] [PERSON_NAME] [PERSON_NAM…" at bounding box center [755, 392] width 272 height 34
select select "cda467bf-2385-465e-b0d0-2ef008f7967e"
click at [677, 375] on select "Select User [PERSON_NAME] [PERSON_NAME] [PERSON_NAME] [PERSON_NAME] [PERSON_NAM…" at bounding box center [755, 392] width 272 height 34
click at [848, 443] on button "Save" at bounding box center [877, 451] width 58 height 33
select select
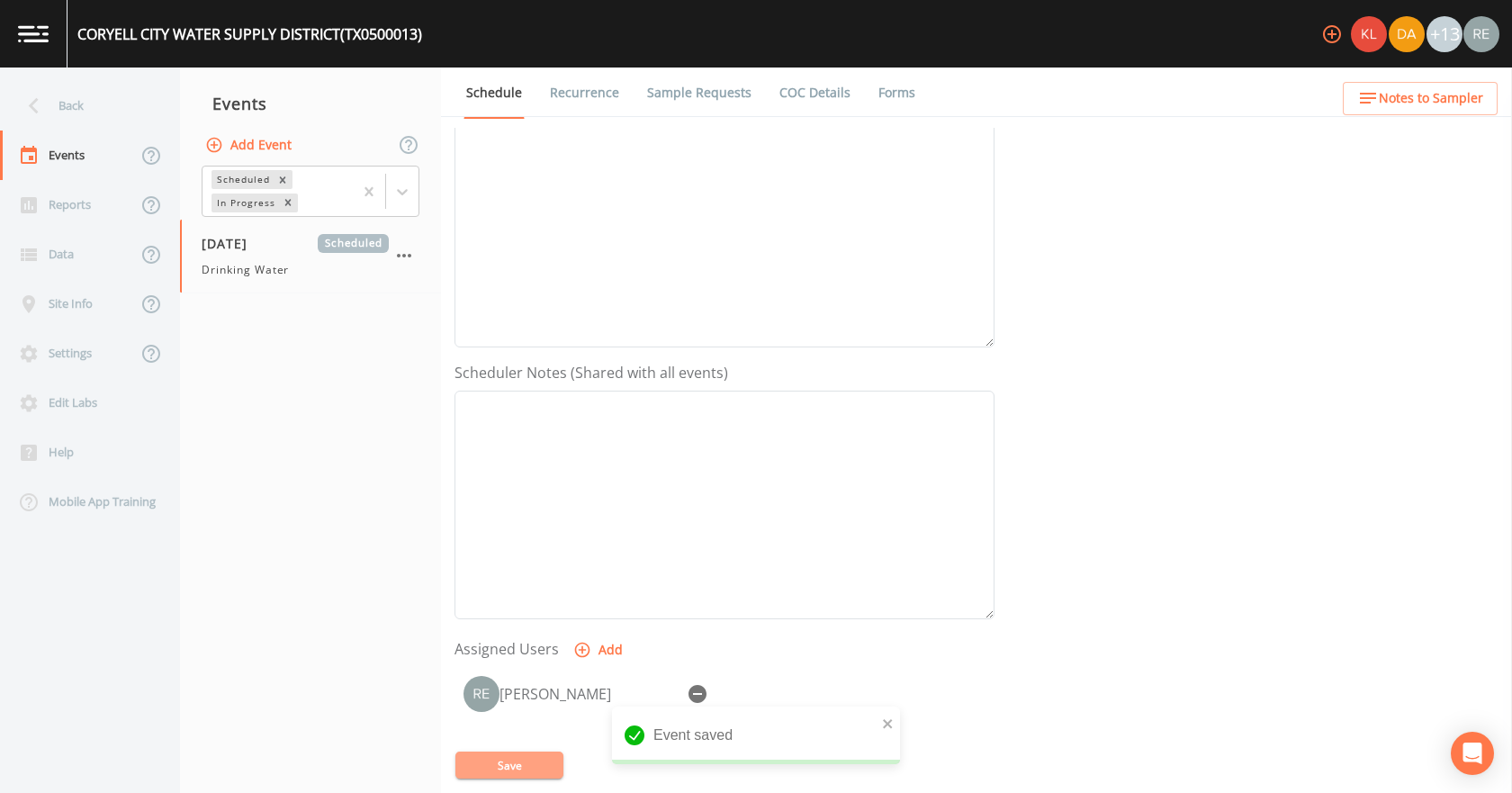
click at [535, 754] on button "Save" at bounding box center [509, 765] width 108 height 27
click at [537, 767] on button "Save" at bounding box center [509, 765] width 108 height 27
click at [78, 98] on div "Back" at bounding box center [80, 106] width 162 height 50
